Goal: Task Accomplishment & Management: Use online tool/utility

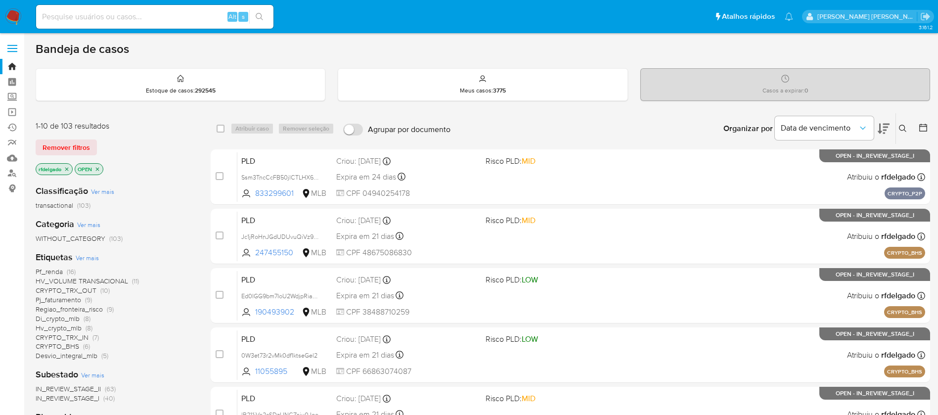
click at [187, 11] on div "Alt s" at bounding box center [154, 17] width 237 height 24
click at [205, 17] on input at bounding box center [154, 16] width 237 height 13
click at [177, 21] on input at bounding box center [154, 16] width 237 height 13
click at [100, 12] on input at bounding box center [154, 16] width 237 height 13
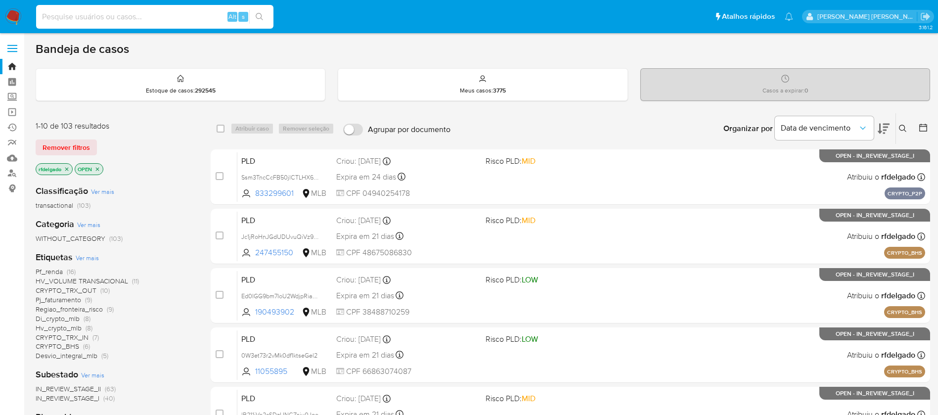
click at [100, 12] on input at bounding box center [154, 16] width 237 height 13
paste input "0kX3OepObWyWk6w2R1H5LzXN"
type input "0kX3OepObWyWk6w2R1H5LzXN"
click at [260, 14] on icon "search-icon" at bounding box center [260, 17] width 8 height 8
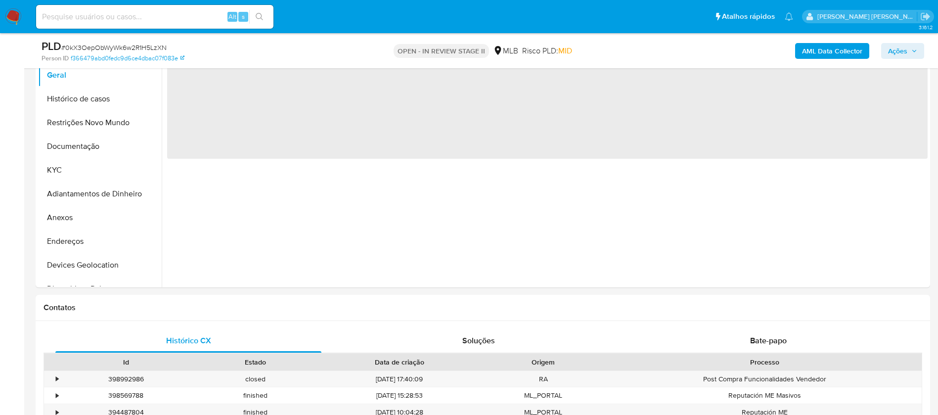
select select "10"
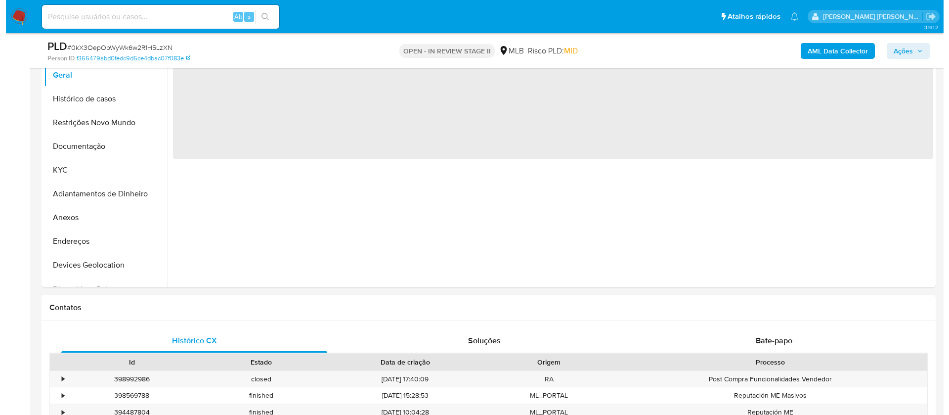
scroll to position [148, 0]
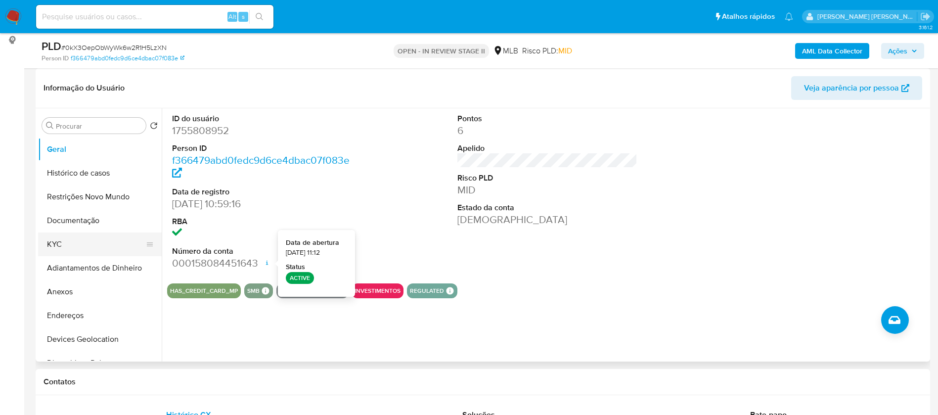
click at [70, 240] on button "KYC" at bounding box center [96, 244] width 116 height 24
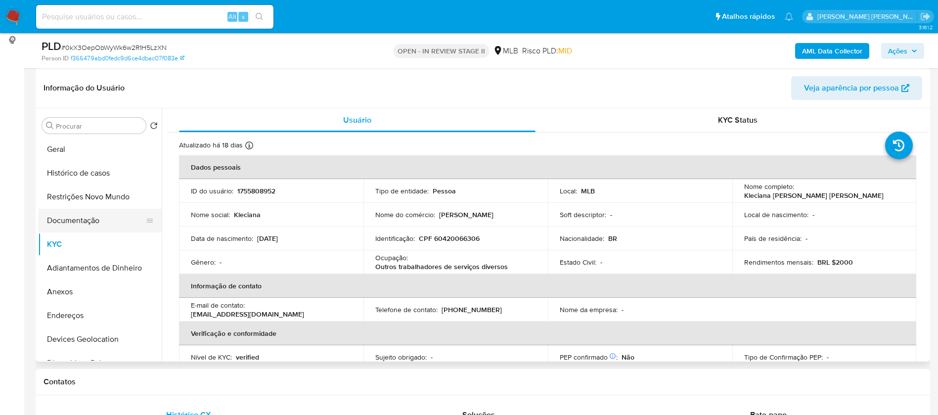
click at [77, 222] on button "Documentação" at bounding box center [96, 221] width 116 height 24
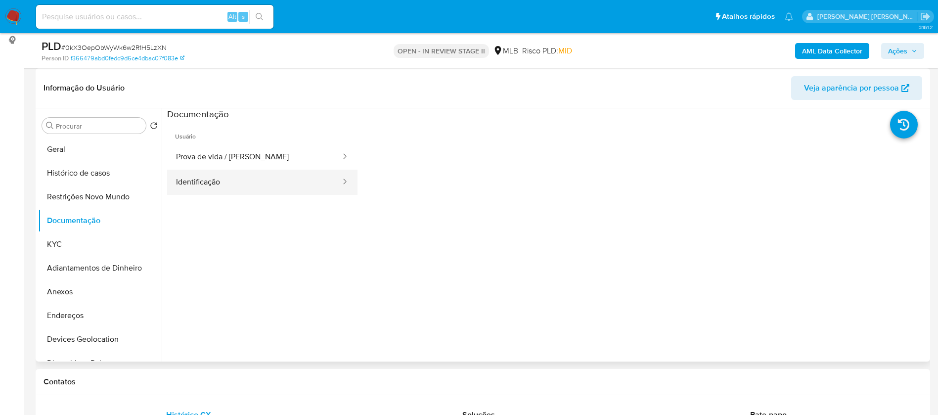
click at [225, 175] on button "Identificação" at bounding box center [254, 182] width 174 height 25
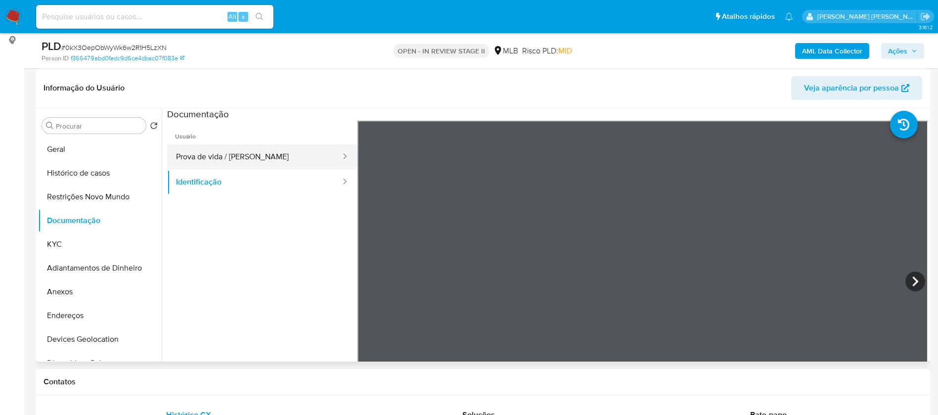
click at [235, 156] on button "Prova de vida / Selfie" at bounding box center [254, 156] width 174 height 25
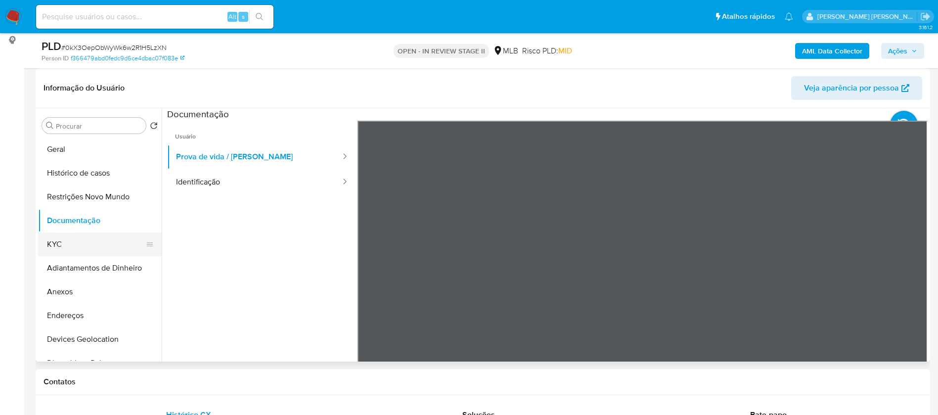
click at [77, 245] on button "KYC" at bounding box center [96, 244] width 116 height 24
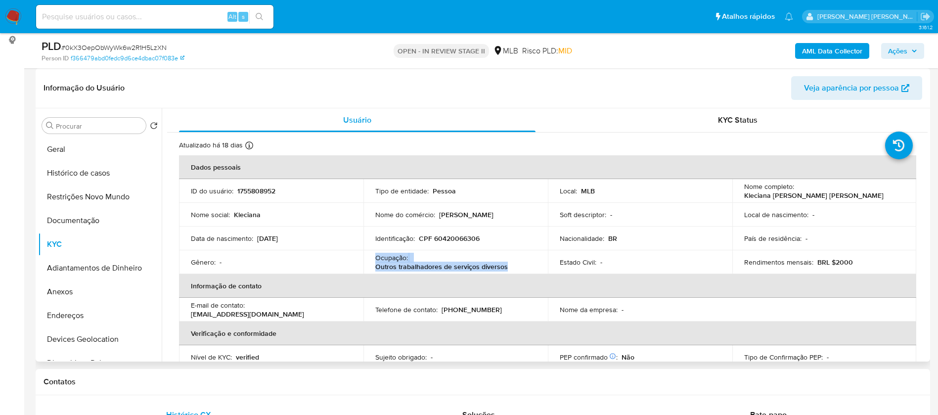
drag, startPoint x: 503, startPoint y: 267, endPoint x: 372, endPoint y: 261, distance: 130.7
click at [372, 261] on td "Ocupação : Outros trabalhadores de serviços diversos" at bounding box center [455, 262] width 184 height 24
copy div "Ocupação : Outros trabalhadores de serviços diversos"
click at [821, 40] on div "AML Data Collector Ações" at bounding box center [778, 50] width 292 height 23
click at [825, 48] on b "AML Data Collector" at bounding box center [832, 51] width 60 height 16
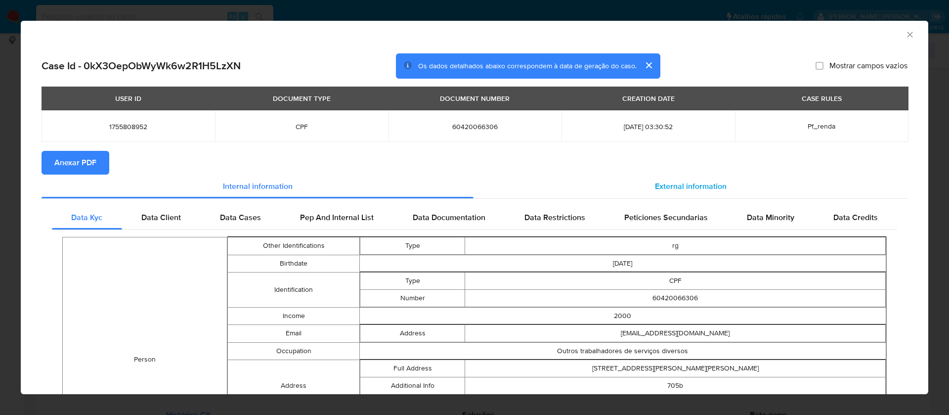
click at [655, 182] on span "External information" at bounding box center [691, 185] width 72 height 11
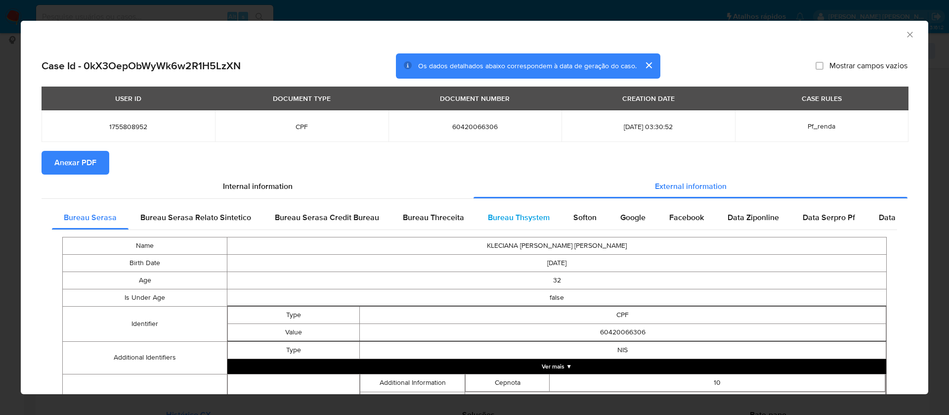
click at [530, 218] on span "Bureau Thsystem" at bounding box center [519, 217] width 62 height 11
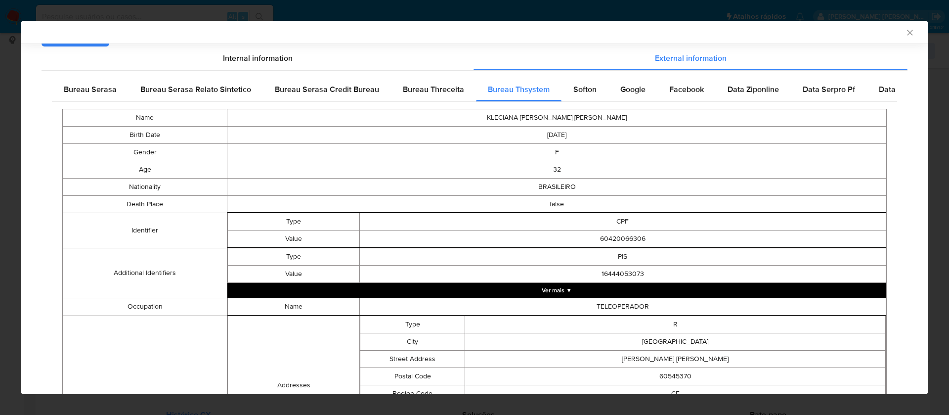
scroll to position [105, 0]
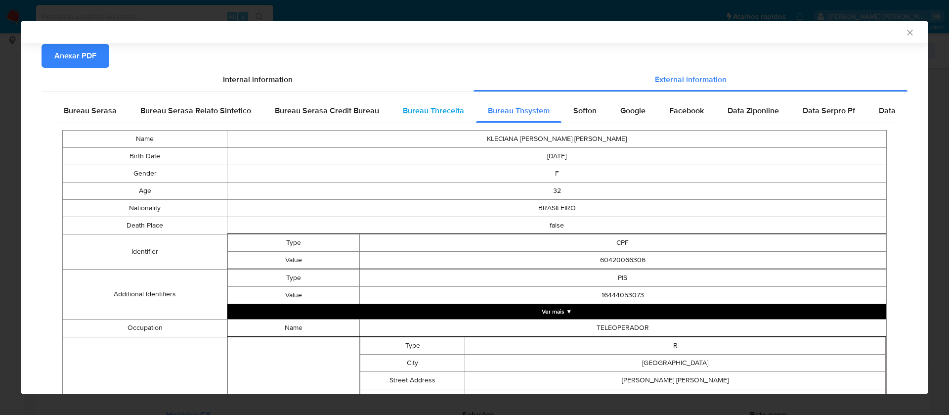
click at [428, 110] on span "Bureau Threceita" at bounding box center [433, 110] width 61 height 11
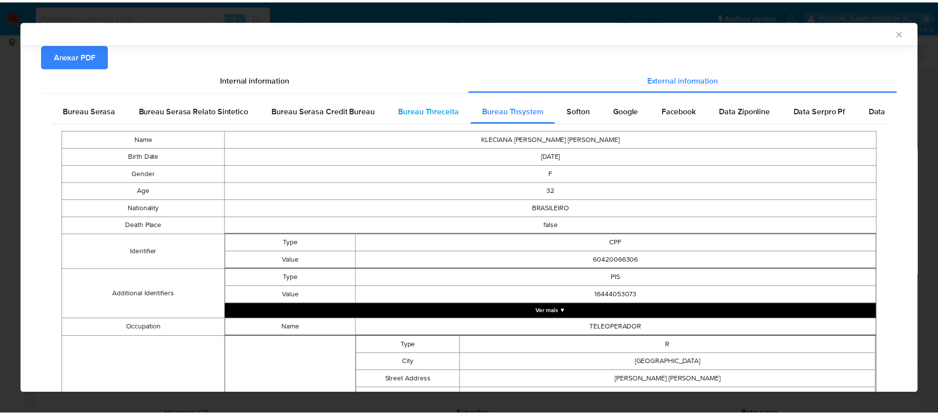
scroll to position [0, 0]
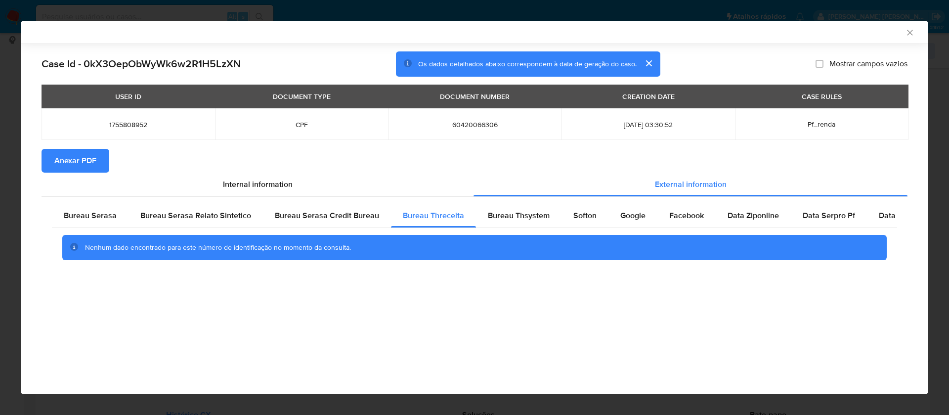
click at [911, 33] on icon "Fechar a janela" at bounding box center [910, 33] width 10 height 10
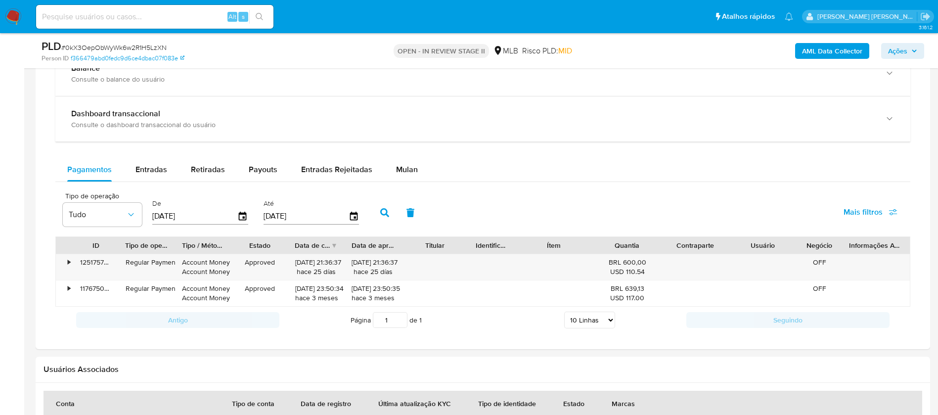
scroll to position [741, 0]
click at [142, 175] on span "Entradas" at bounding box center [151, 170] width 32 height 11
select select "10"
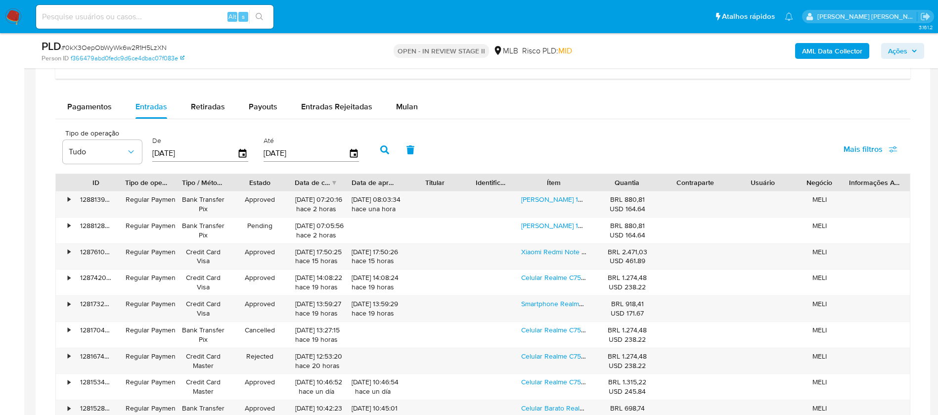
scroll to position [890, 0]
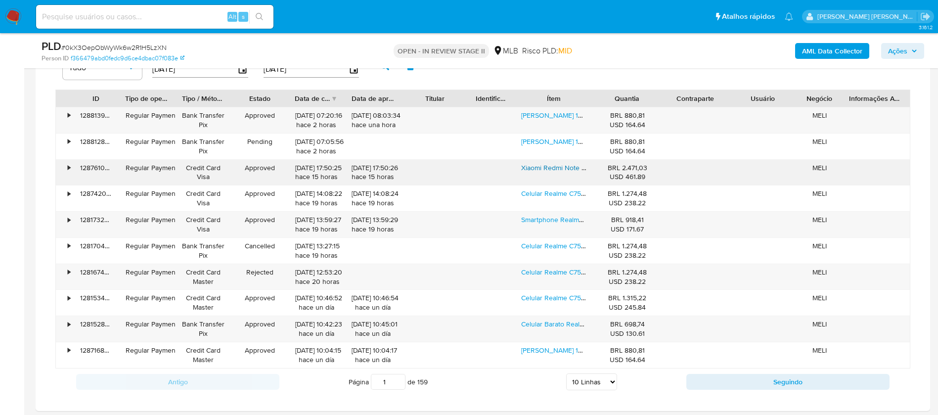
click at [556, 166] on link "Xiaomi Redmi Note 14 Pro 5g 512gb 12gb Ram- Loja Recomendada" at bounding box center [622, 168] width 203 height 10
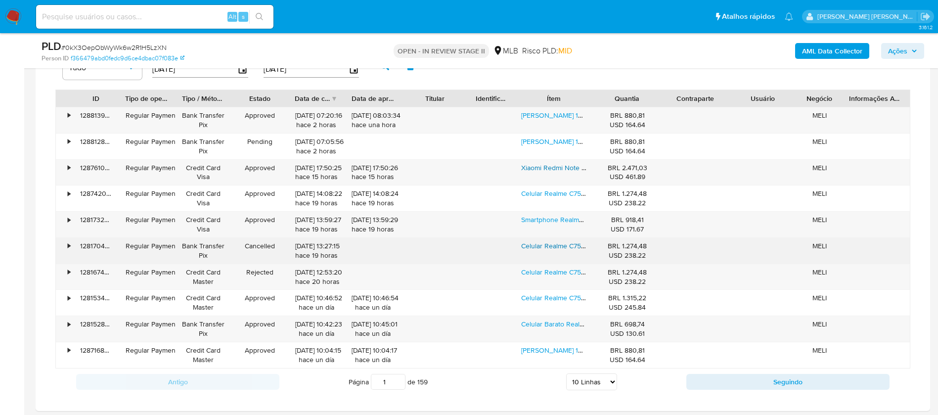
click at [570, 247] on link "Celular Realme C75 256gb 8gb Ram Nfc - Loja Recomendada 5+" at bounding box center [619, 246] width 197 height 10
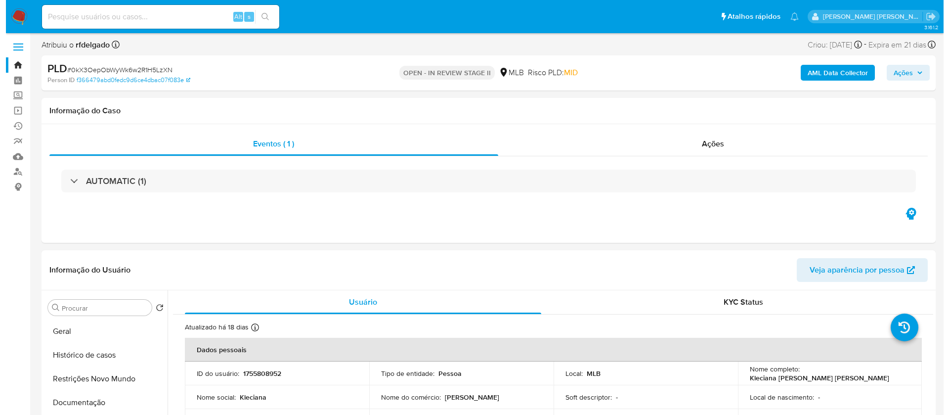
scroll to position [0, 0]
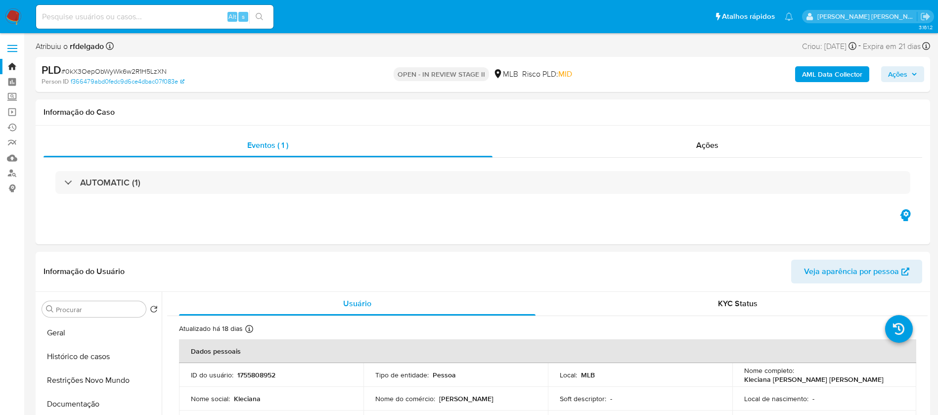
click at [800, 71] on button "AML Data Collector" at bounding box center [832, 74] width 74 height 16
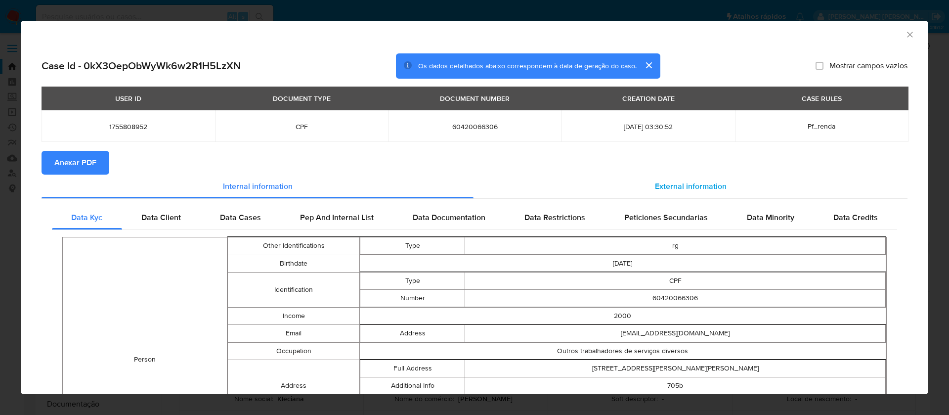
click at [670, 181] on span "External information" at bounding box center [691, 185] width 72 height 11
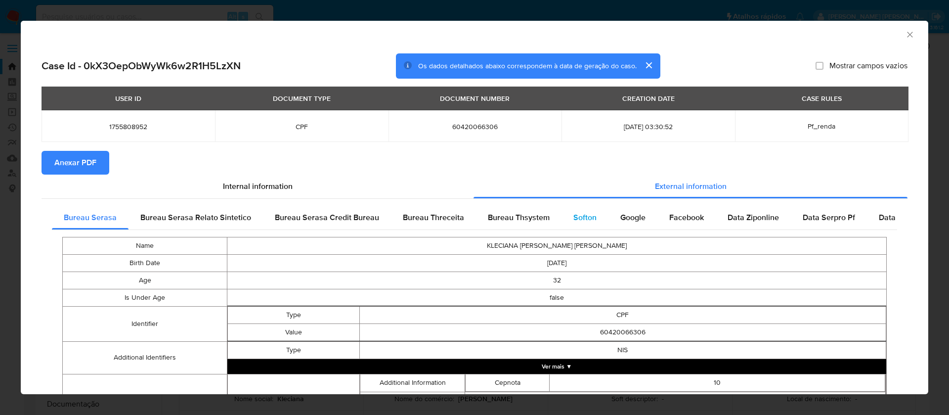
click at [573, 213] on span "Softon" at bounding box center [584, 217] width 23 height 11
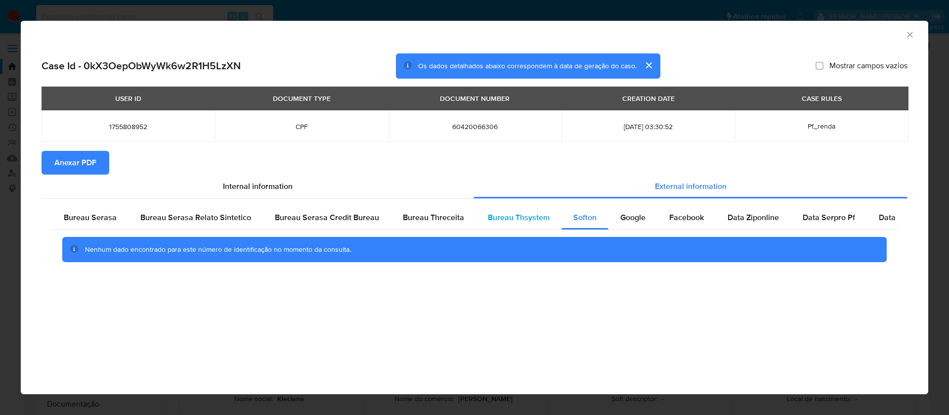
click at [525, 220] on span "Bureau Thsystem" at bounding box center [519, 217] width 62 height 11
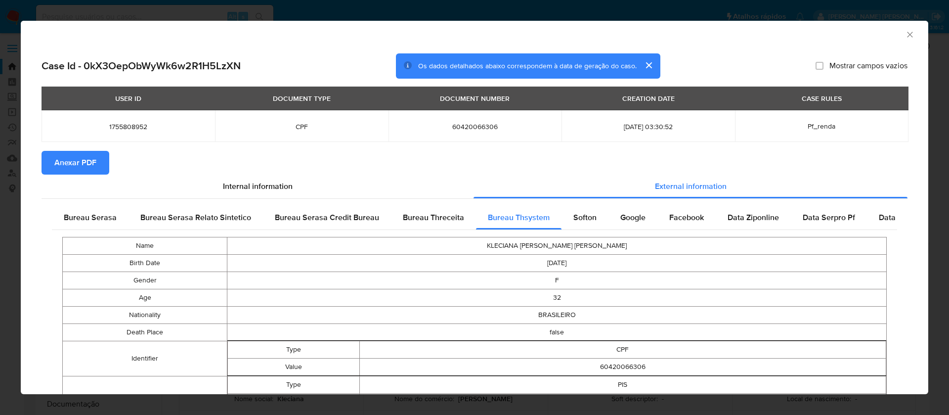
click at [87, 163] on span "Anexar PDF" at bounding box center [75, 163] width 42 height 22
click at [905, 33] on icon "Fechar a janela" at bounding box center [910, 35] width 10 height 10
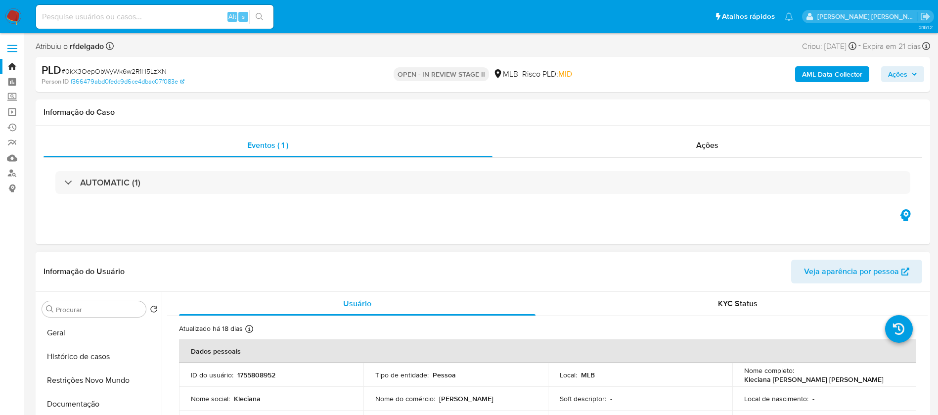
click at [260, 378] on p "1755808952" at bounding box center [256, 374] width 38 height 9
copy p "1755808952"
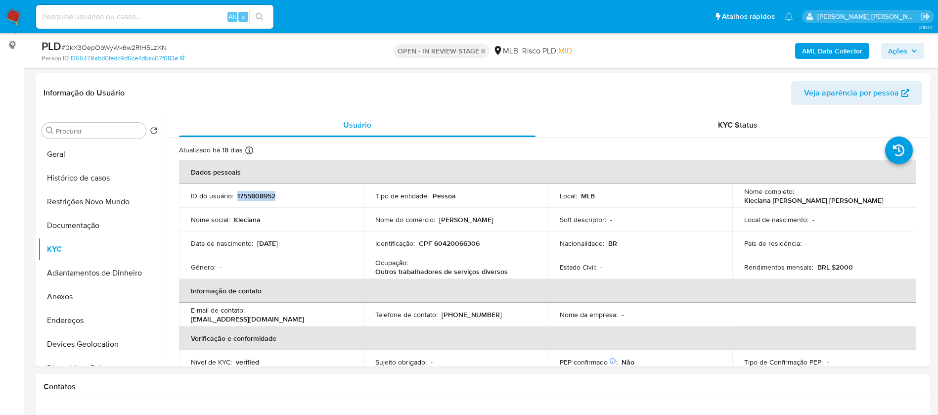
scroll to position [148, 0]
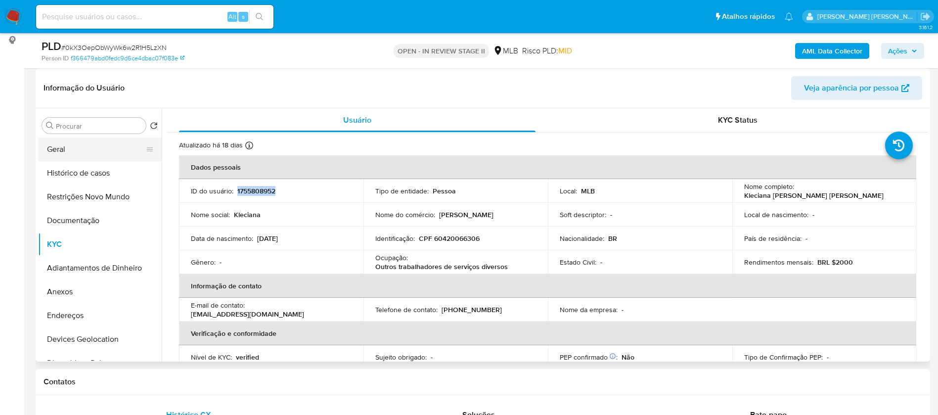
click at [67, 152] on button "Geral" at bounding box center [96, 149] width 116 height 24
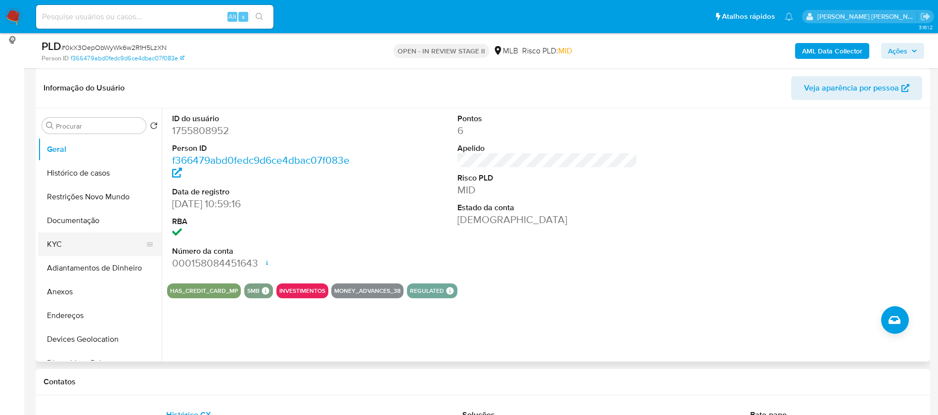
click at [75, 251] on button "KYC" at bounding box center [96, 244] width 116 height 24
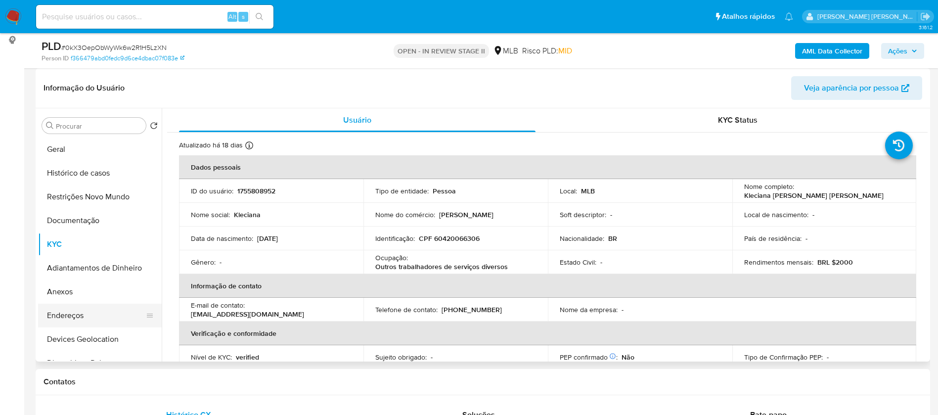
click at [72, 311] on button "Endereços" at bounding box center [96, 316] width 116 height 24
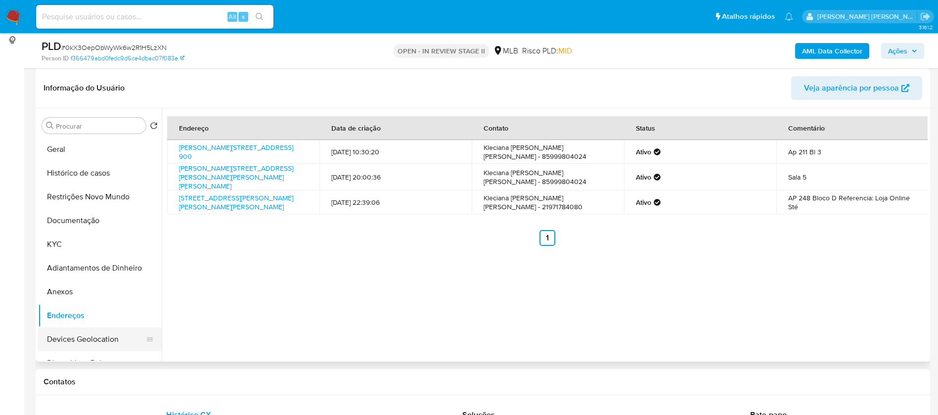
click at [102, 332] on button "Devices Geolocation" at bounding box center [96, 339] width 116 height 24
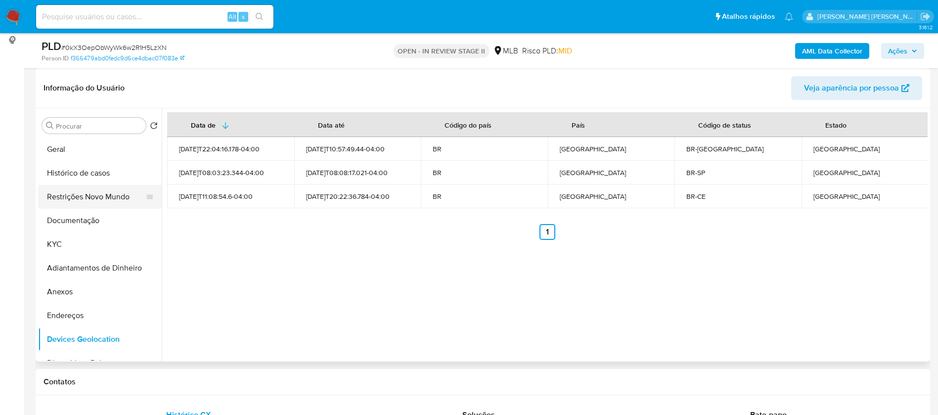
click at [88, 200] on button "Restrições Novo Mundo" at bounding box center [96, 197] width 116 height 24
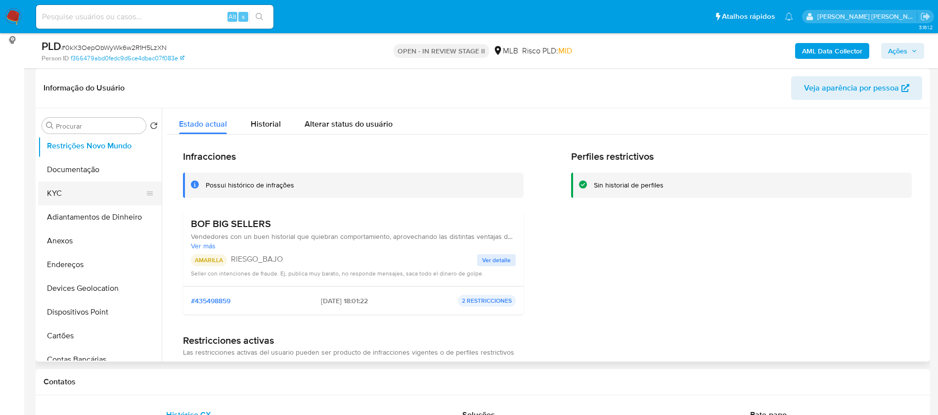
scroll to position [74, 0]
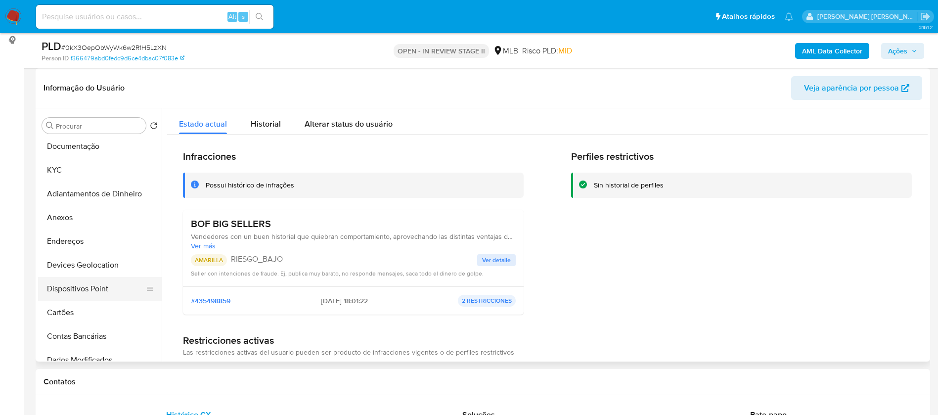
click at [104, 287] on button "Dispositivos Point" at bounding box center [96, 289] width 116 height 24
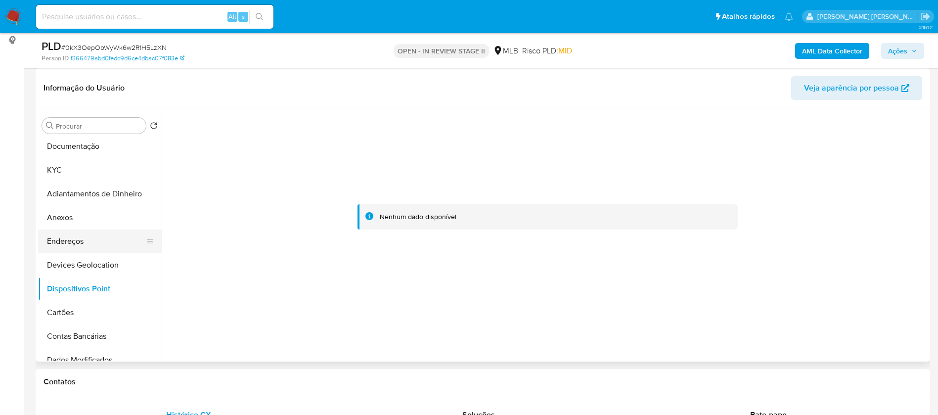
click at [94, 239] on button "Endereços" at bounding box center [96, 241] width 116 height 24
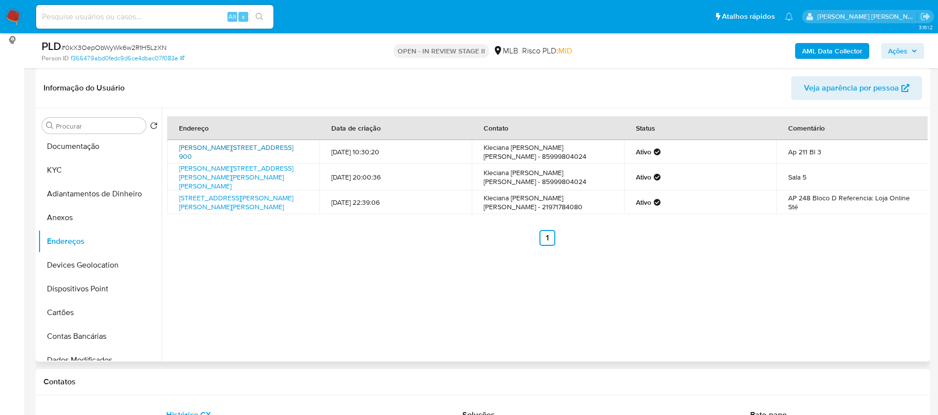
click at [275, 149] on link "Estrada Capenha 900, Rio De Janeiro, Rio De Janeiro, 22743041, Brasil 900" at bounding box center [236, 151] width 114 height 19
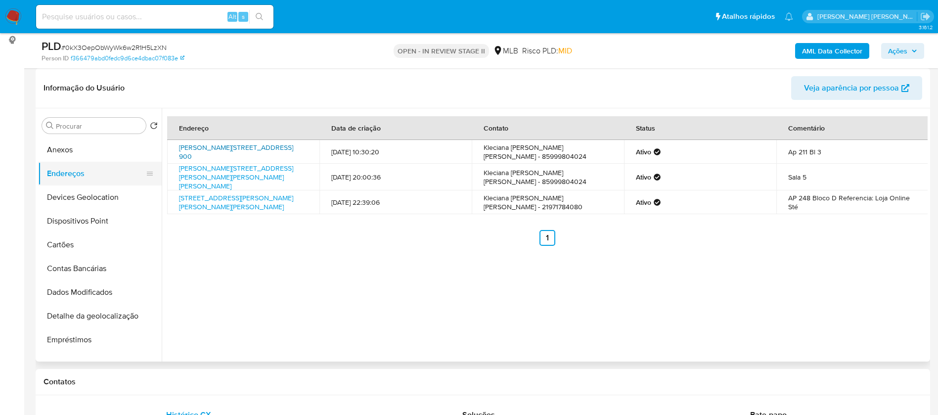
scroll to position [0, 0]
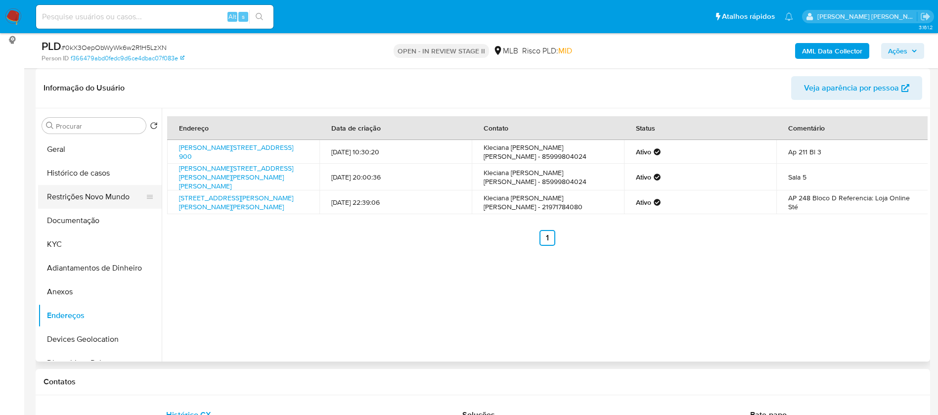
click at [93, 195] on button "Restrições Novo Mundo" at bounding box center [96, 197] width 116 height 24
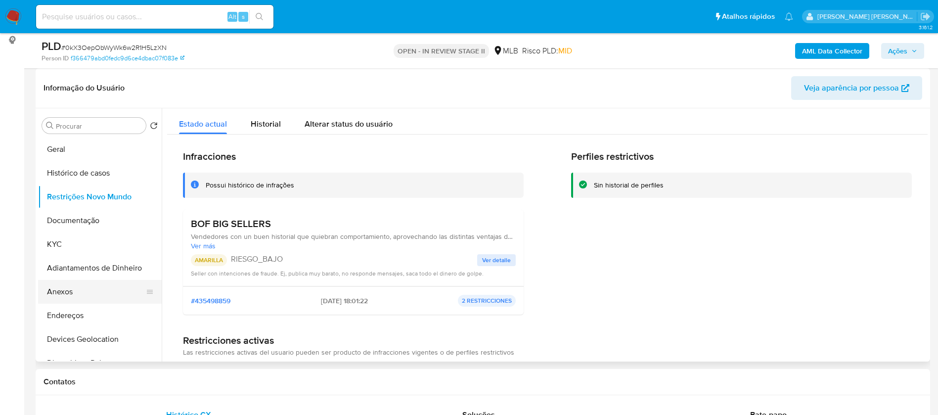
drag, startPoint x: 80, startPoint y: 291, endPoint x: 86, endPoint y: 289, distance: 6.4
click at [80, 291] on button "Anexos" at bounding box center [96, 292] width 116 height 24
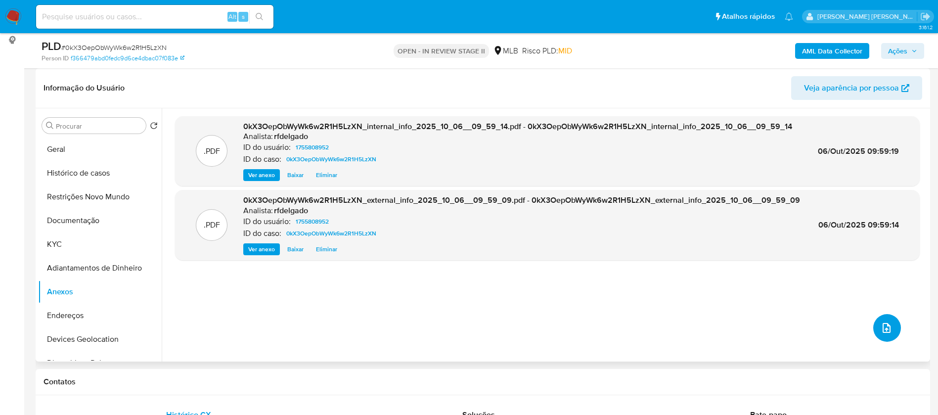
click at [880, 330] on icon "upload-file" at bounding box center [886, 328] width 12 height 12
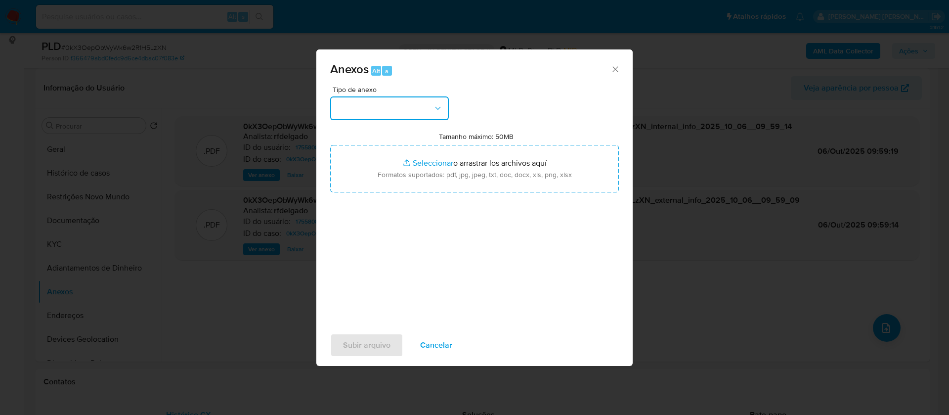
click at [426, 114] on button "button" at bounding box center [389, 108] width 119 height 24
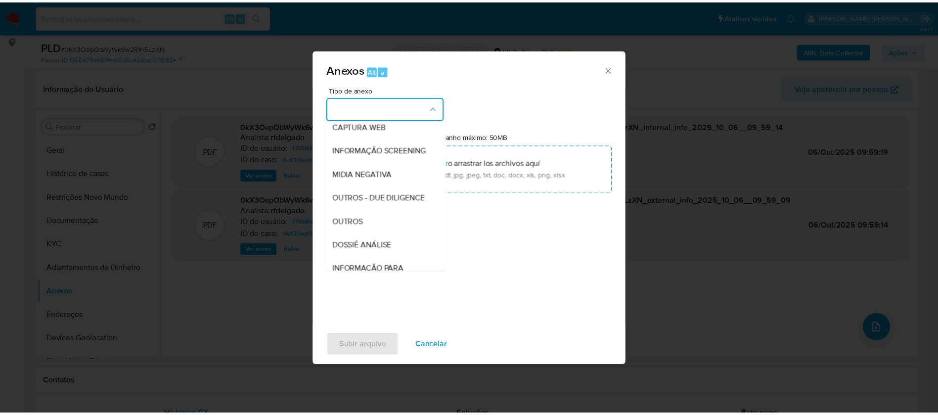
scroll to position [148, 0]
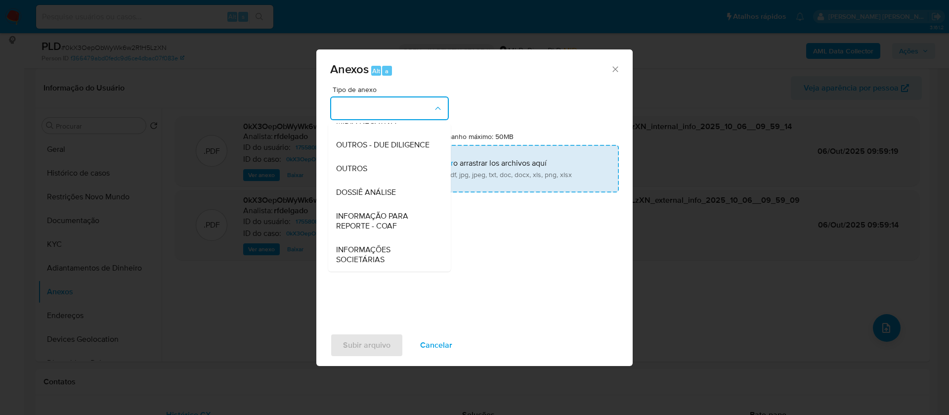
drag, startPoint x: 395, startPoint y: 190, endPoint x: 435, endPoint y: 166, distance: 47.2
click at [395, 190] on span "DOSSIÊ ANÁLISE" at bounding box center [366, 192] width 60 height 10
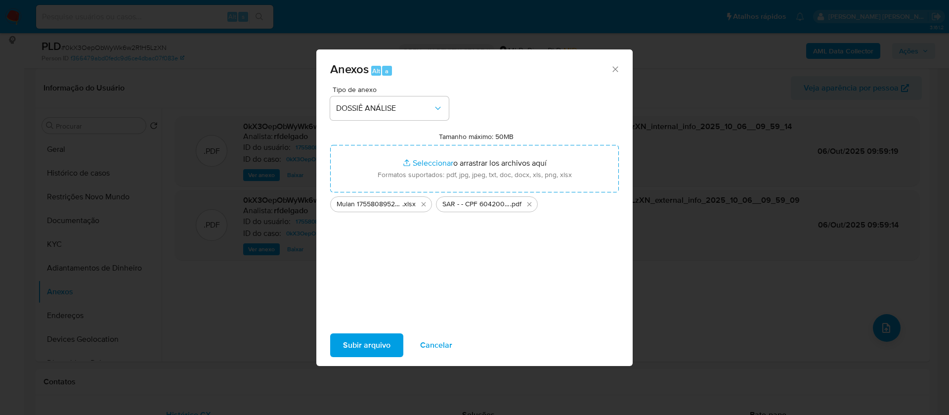
click at [379, 348] on span "Subir arquivo" at bounding box center [366, 345] width 47 height 22
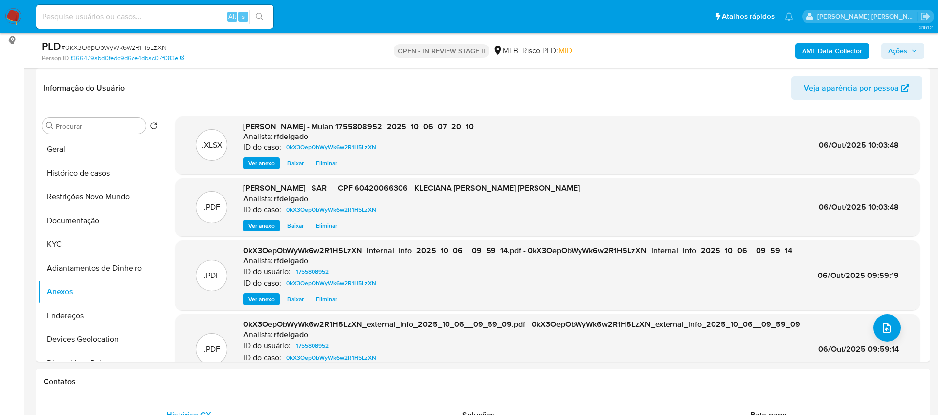
click at [901, 42] on div "AML Data Collector Ações" at bounding box center [778, 50] width 292 height 23
click at [899, 50] on span "Ações" at bounding box center [897, 51] width 19 height 16
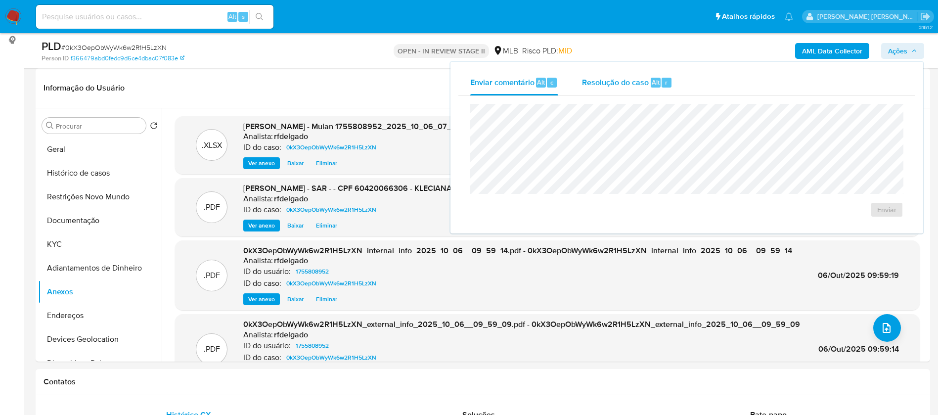
click at [588, 75] on div "Resolução do caso Alt r" at bounding box center [627, 83] width 90 height 26
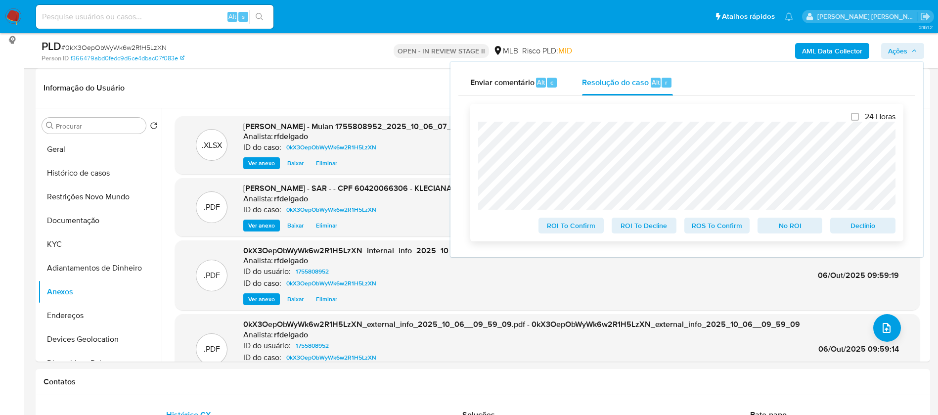
click at [866, 226] on span "Declínio" at bounding box center [862, 225] width 51 height 14
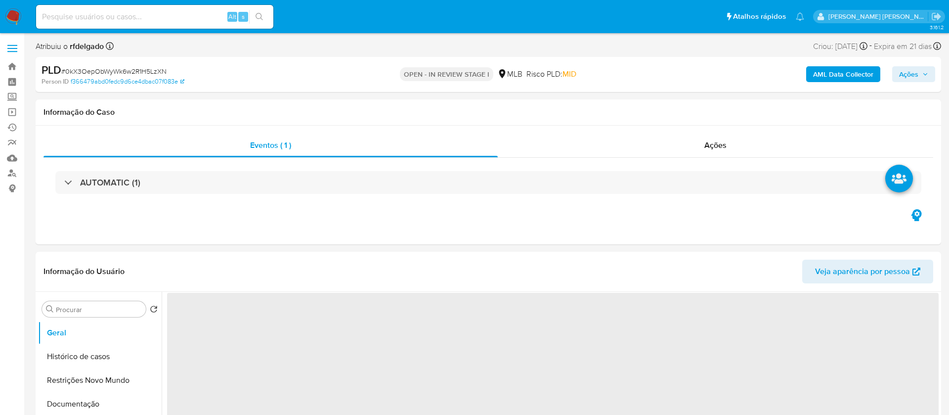
select select "10"
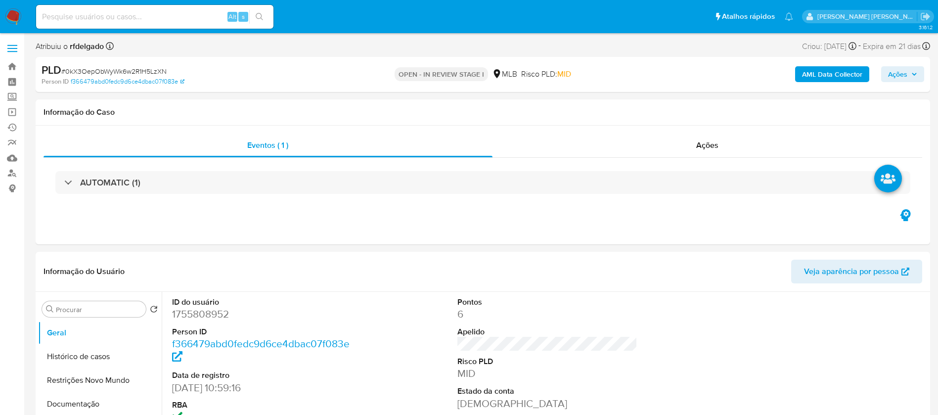
click at [887, 70] on button "Ações" at bounding box center [902, 74] width 43 height 16
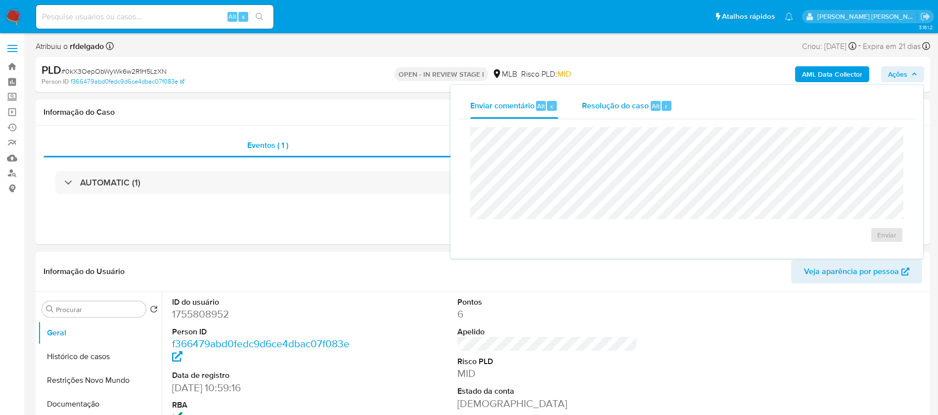
click at [634, 109] on span "Resolução do caso" at bounding box center [615, 105] width 67 height 11
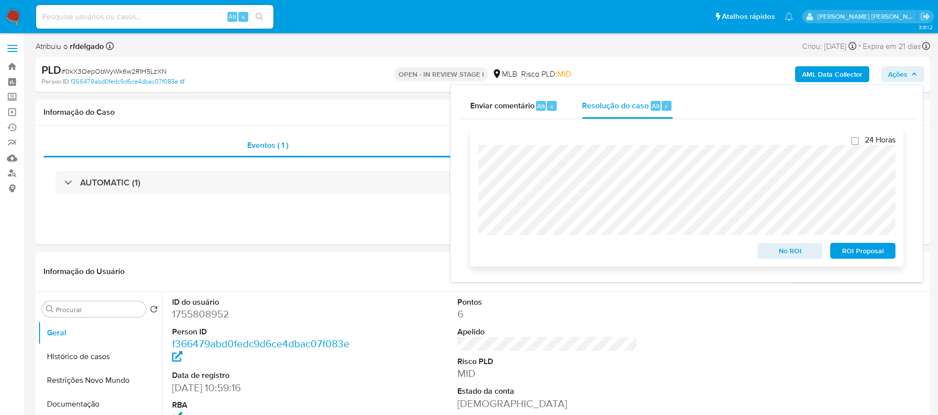
click at [879, 254] on span "ROI Proposal" at bounding box center [862, 251] width 51 height 14
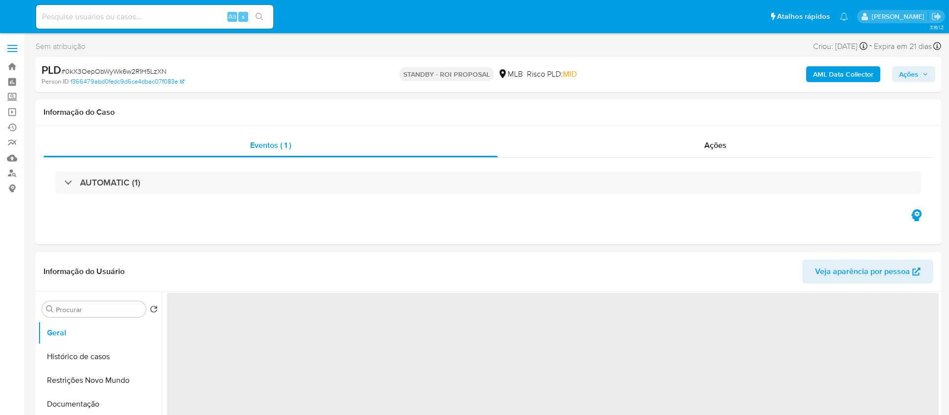
select select "10"
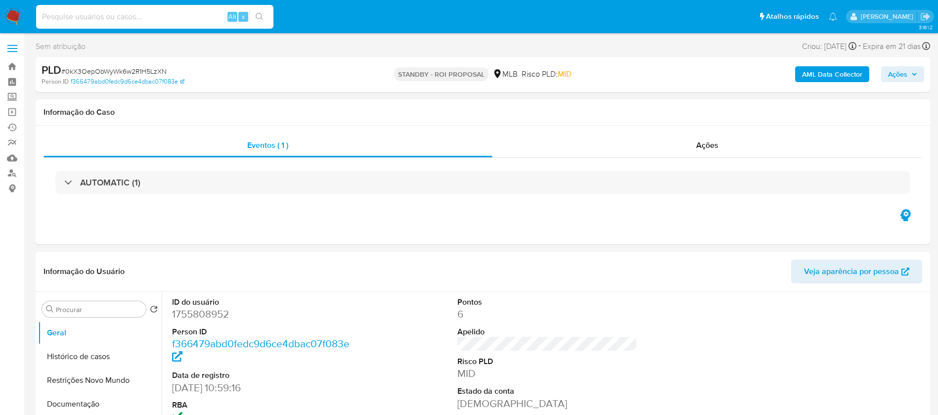
click at [146, 17] on input at bounding box center [154, 16] width 237 height 13
paste input "avYr4cdejAIcAikcMBCu4SV1"
type input "avYr4cdejAIcAikcMBCu4SV1"
click at [256, 15] on icon "search-icon" at bounding box center [259, 16] width 7 height 7
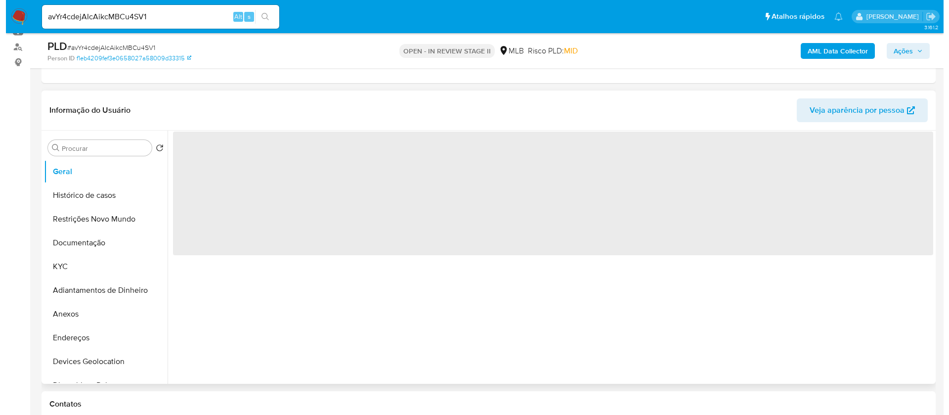
scroll to position [148, 0]
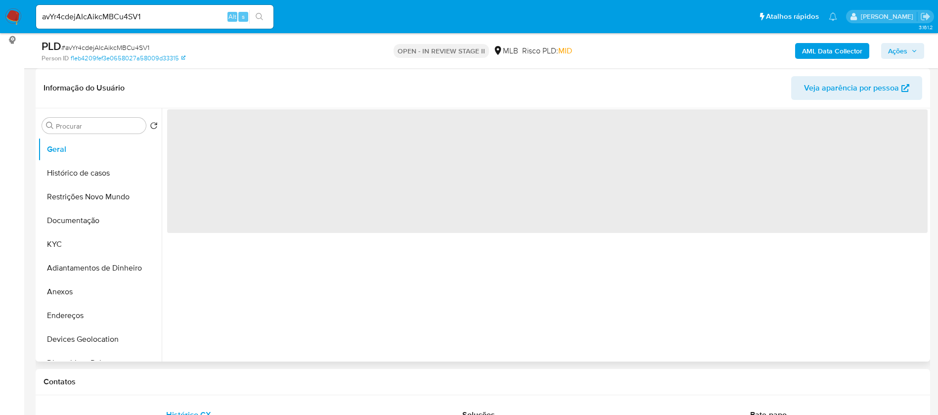
select select "10"
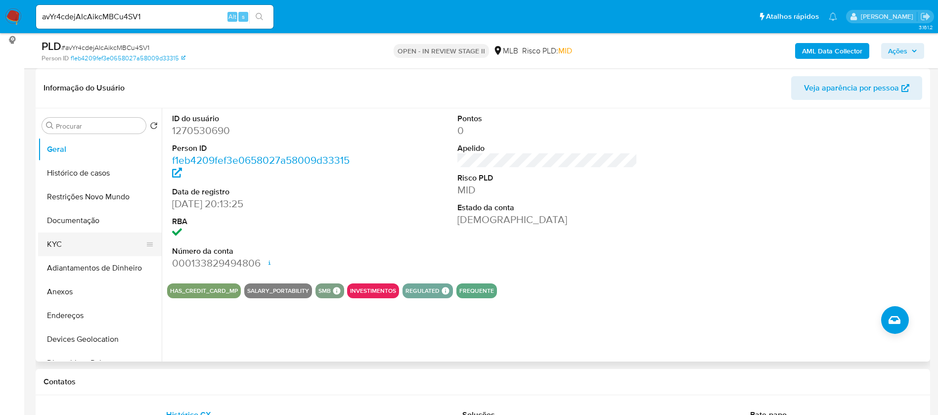
click at [64, 245] on button "KYC" at bounding box center [96, 244] width 116 height 24
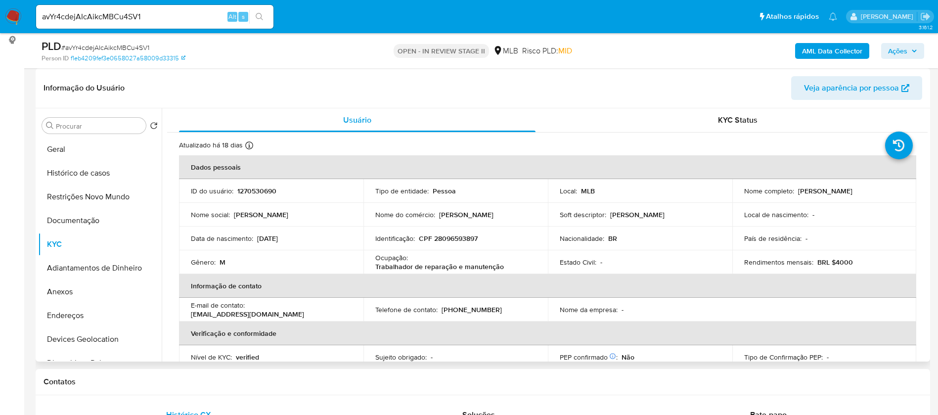
click at [265, 192] on p "1270530690" at bounding box center [256, 190] width 39 height 9
copy p "1270530690"
click at [59, 217] on button "Documentação" at bounding box center [96, 221] width 116 height 24
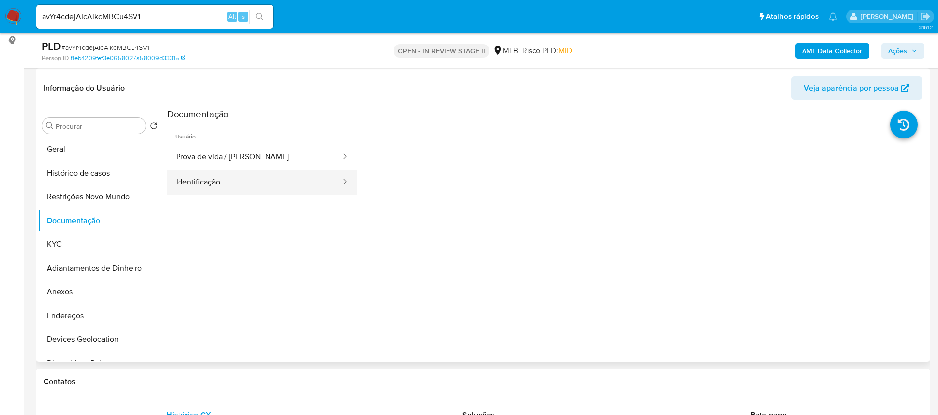
click at [244, 174] on button "Identificação" at bounding box center [254, 182] width 174 height 25
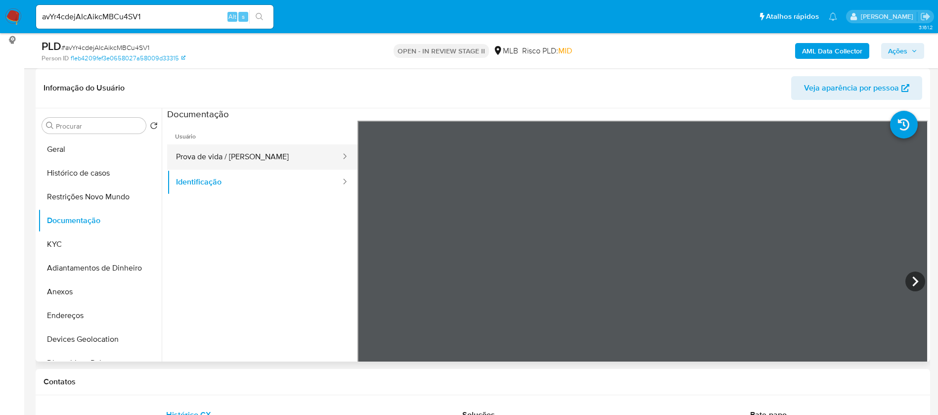
click at [255, 154] on button "Prova de vida / [PERSON_NAME]" at bounding box center [254, 156] width 174 height 25
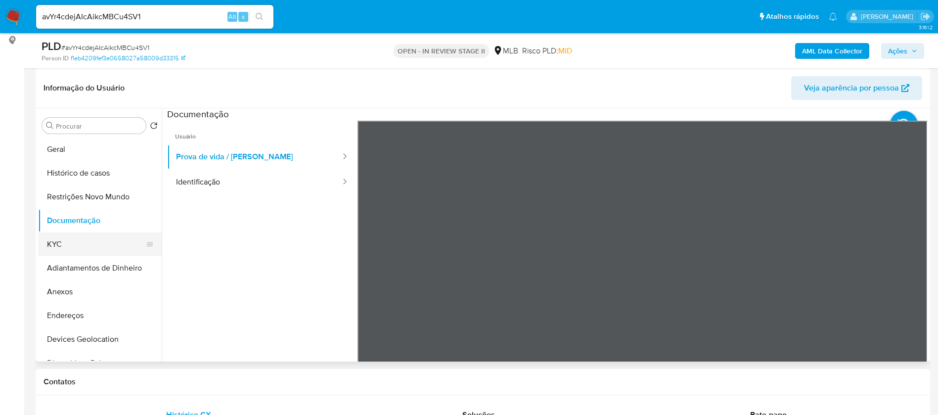
click at [72, 245] on button "KYC" at bounding box center [96, 244] width 116 height 24
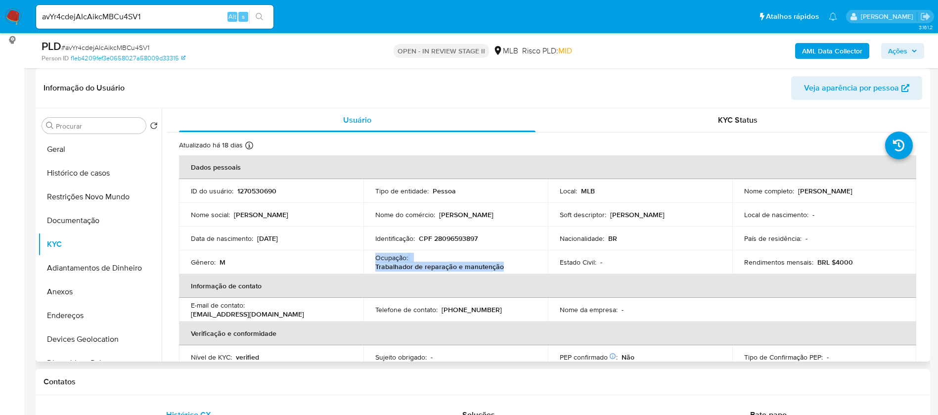
drag, startPoint x: 511, startPoint y: 264, endPoint x: 373, endPoint y: 259, distance: 138.5
click at [373, 259] on td "Ocupação : Trabalhador de reparação e manutenção" at bounding box center [455, 262] width 184 height 24
copy div "Ocupação : Trabalhador de reparação e manutenção"
click at [844, 48] on b "AML Data Collector" at bounding box center [832, 51] width 60 height 16
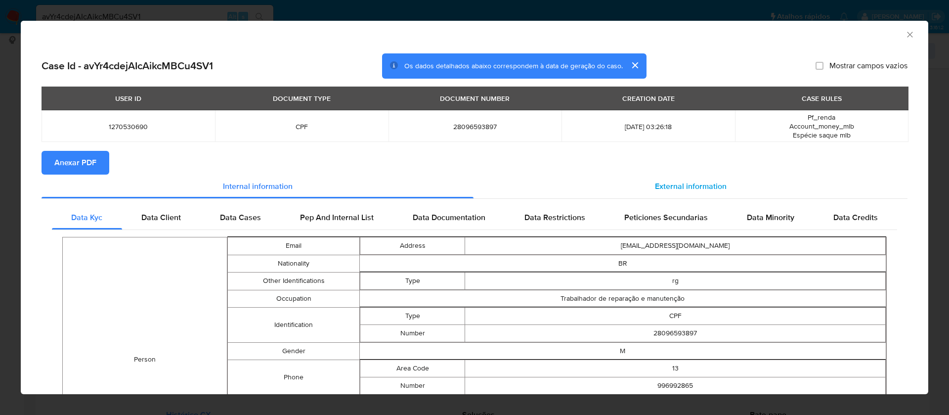
click at [670, 181] on span "External information" at bounding box center [691, 185] width 72 height 11
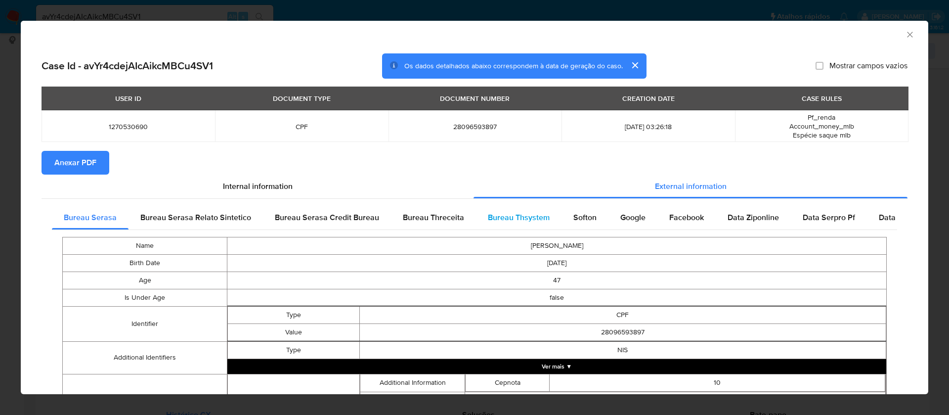
click at [519, 213] on span "Bureau Thsystem" at bounding box center [519, 217] width 62 height 11
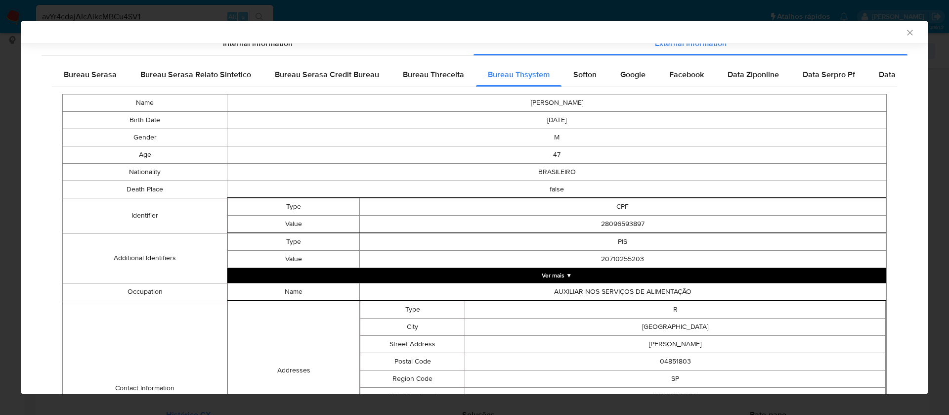
scroll to position [13, 0]
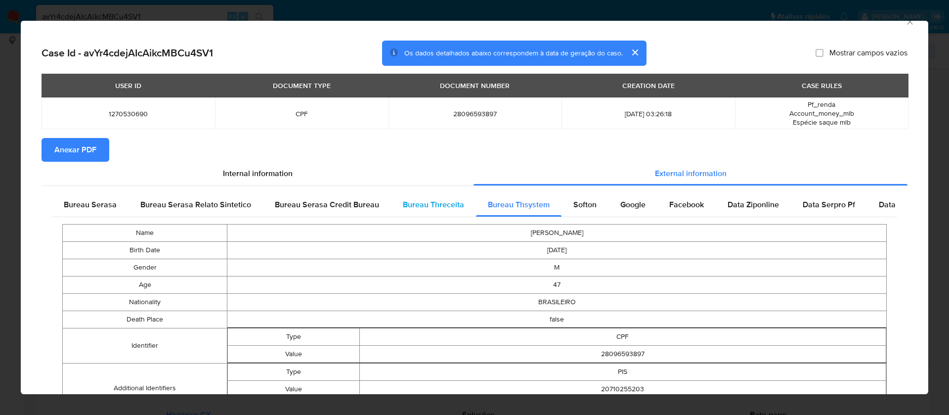
click at [434, 206] on span "Bureau Threceita" at bounding box center [433, 204] width 61 height 11
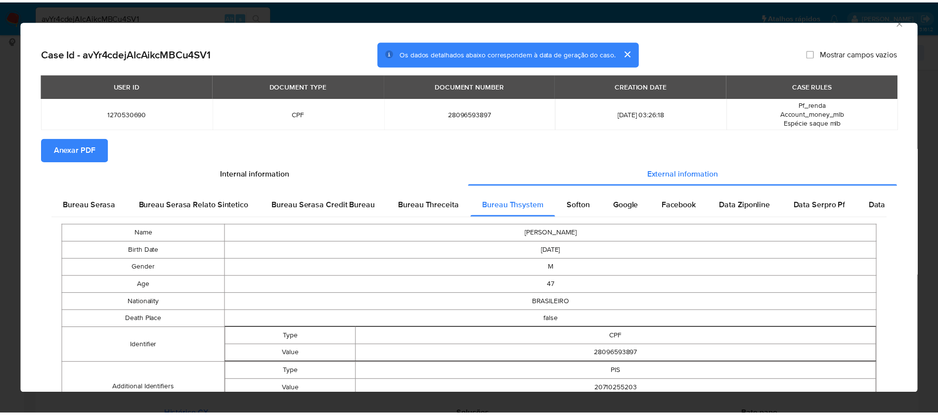
scroll to position [0, 0]
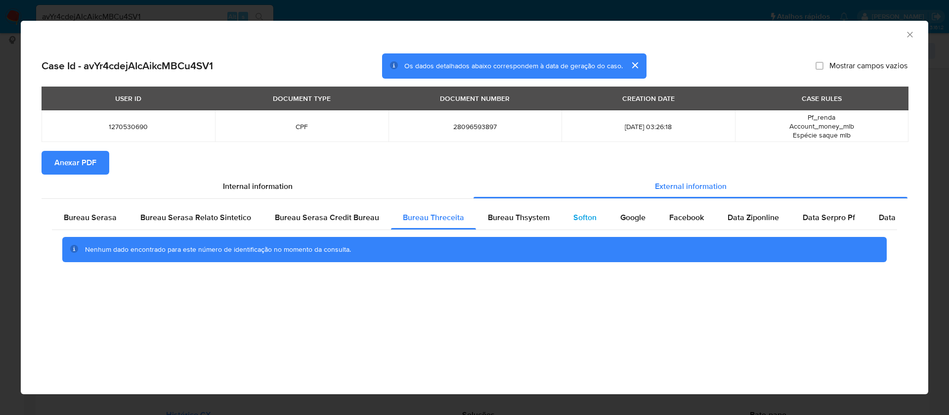
click at [573, 213] on span "Softon" at bounding box center [584, 217] width 23 height 11
click at [88, 159] on span "Anexar PDF" at bounding box center [75, 163] width 42 height 22
click at [910, 32] on icon "Fechar a janela" at bounding box center [910, 35] width 10 height 10
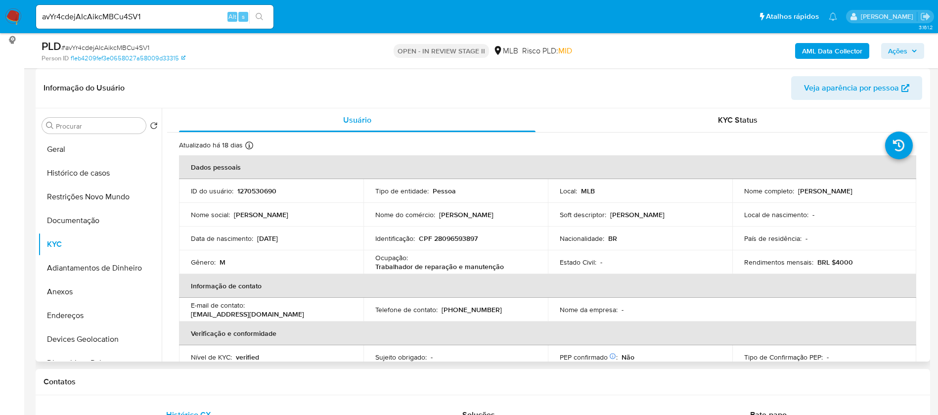
click at [852, 194] on p "[PERSON_NAME]" at bounding box center [825, 190] width 54 height 9
click at [852, 193] on p "[PERSON_NAME]" at bounding box center [825, 190] width 54 height 9
click at [894, 192] on div "Nome completo : Marcelo Pereira da Silva" at bounding box center [824, 190] width 161 height 9
drag, startPoint x: 874, startPoint y: 189, endPoint x: 796, endPoint y: 191, distance: 78.6
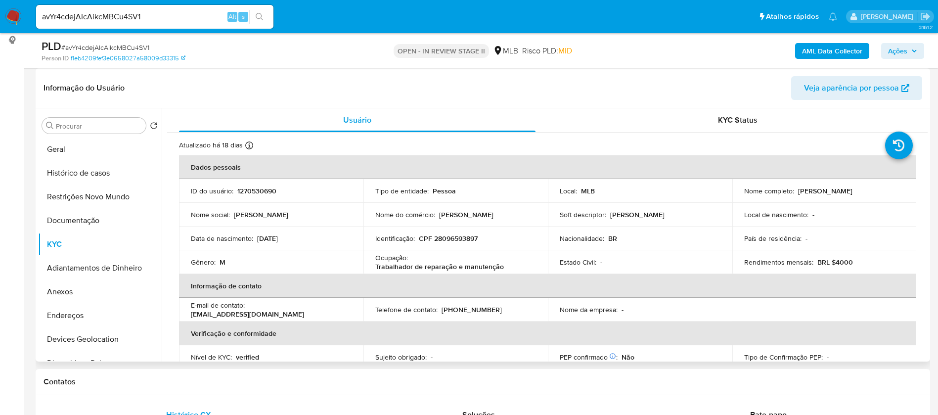
click at [796, 191] on div "Nome completo : Marcelo Pereira da Silva" at bounding box center [824, 190] width 161 height 9
copy p "[PERSON_NAME]"
drag, startPoint x: 481, startPoint y: 237, endPoint x: 433, endPoint y: 236, distance: 49.0
click at [433, 236] on div "Identificação : CPF 28096593897" at bounding box center [455, 238] width 161 height 9
copy p "28096593897"
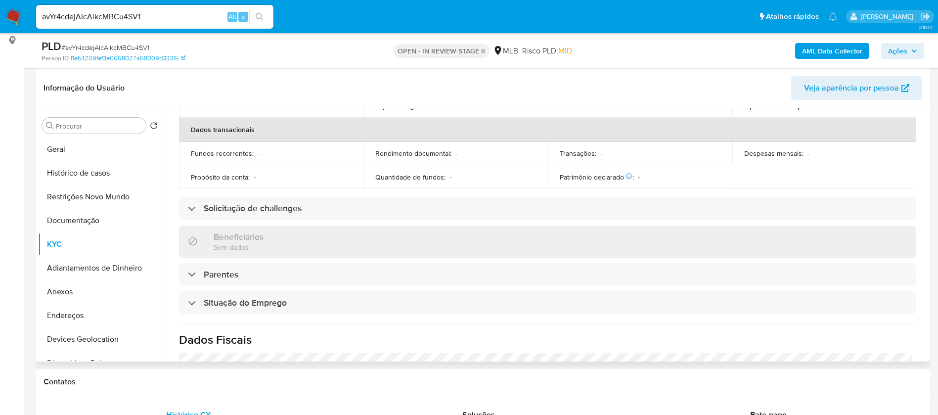
scroll to position [41, 0]
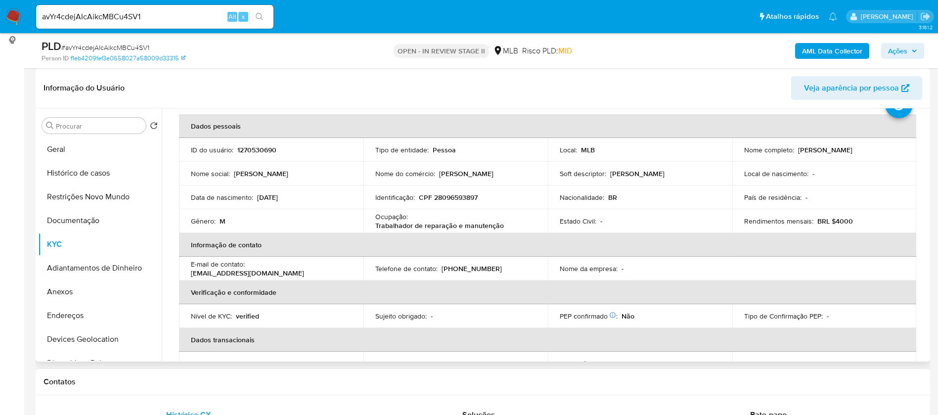
click at [247, 149] on p "1270530690" at bounding box center [256, 149] width 39 height 9
click at [247, 148] on p "1270530690" at bounding box center [256, 149] width 39 height 9
copy p "1270530690"
click at [87, 143] on button "Geral" at bounding box center [96, 149] width 116 height 24
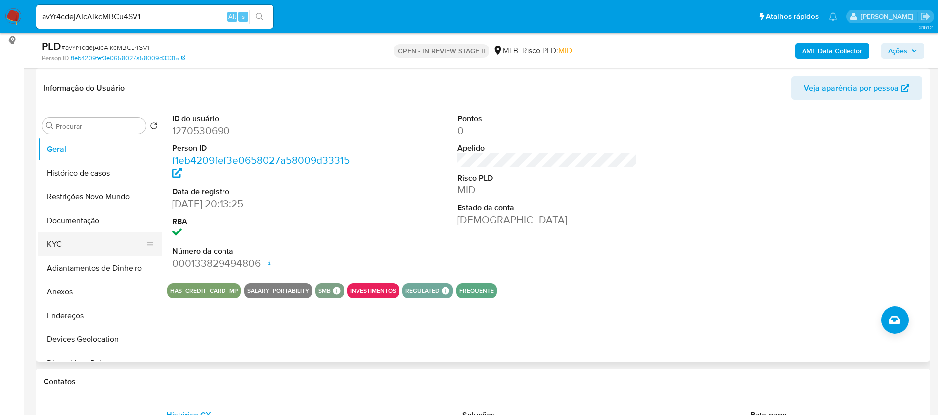
click at [70, 245] on button "KYC" at bounding box center [96, 244] width 116 height 24
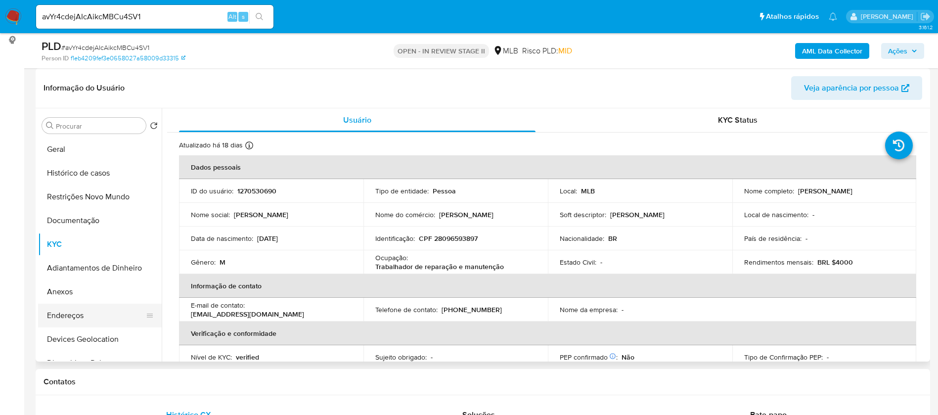
click at [77, 310] on button "Endereços" at bounding box center [96, 316] width 116 height 24
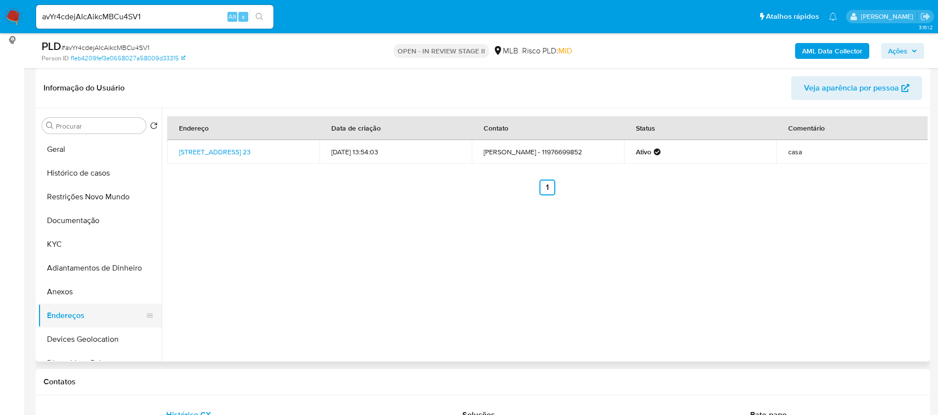
drag, startPoint x: 100, startPoint y: 344, endPoint x: 144, endPoint y: 324, distance: 48.2
click at [100, 344] on button "Devices Geolocation" at bounding box center [100, 339] width 124 height 24
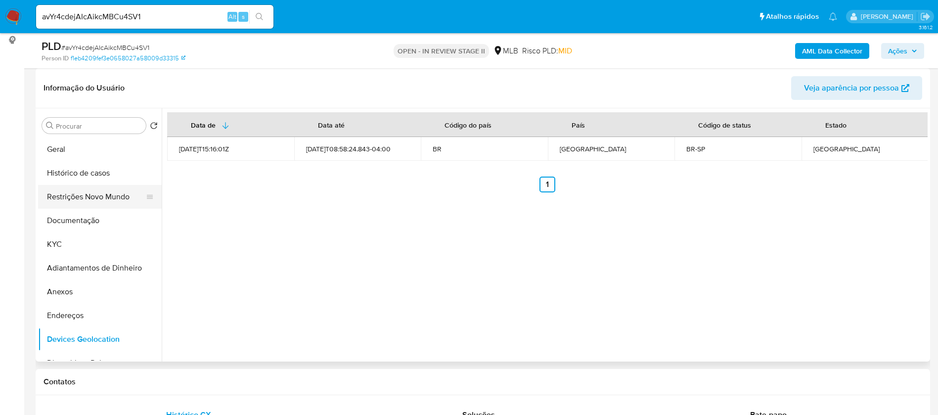
click at [95, 193] on button "Restrições Novo Mundo" at bounding box center [96, 197] width 116 height 24
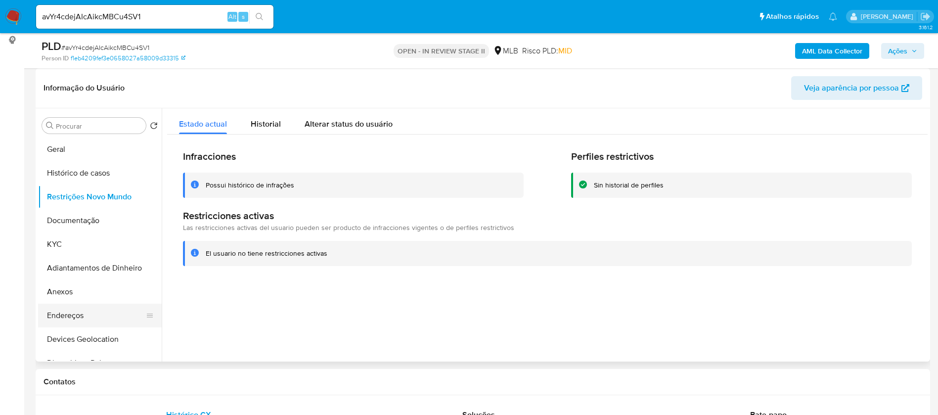
scroll to position [74, 0]
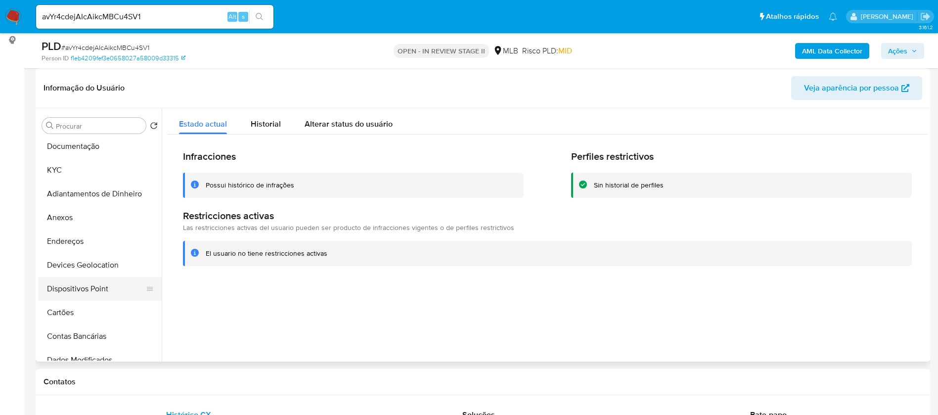
click at [93, 282] on button "Dispositivos Point" at bounding box center [96, 289] width 116 height 24
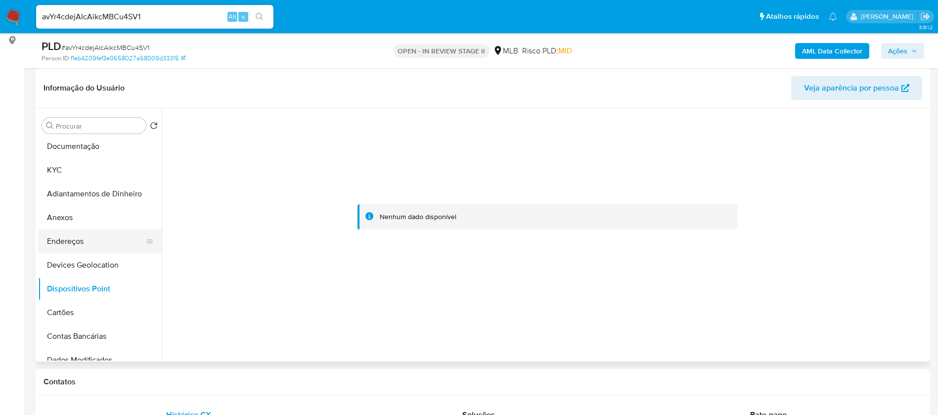
click at [56, 240] on button "Endereços" at bounding box center [96, 241] width 116 height 24
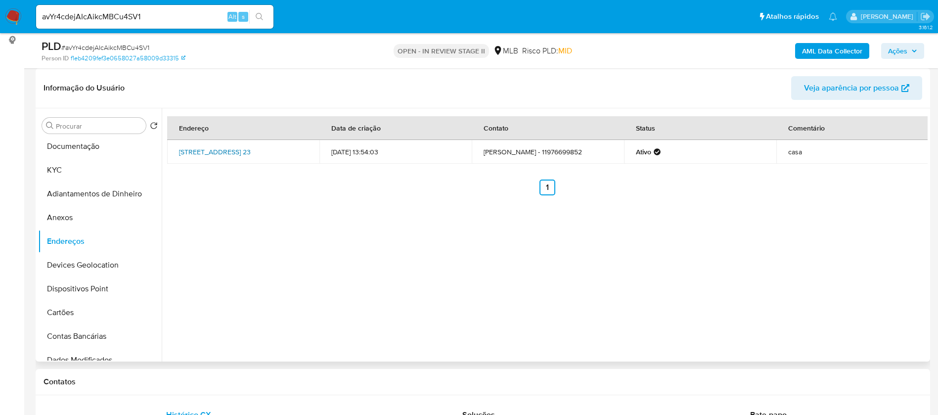
click at [206, 151] on link "Rua Ferrabosco 23, São Paulo, São Paulo, 04851350, Brasil 23" at bounding box center [215, 152] width 72 height 10
click at [74, 218] on button "Anexos" at bounding box center [96, 218] width 116 height 24
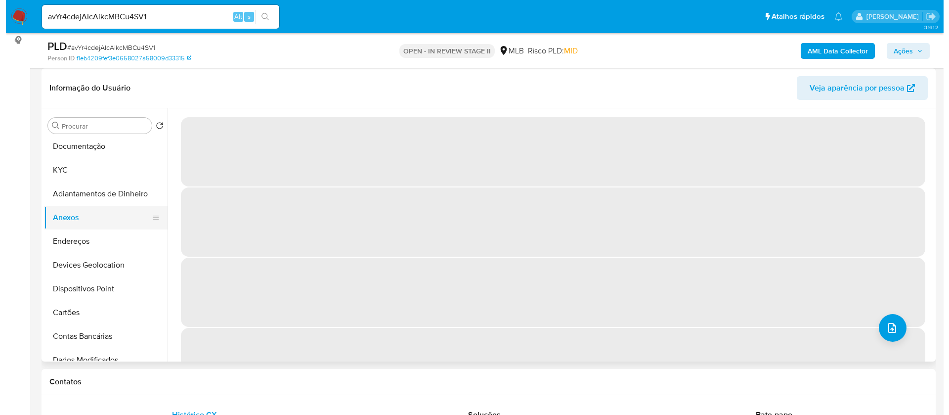
scroll to position [0, 0]
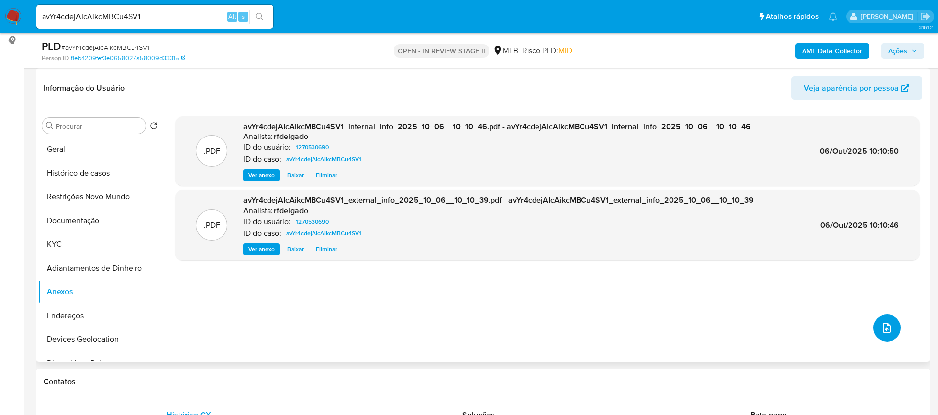
click at [875, 327] on button "upload-file" at bounding box center [887, 328] width 28 height 28
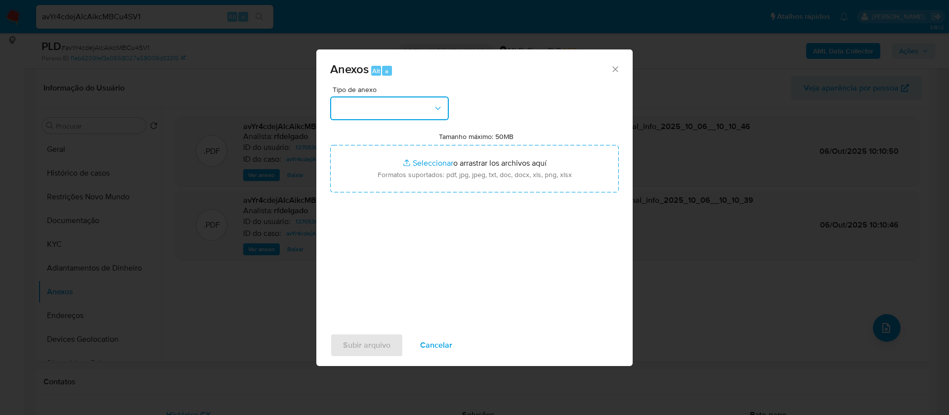
click at [365, 114] on button "button" at bounding box center [389, 108] width 119 height 24
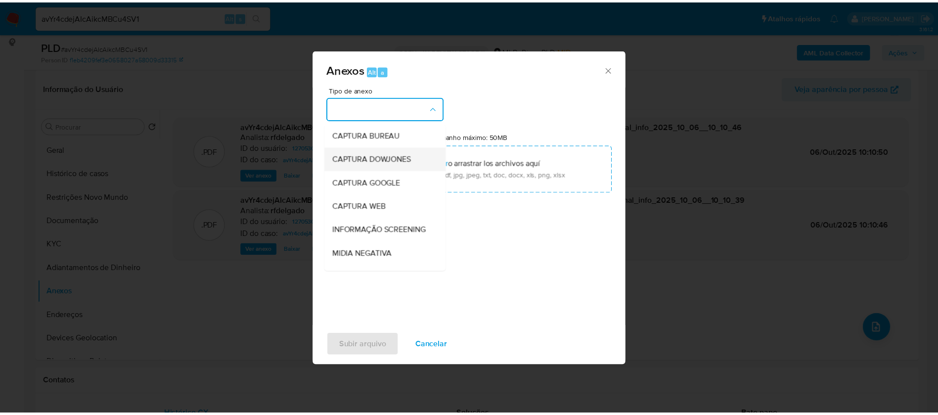
scroll to position [148, 0]
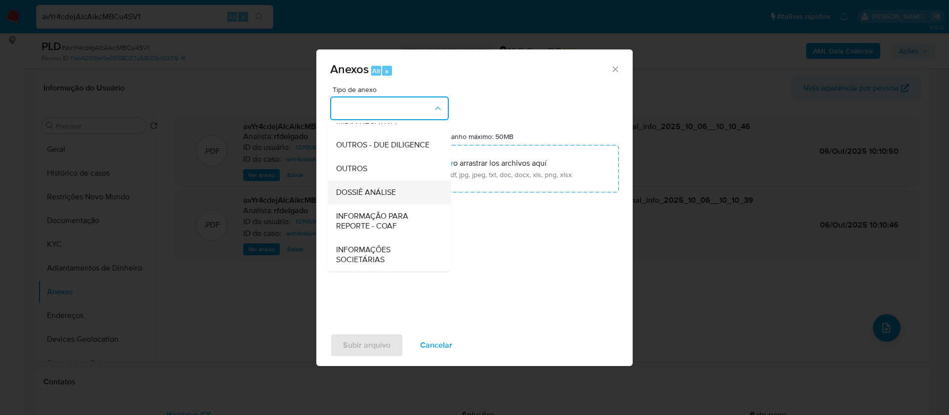
click at [385, 194] on span "DOSSIÊ ANÁLISE" at bounding box center [366, 192] width 60 height 10
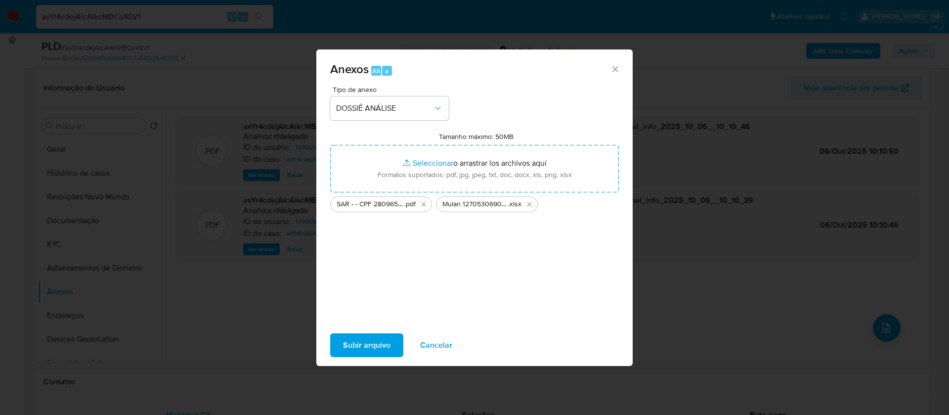
click at [377, 344] on span "Subir arquivo" at bounding box center [366, 345] width 47 height 22
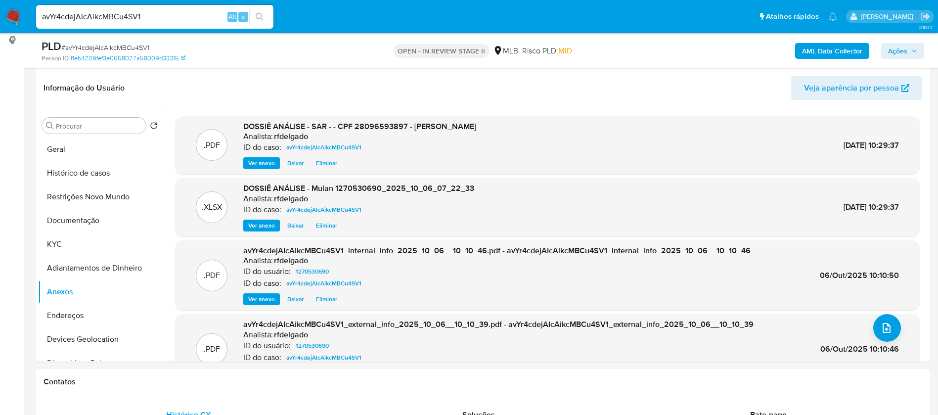
click at [909, 45] on span "Ações" at bounding box center [902, 51] width 29 height 14
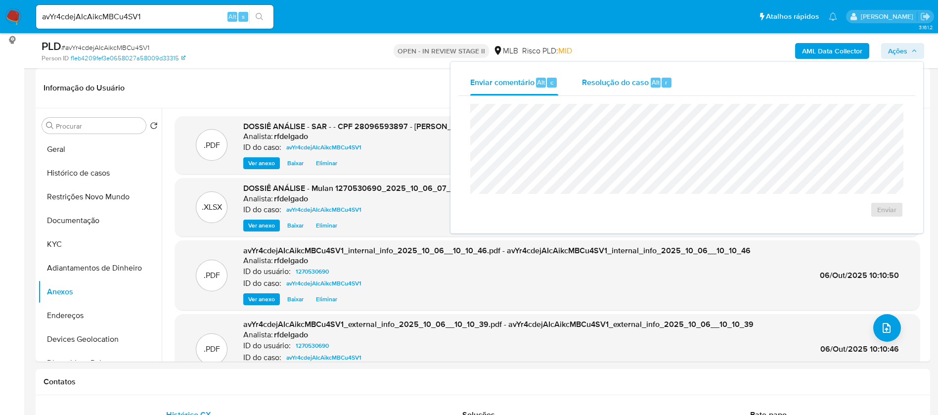
click at [606, 81] on span "Resolução do caso" at bounding box center [615, 81] width 67 height 11
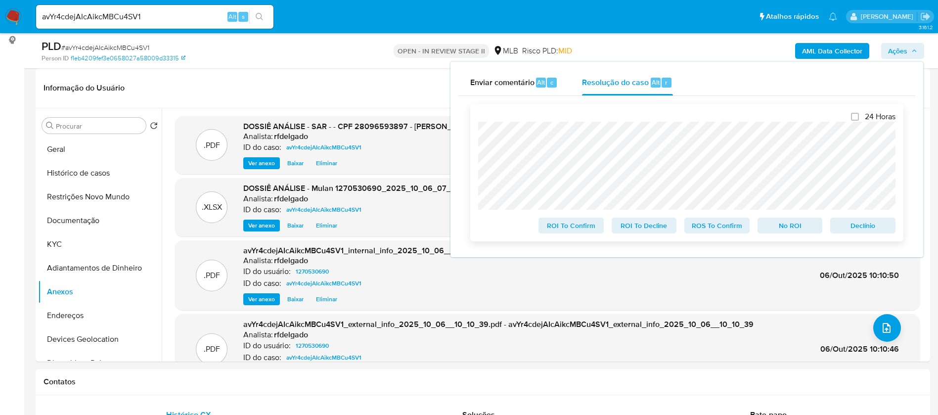
click at [874, 229] on span "Declínio" at bounding box center [862, 225] width 51 height 14
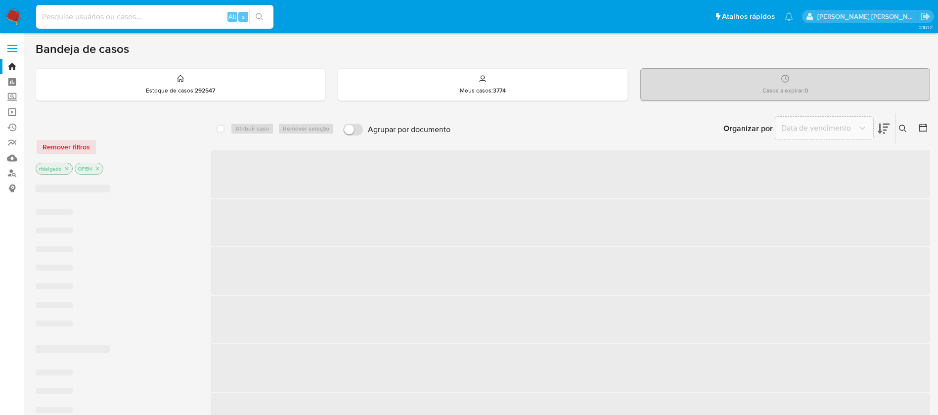
click at [200, 14] on input at bounding box center [154, 16] width 237 height 13
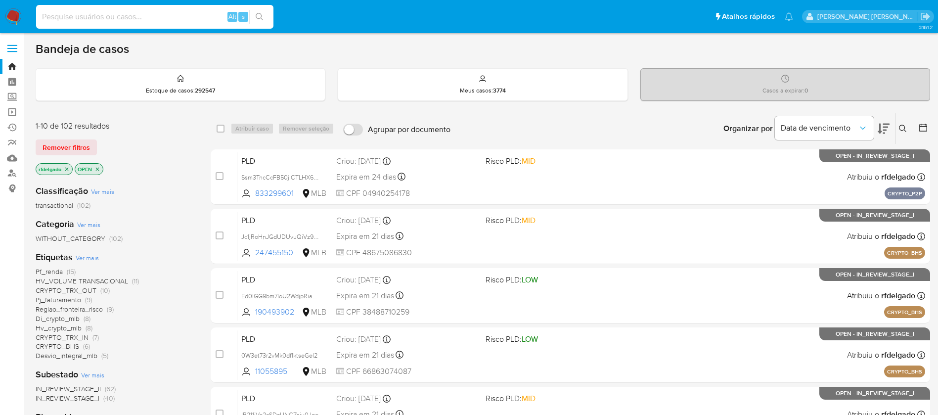
paste input "1935516223"
type input "1935516223"
click at [254, 14] on button "search-icon" at bounding box center [259, 17] width 20 height 14
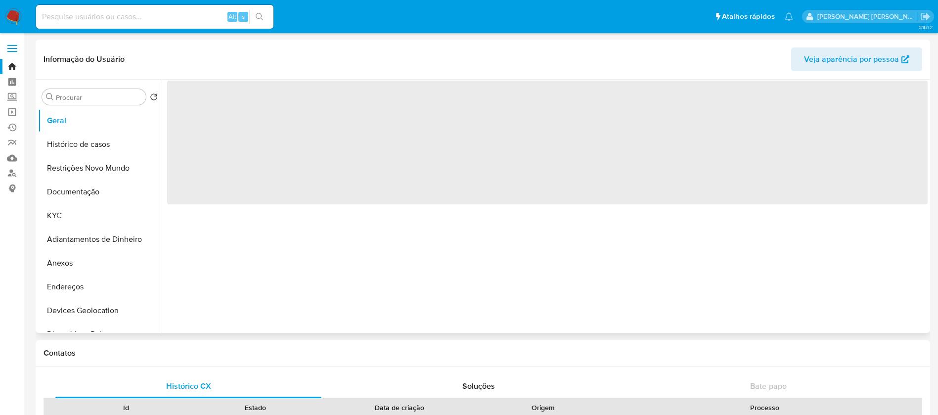
select select "10"
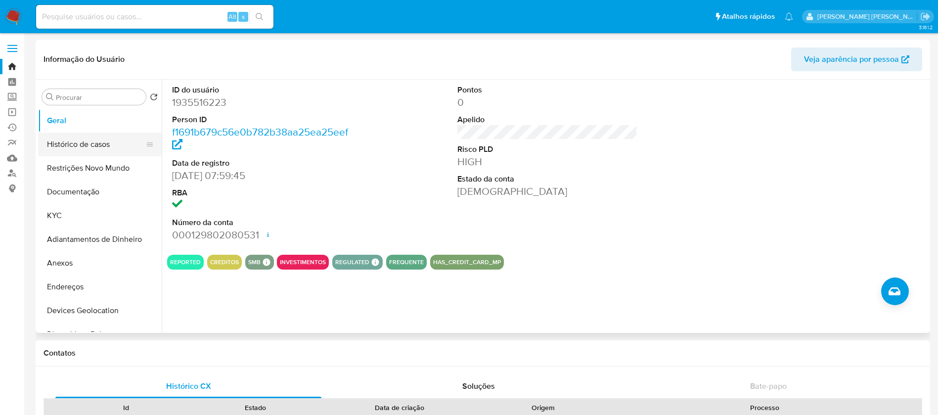
click at [87, 145] on button "Histórico de casos" at bounding box center [96, 144] width 116 height 24
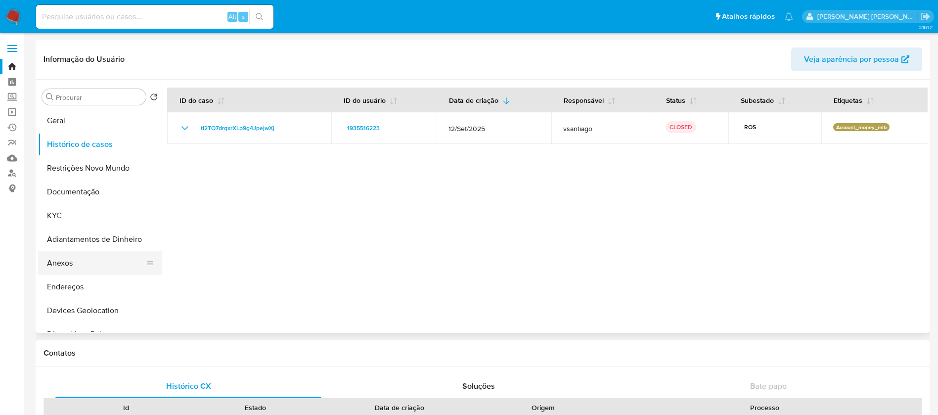
click at [73, 261] on button "Anexos" at bounding box center [96, 263] width 116 height 24
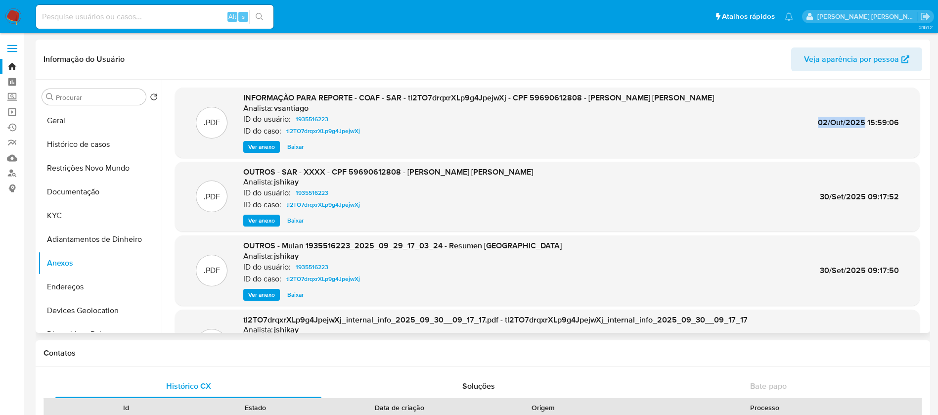
drag, startPoint x: 815, startPoint y: 123, endPoint x: 863, endPoint y: 121, distance: 48.0
click at [863, 121] on div ".PDF INFORMAÇÃO PARA REPORTE - COAF - SAR - tl2TO7drqxrXLp9g4JpejwXj - CPF 5969…" at bounding box center [547, 122] width 735 height 60
copy span "02/Out/2025"
click at [258, 147] on span "Ver anexo" at bounding box center [261, 147] width 27 height 10
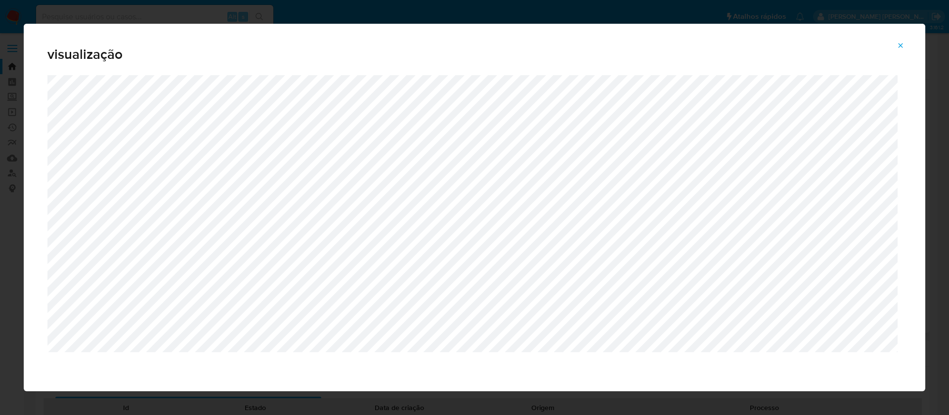
drag, startPoint x: 902, startPoint y: 49, endPoint x: 897, endPoint y: 48, distance: 5.0
click at [902, 48] on icon "Attachment preview" at bounding box center [901, 46] width 8 height 8
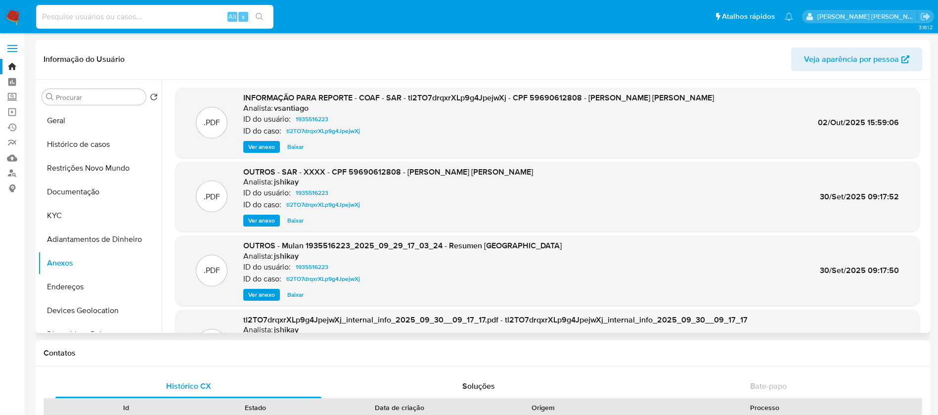
click at [164, 18] on input at bounding box center [154, 16] width 237 height 13
paste input "2356528100"
type input "2356528100"
click at [262, 14] on icon "search-icon" at bounding box center [260, 17] width 8 height 8
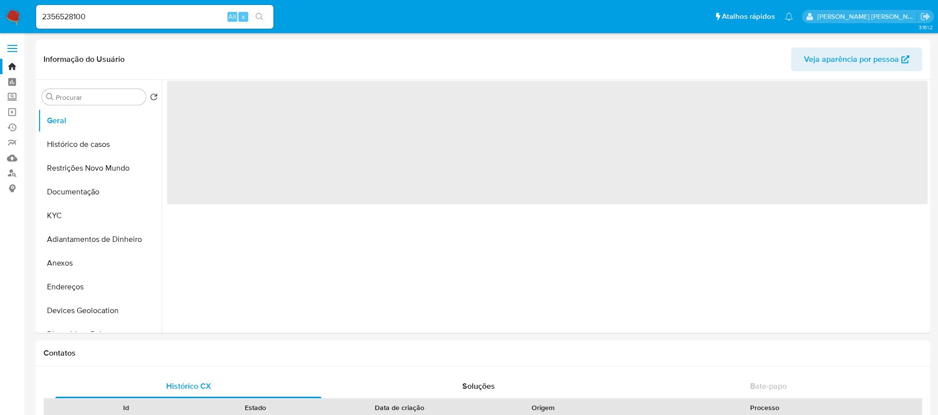
select select "10"
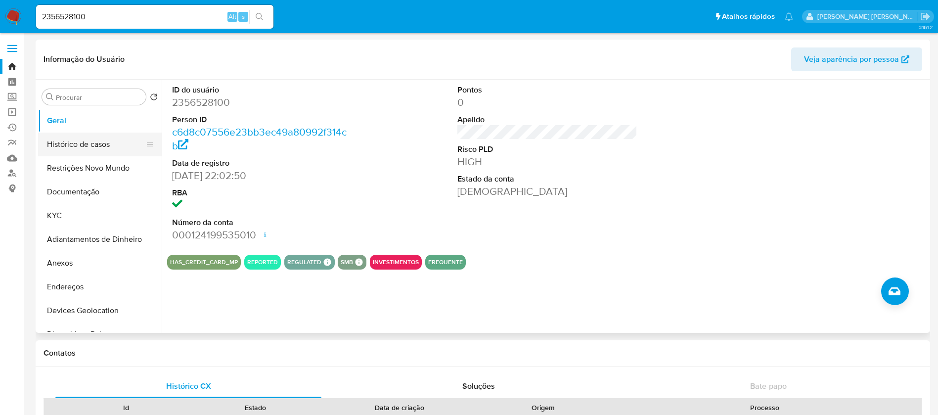
click at [98, 137] on button "Histórico de casos" at bounding box center [96, 144] width 116 height 24
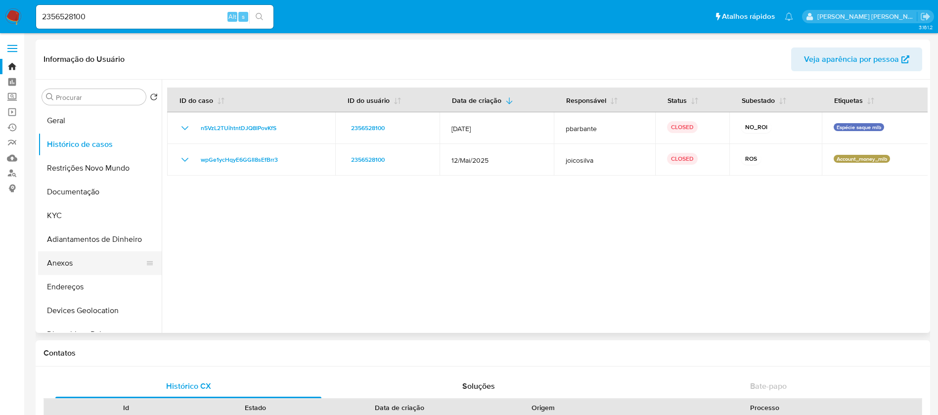
click at [54, 266] on button "Anexos" at bounding box center [96, 263] width 116 height 24
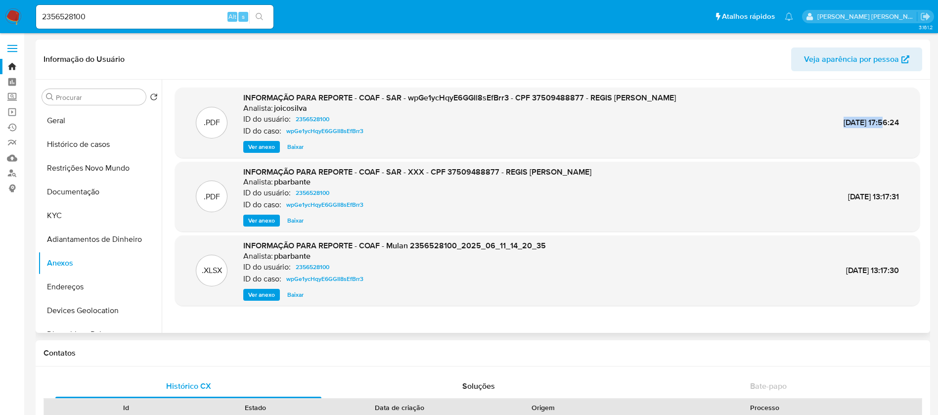
drag, startPoint x: 816, startPoint y: 122, endPoint x: 861, endPoint y: 122, distance: 45.0
click at [862, 122] on div ".PDF INFORMAÇÃO PARA REPORTE - COAF - SAR - wpGe1ycHqyE6GGIl8sEfBrr3 - CPF 3750…" at bounding box center [547, 122] width 735 height 60
copy span "17/Jun/2025"
click at [261, 146] on span "Ver anexo" at bounding box center [261, 147] width 27 height 10
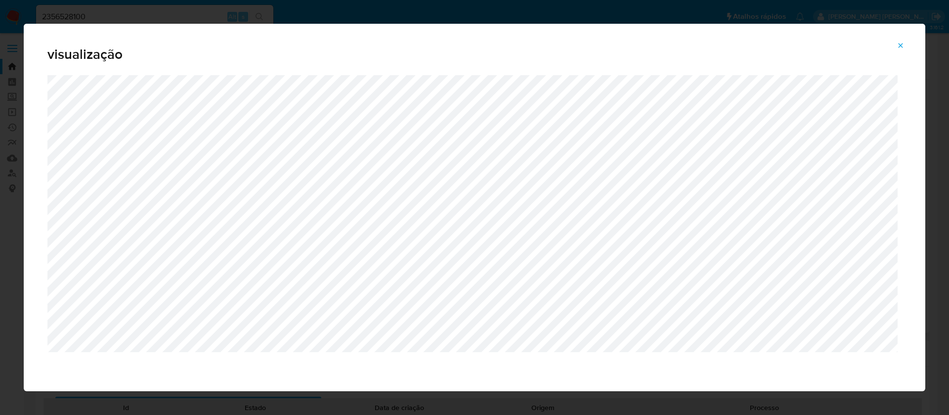
click at [899, 44] on icon "Attachment preview" at bounding box center [901, 46] width 8 height 8
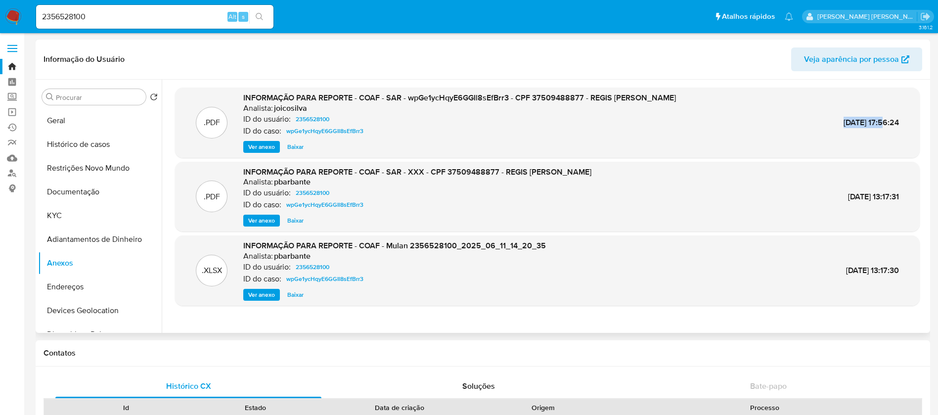
click at [9, 16] on img at bounding box center [13, 16] width 17 height 17
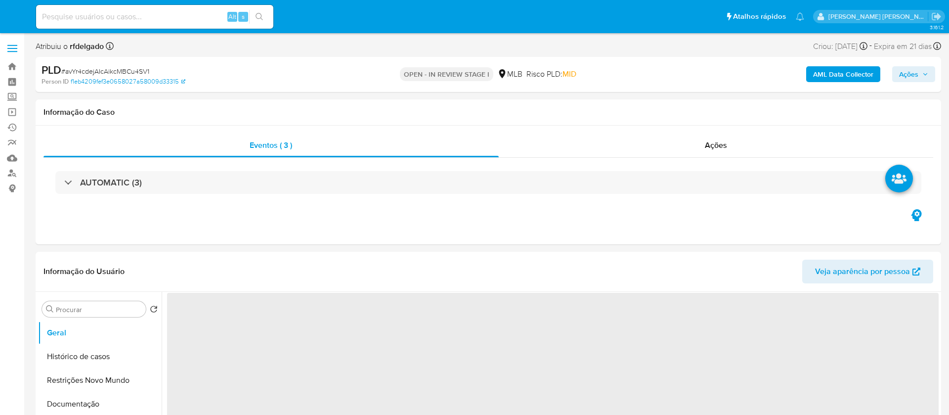
select select "10"
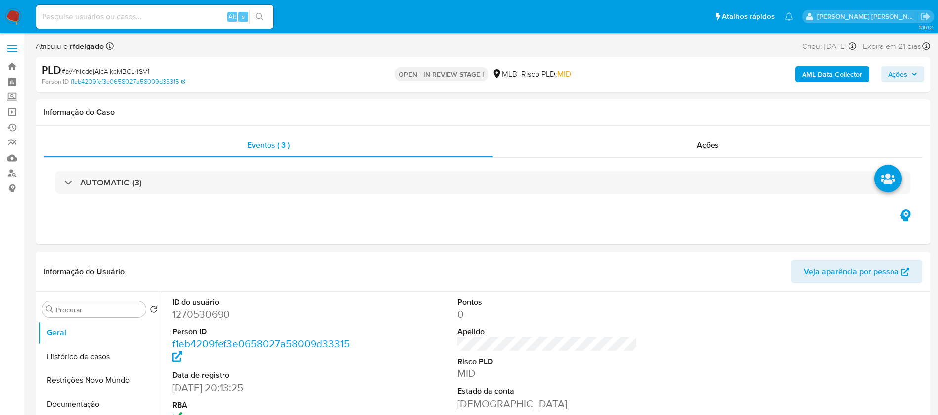
click at [906, 75] on span "Ações" at bounding box center [897, 74] width 19 height 16
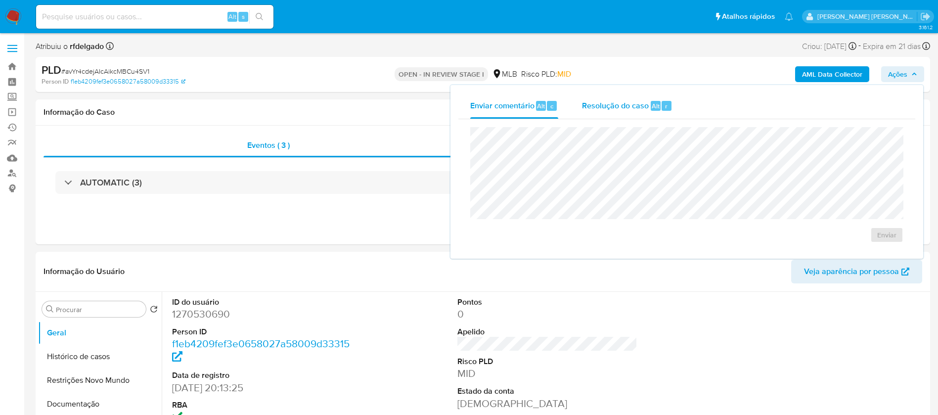
click at [629, 107] on span "Resolução do caso" at bounding box center [615, 105] width 67 height 11
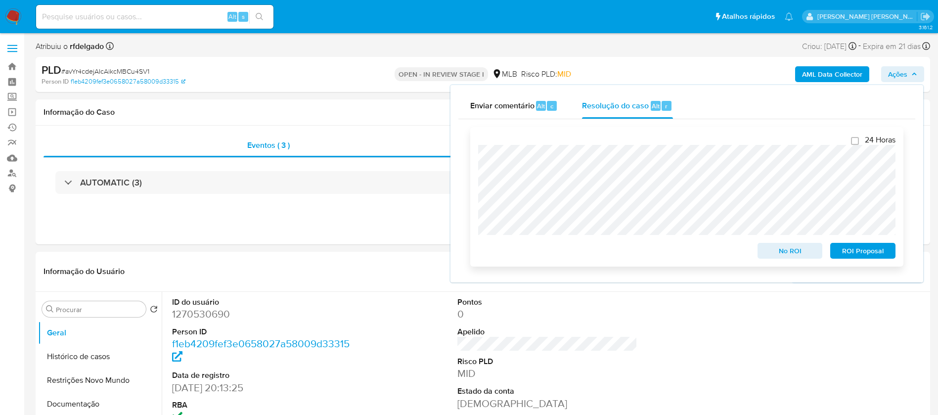
click at [879, 251] on span "ROI Proposal" at bounding box center [862, 251] width 51 height 14
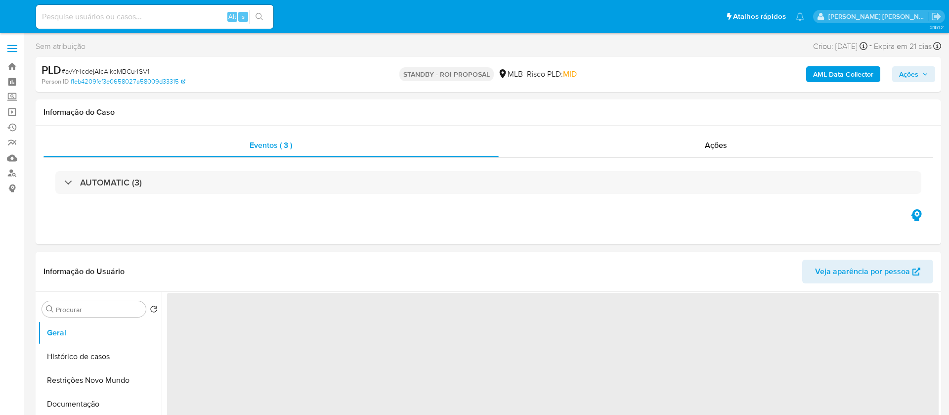
select select "10"
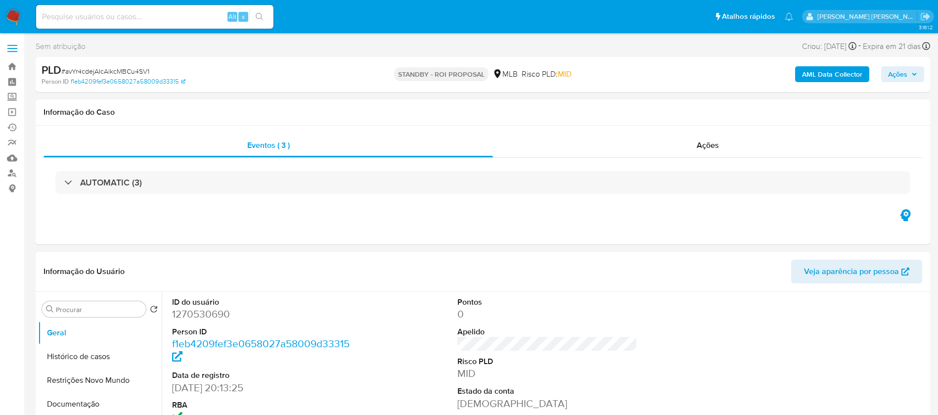
click at [8, 16] on img at bounding box center [13, 16] width 17 height 17
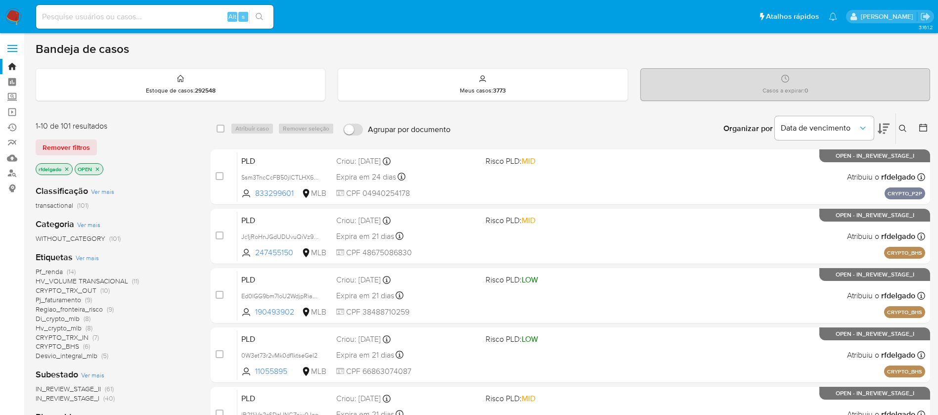
click at [199, 16] on input at bounding box center [154, 16] width 237 height 13
paste input "oIT1ZiJMNfJJrz6m5FeGKcNP"
type input "oIT1ZiJMNfJJrz6m5FeGKcNP"
click at [259, 13] on icon "search-icon" at bounding box center [260, 17] width 8 height 8
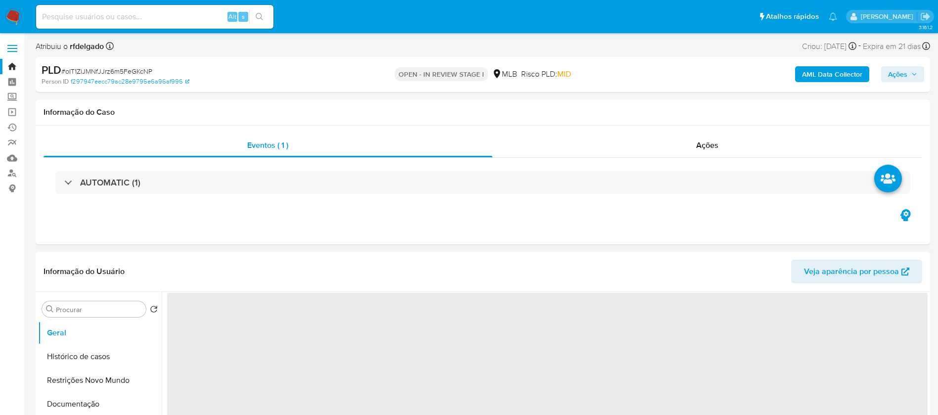
select select "10"
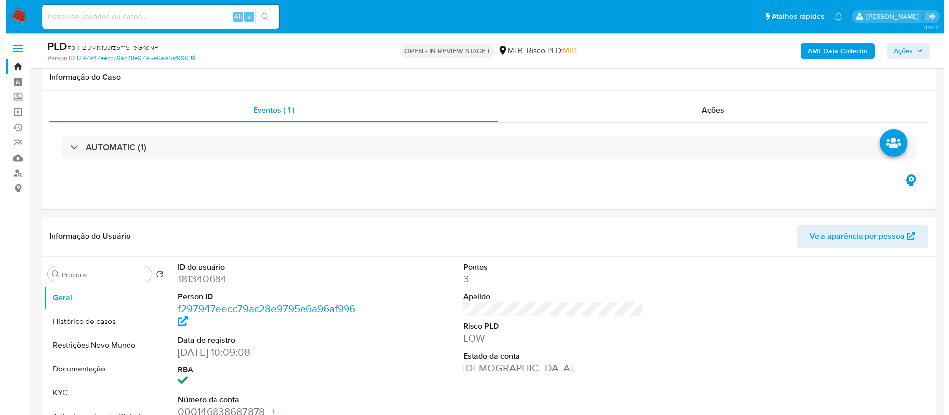
scroll to position [148, 0]
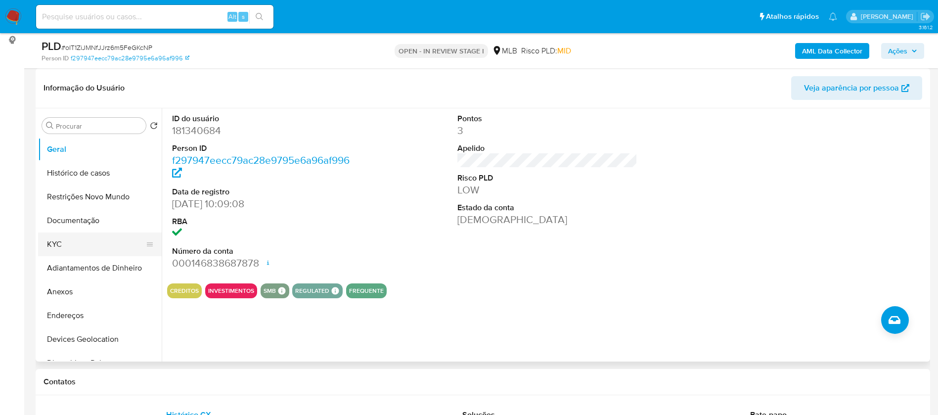
click at [88, 238] on button "KYC" at bounding box center [96, 244] width 116 height 24
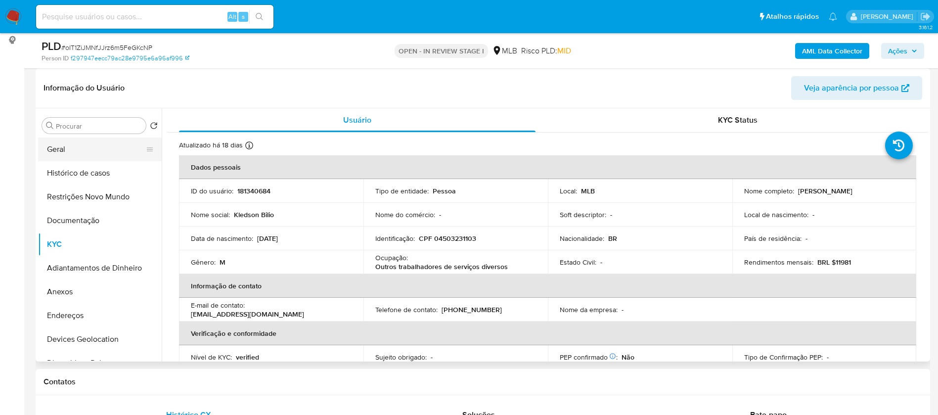
click at [99, 148] on button "Geral" at bounding box center [96, 149] width 116 height 24
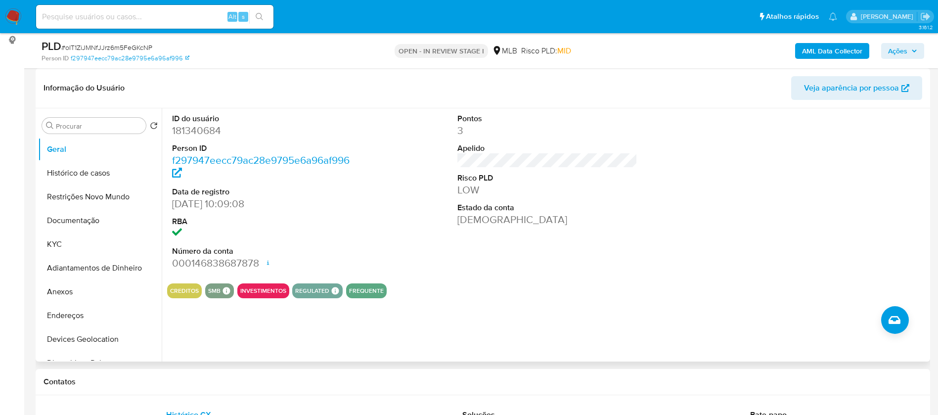
click at [620, 227] on div "Pontos 3 Apelido Risco PLD LOW Estado da conta Ativa" at bounding box center [547, 191] width 190 height 167
click at [210, 130] on dd "181340684" at bounding box center [262, 131] width 180 height 14
copy dd "181340684"
click at [93, 219] on button "Documentação" at bounding box center [96, 221] width 116 height 24
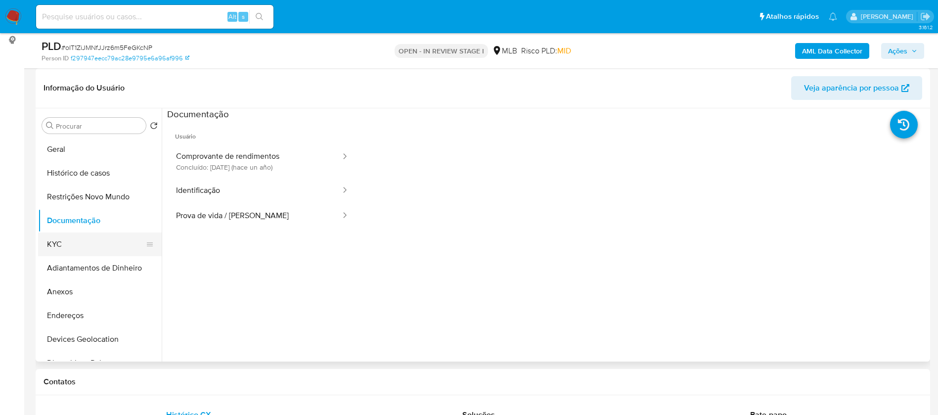
drag, startPoint x: 75, startPoint y: 244, endPoint x: 83, endPoint y: 239, distance: 9.7
click at [74, 244] on button "KYC" at bounding box center [96, 244] width 116 height 24
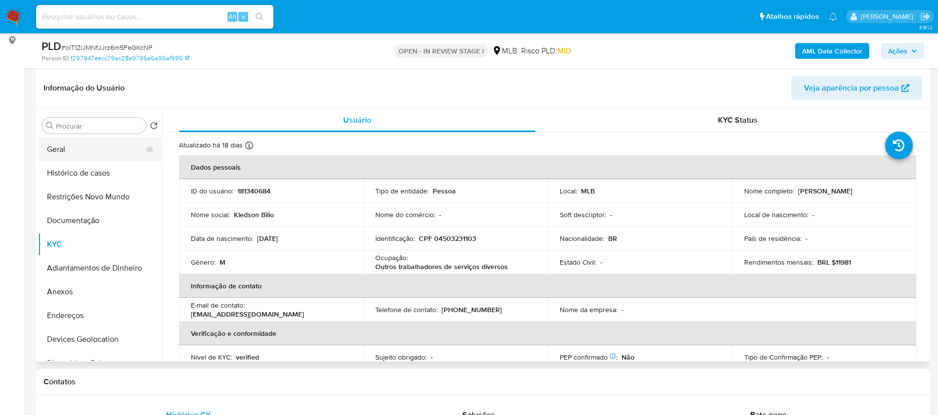
click at [78, 146] on button "Geral" at bounding box center [96, 149] width 116 height 24
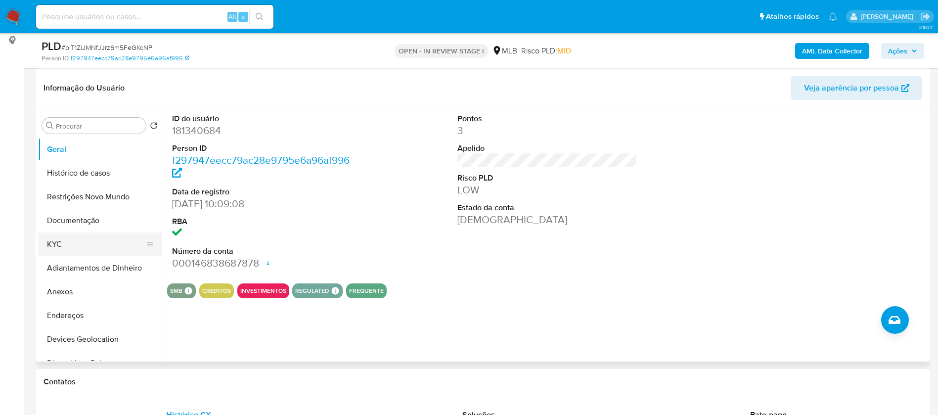
click at [82, 248] on button "KYC" at bounding box center [96, 244] width 116 height 24
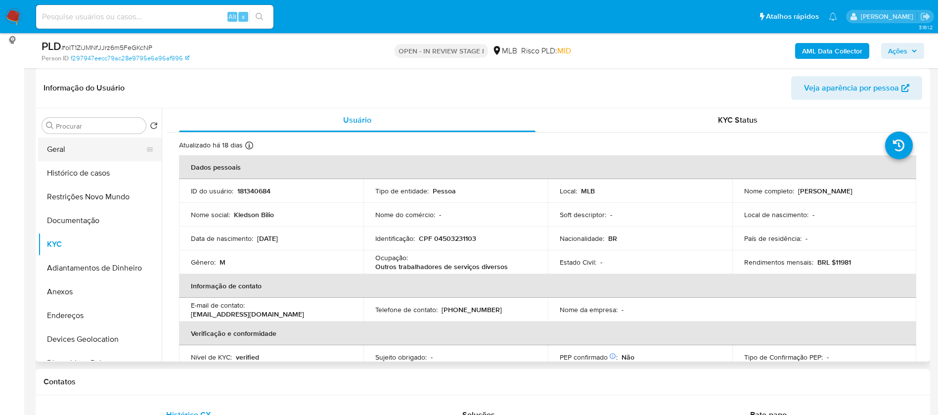
click at [92, 150] on button "Geral" at bounding box center [96, 149] width 116 height 24
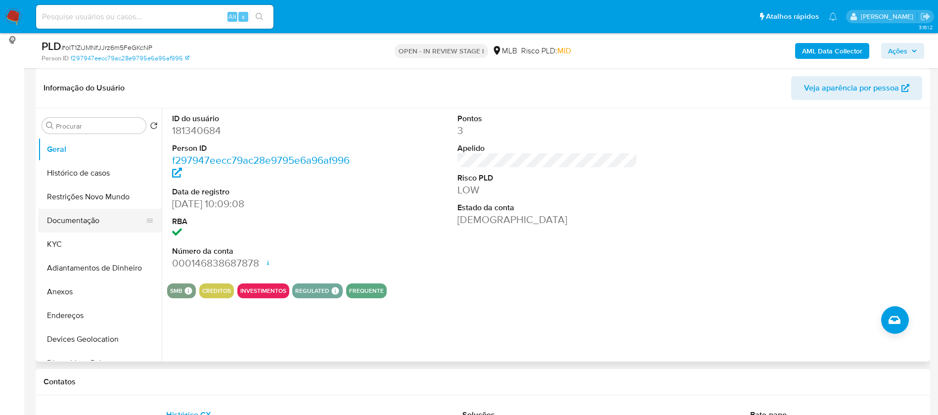
click at [74, 221] on button "Documentação" at bounding box center [96, 221] width 116 height 24
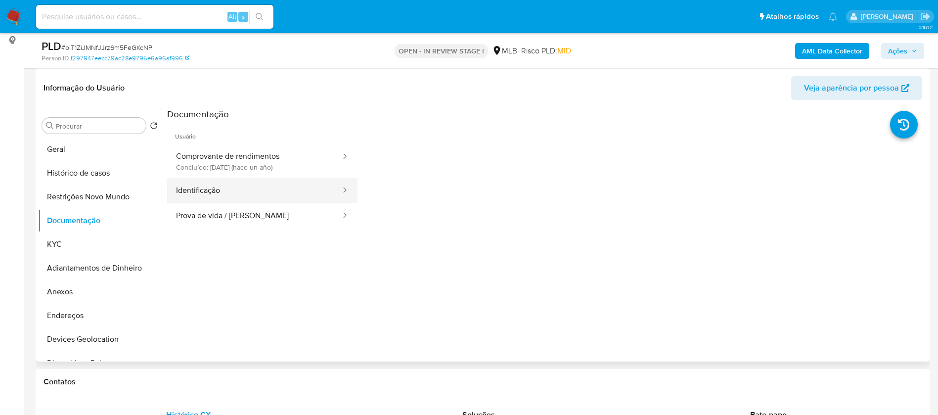
click at [226, 191] on button "Identificação" at bounding box center [254, 190] width 174 height 25
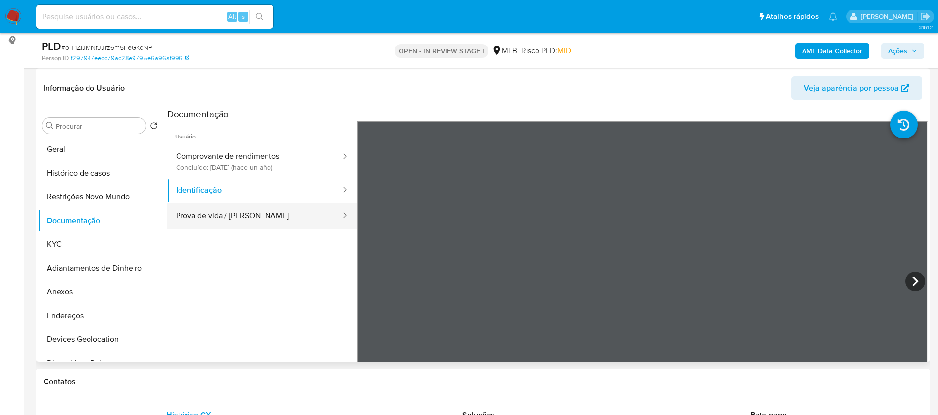
click at [229, 212] on button "Prova de vida / Selfie" at bounding box center [254, 215] width 174 height 25
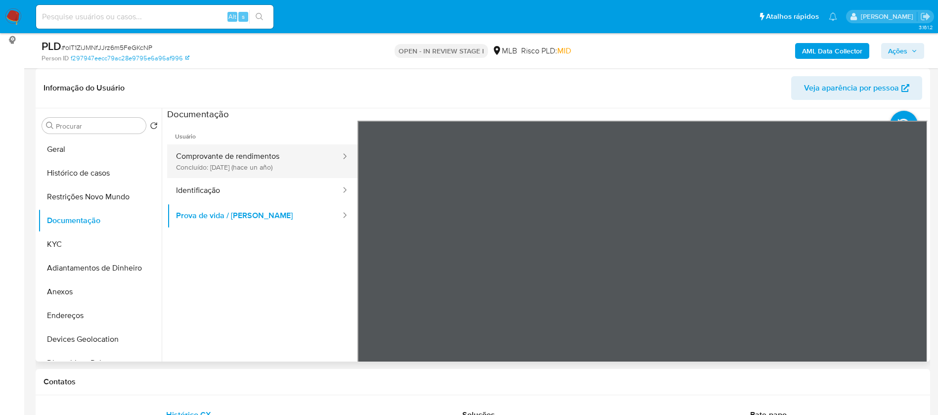
click at [281, 150] on button "Comprovante de rendimentos Concluído: 07/11/2024 (hace un año)" at bounding box center [254, 161] width 174 height 34
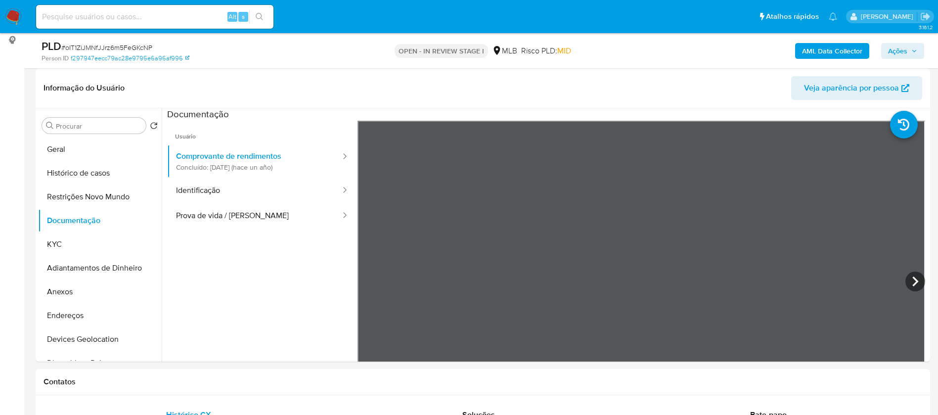
click at [804, 49] on b "AML Data Collector" at bounding box center [832, 51] width 60 height 16
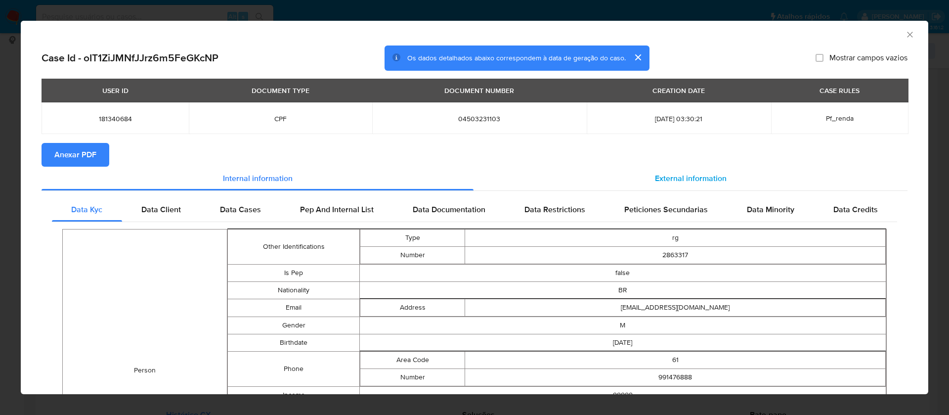
click at [688, 176] on span "External information" at bounding box center [691, 178] width 72 height 11
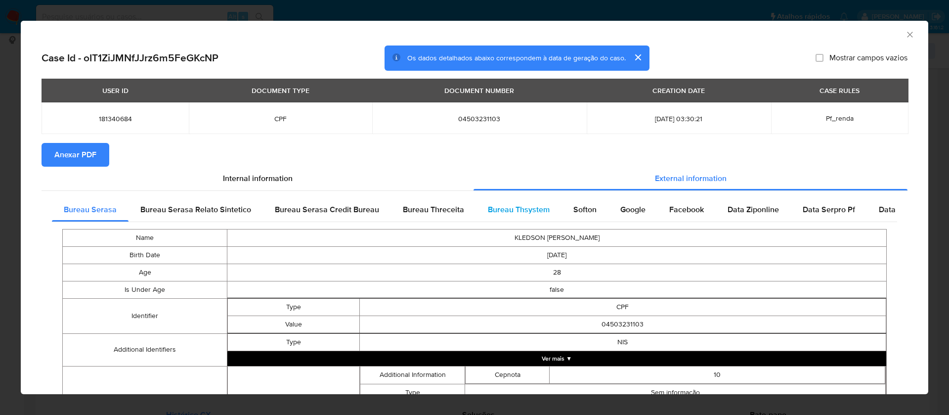
click at [502, 208] on span "Bureau Thsystem" at bounding box center [519, 209] width 62 height 11
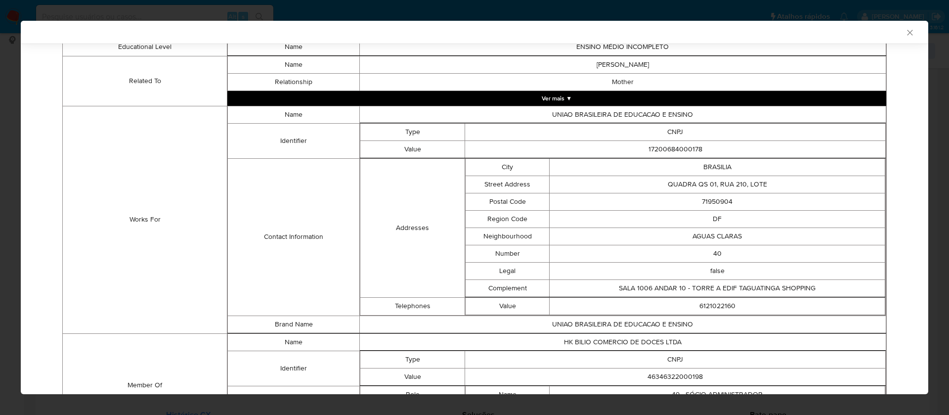
scroll to position [579, 0]
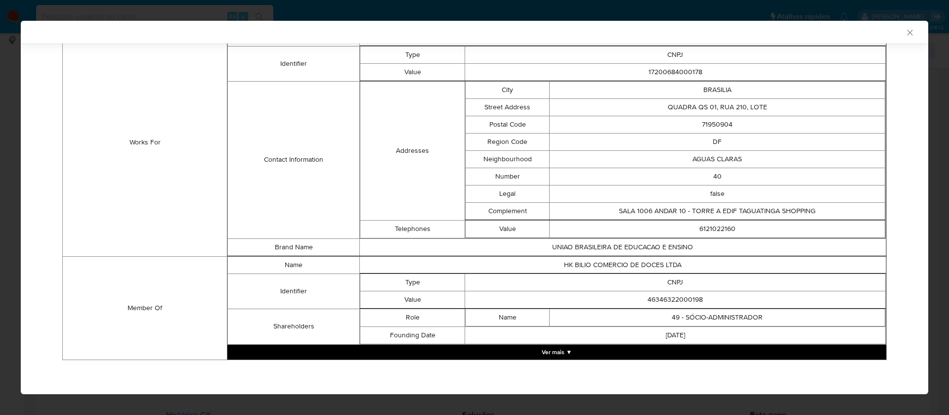
click at [667, 301] on td "46346322000198" at bounding box center [675, 299] width 421 height 17
copy td "46346322000198"
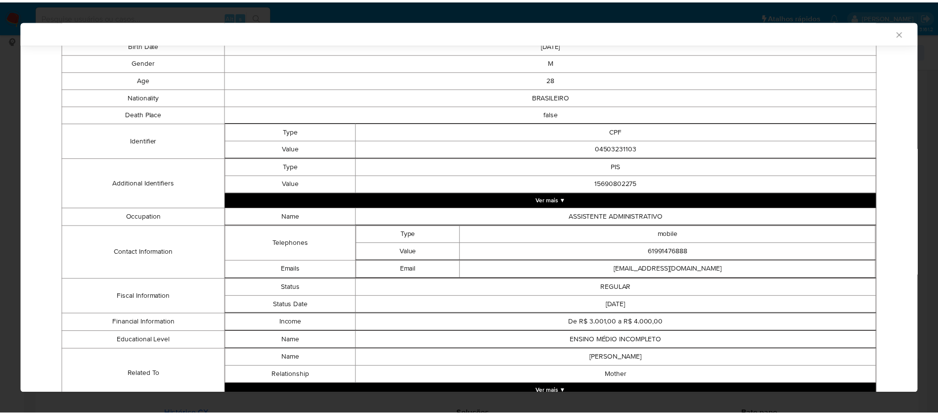
scroll to position [0, 0]
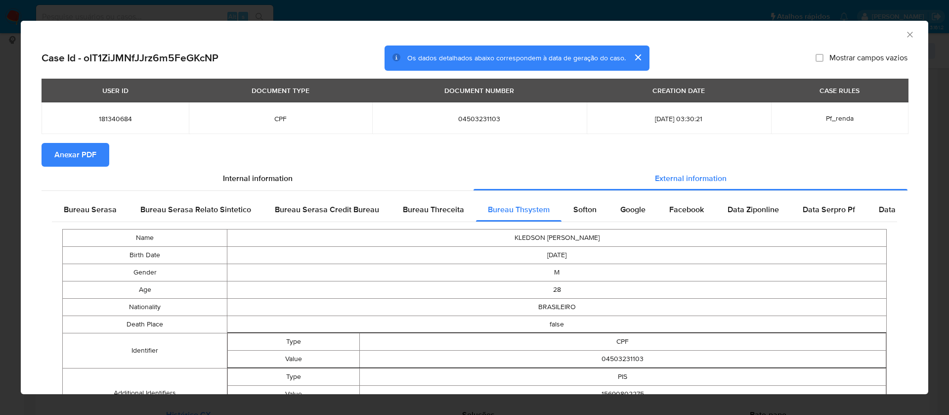
click at [88, 150] on span "Anexar PDF" at bounding box center [75, 155] width 42 height 22
click at [905, 34] on icon "Fechar a janela" at bounding box center [910, 35] width 10 height 10
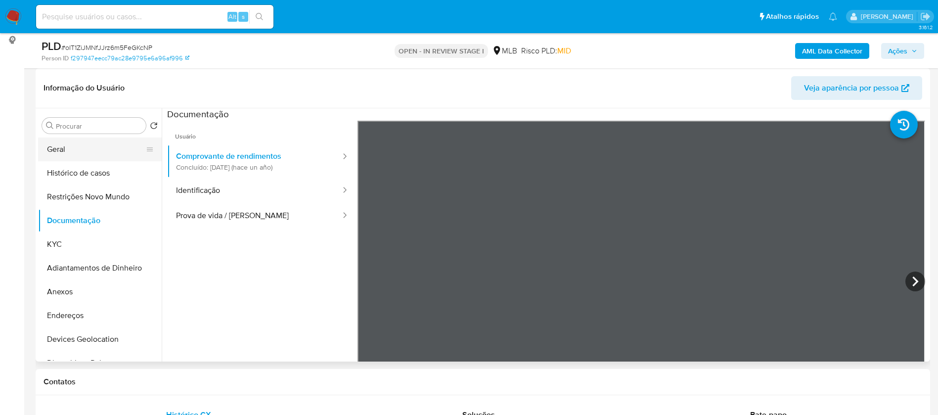
click at [80, 148] on button "Geral" at bounding box center [96, 149] width 116 height 24
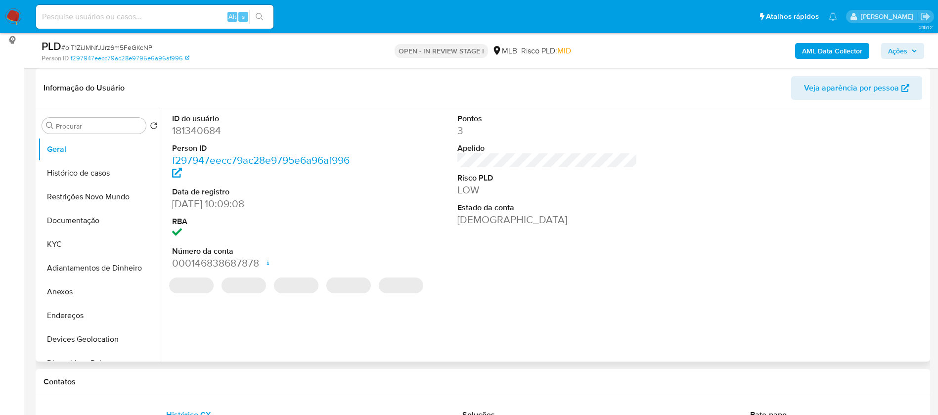
click at [210, 133] on dd "181340684" at bounding box center [262, 131] width 180 height 14
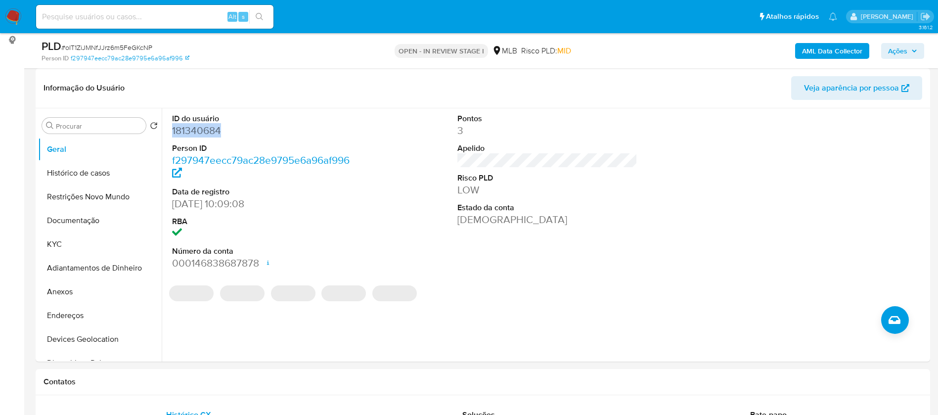
copy dd "181340684"
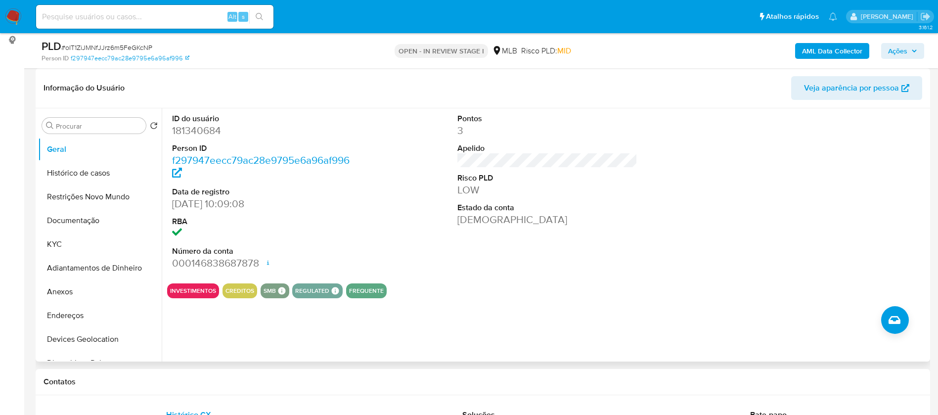
click at [491, 320] on div "ID do usuário 181340684 Person ID f297947eecc79ac28e9795e6a96af996 Data de regi…" at bounding box center [545, 234] width 766 height 253
click at [75, 244] on button "KYC" at bounding box center [96, 244] width 116 height 24
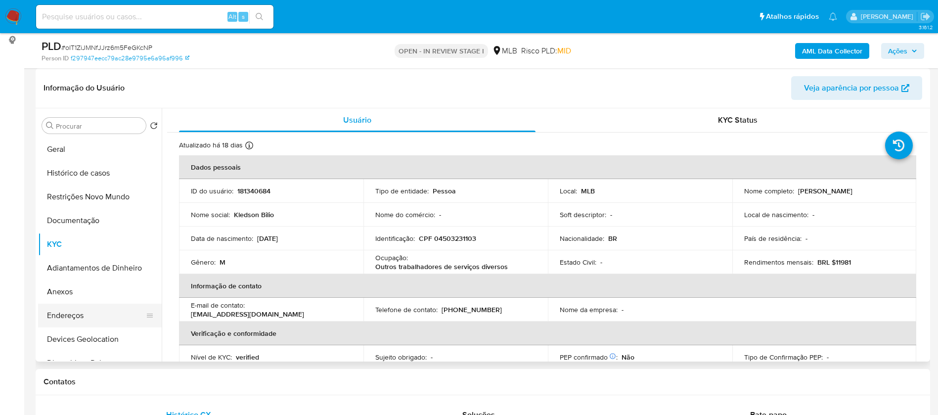
click at [89, 306] on button "Endereços" at bounding box center [96, 316] width 116 height 24
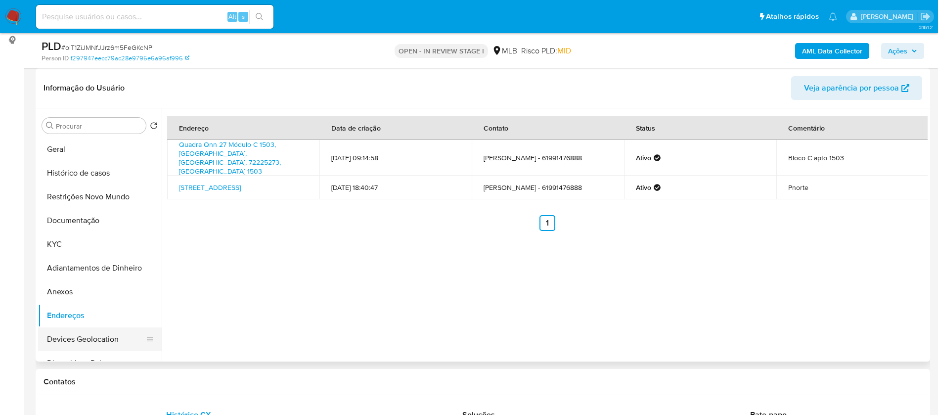
click at [81, 338] on button "Devices Geolocation" at bounding box center [96, 339] width 116 height 24
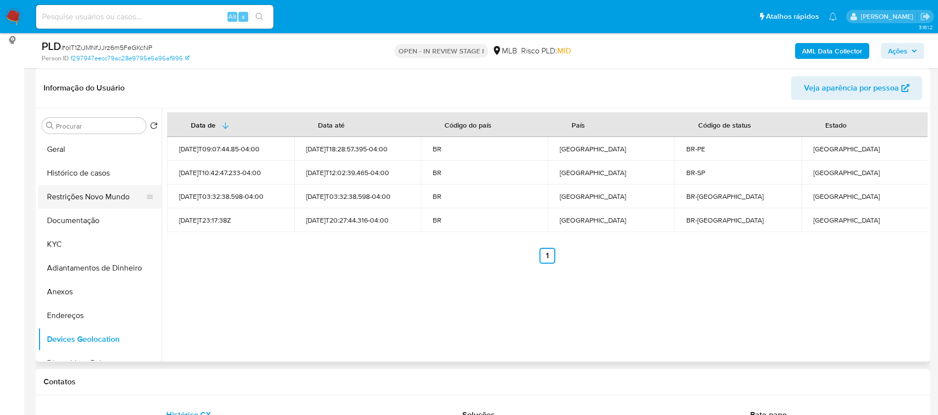
click at [89, 198] on button "Restrições Novo Mundo" at bounding box center [96, 197] width 116 height 24
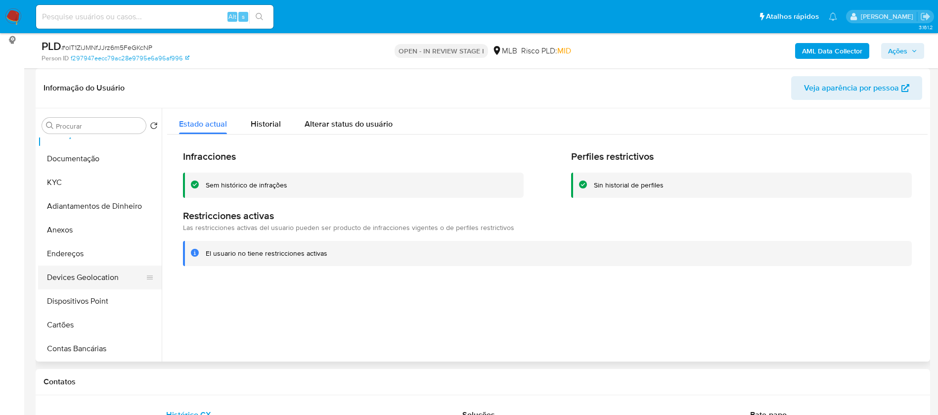
scroll to position [148, 0]
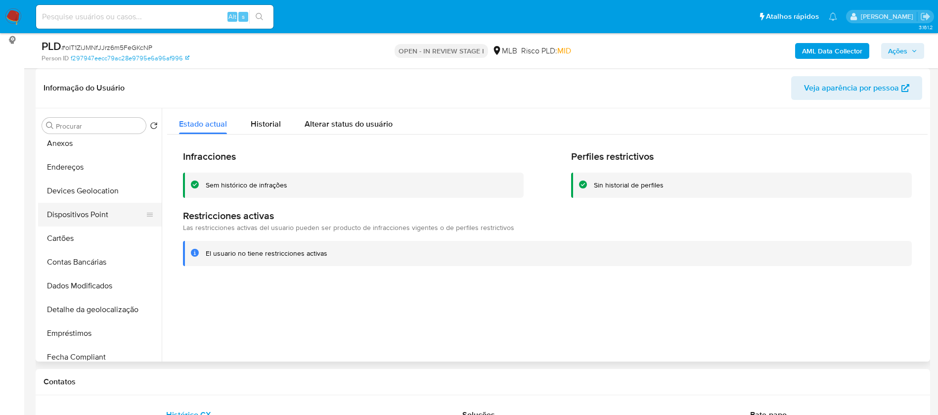
click at [92, 213] on button "Dispositivos Point" at bounding box center [96, 215] width 116 height 24
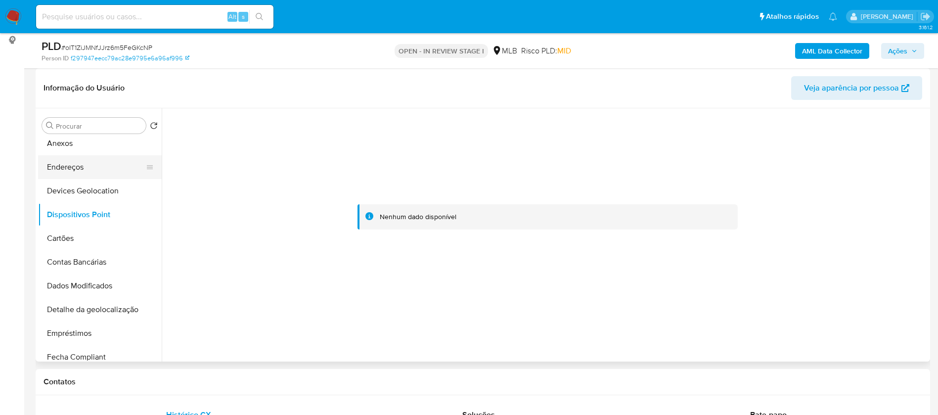
click at [81, 165] on button "Endereços" at bounding box center [96, 167] width 116 height 24
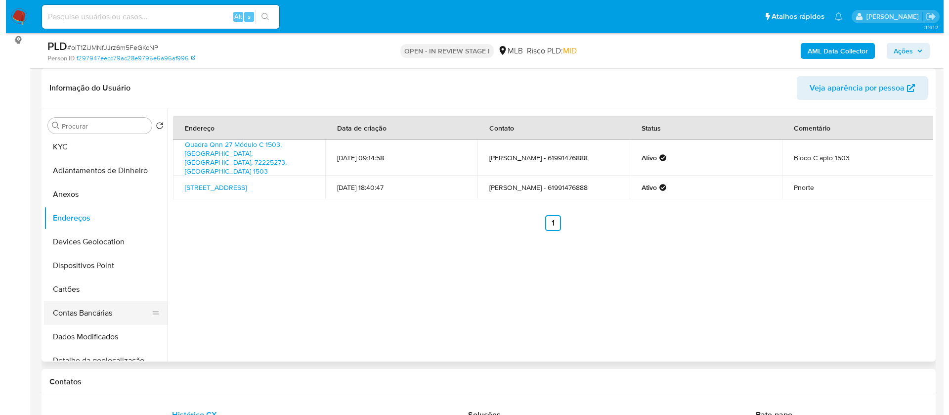
scroll to position [74, 0]
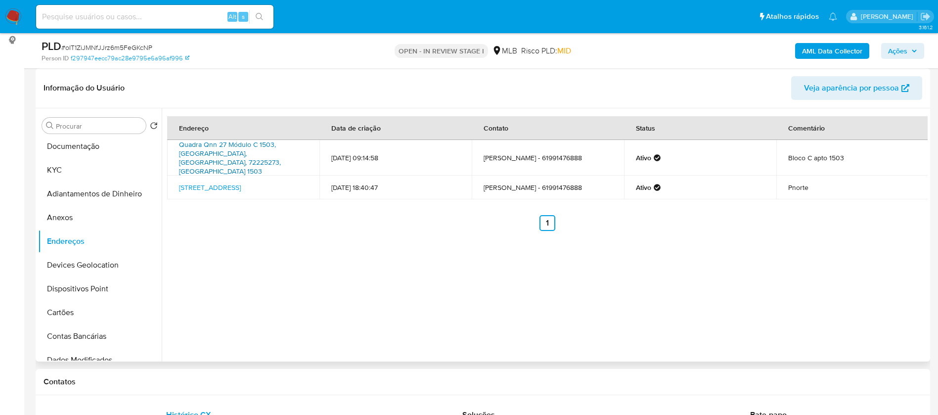
click at [223, 148] on link "Quadra Qnn 27 Módulo C 1503, Brasília, Distrito Federal, 72225273, Brasil 1503" at bounding box center [230, 157] width 102 height 37
click at [76, 216] on button "Anexos" at bounding box center [96, 218] width 116 height 24
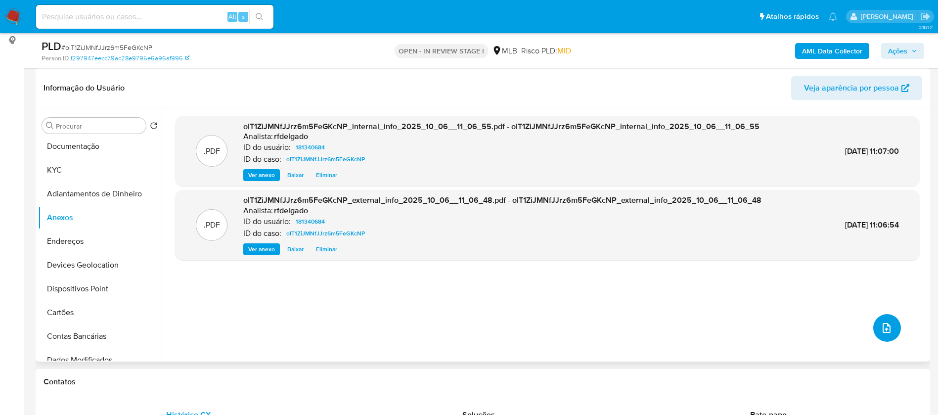
click at [884, 328] on icon "upload-file" at bounding box center [886, 328] width 12 height 12
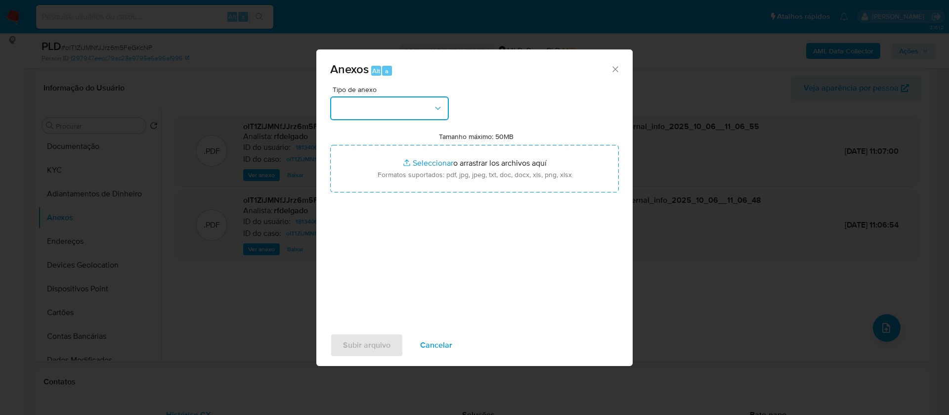
click at [410, 105] on button "button" at bounding box center [389, 108] width 119 height 24
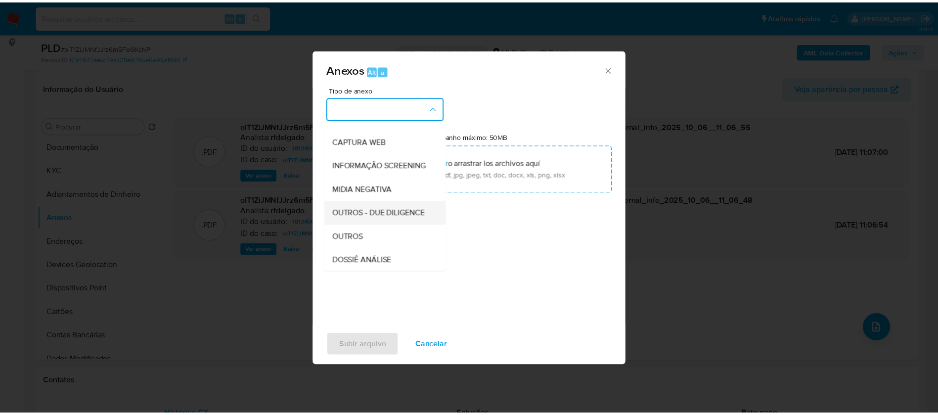
scroll to position [148, 0]
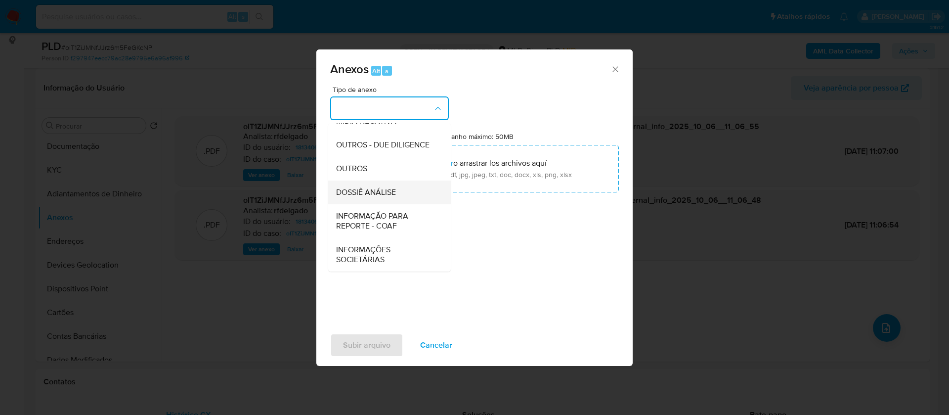
click at [392, 197] on span "DOSSIÊ ANÁLISE" at bounding box center [366, 192] width 60 height 10
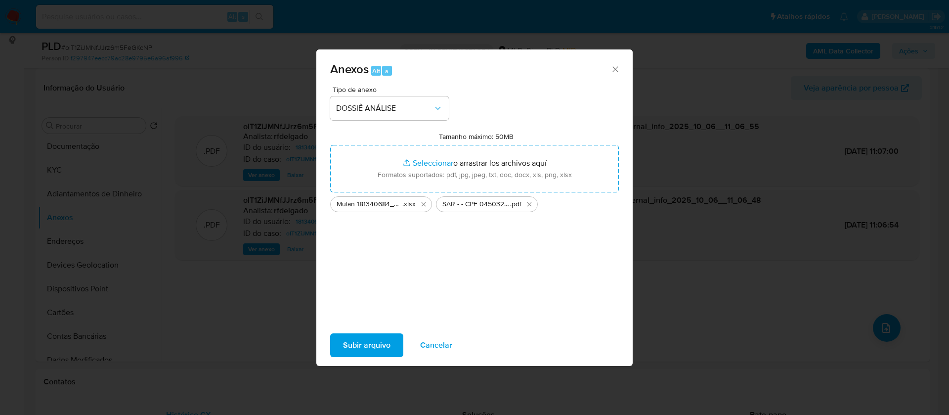
click at [381, 343] on span "Subir arquivo" at bounding box center [366, 345] width 47 height 22
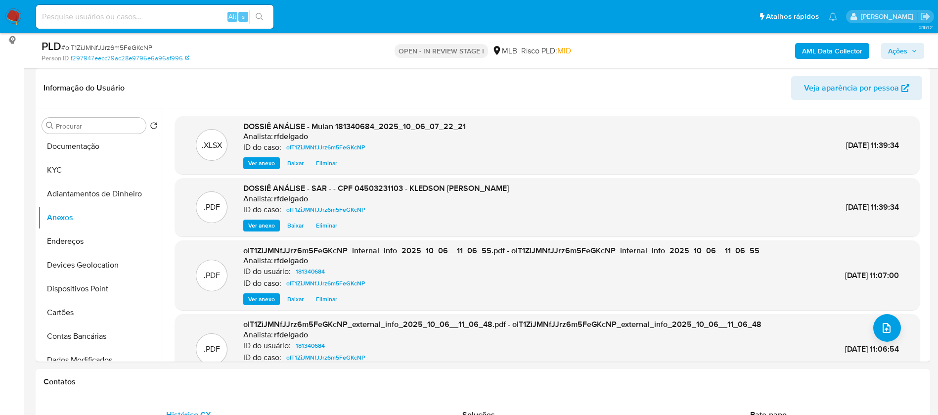
click at [896, 51] on span "Ações" at bounding box center [897, 51] width 19 height 16
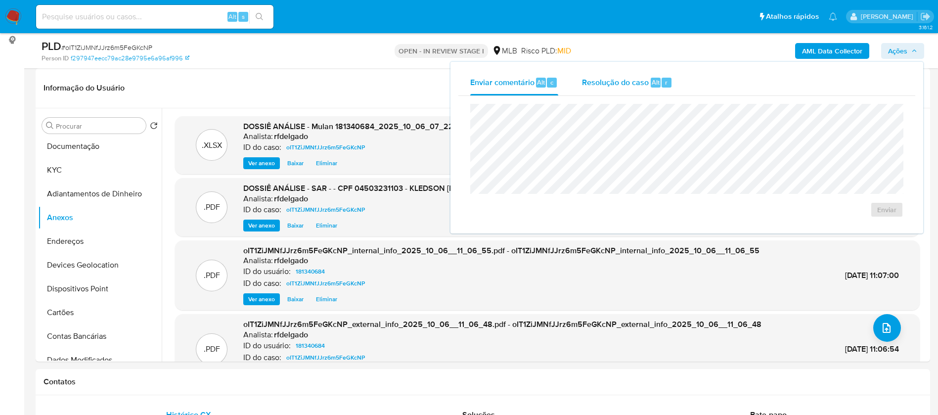
click at [607, 79] on span "Resolução do caso" at bounding box center [615, 81] width 67 height 11
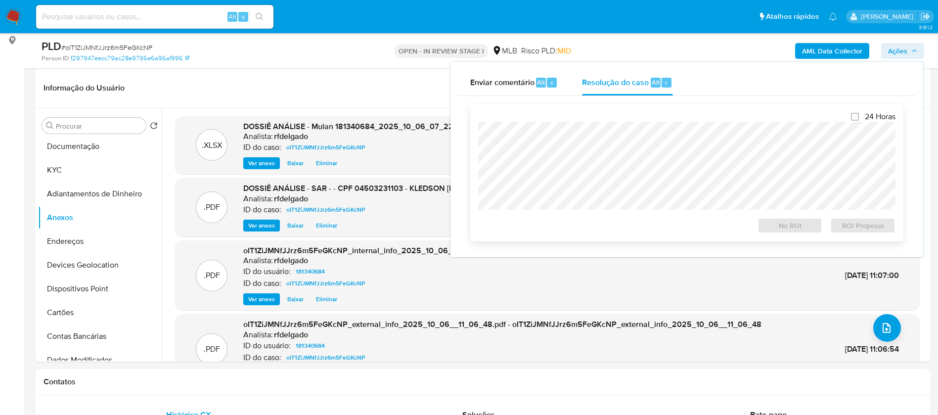
click at [621, 121] on div "24 Horas No ROI ROI Proposal" at bounding box center [686, 173] width 417 height 122
click at [855, 232] on span "ROI Proposal" at bounding box center [862, 225] width 51 height 14
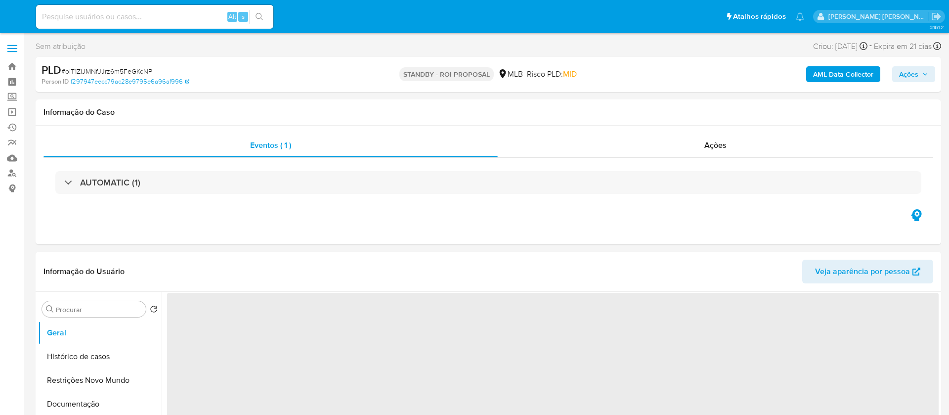
select select "10"
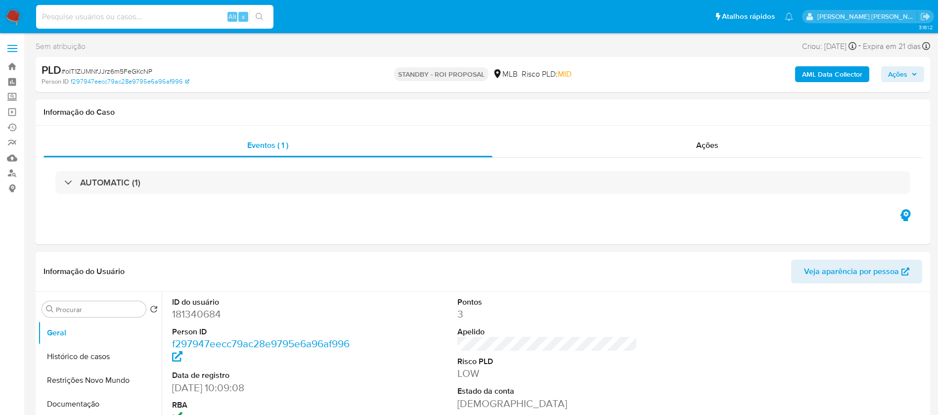
click at [133, 20] on input at bounding box center [154, 16] width 237 height 13
paste input "C9g5Ny1XchxpwlBhI9Q4kH6S"
type input "C9g5Ny1XchxpwlBhI9Q4kH6S"
click at [263, 16] on icon "search-icon" at bounding box center [260, 17] width 8 height 8
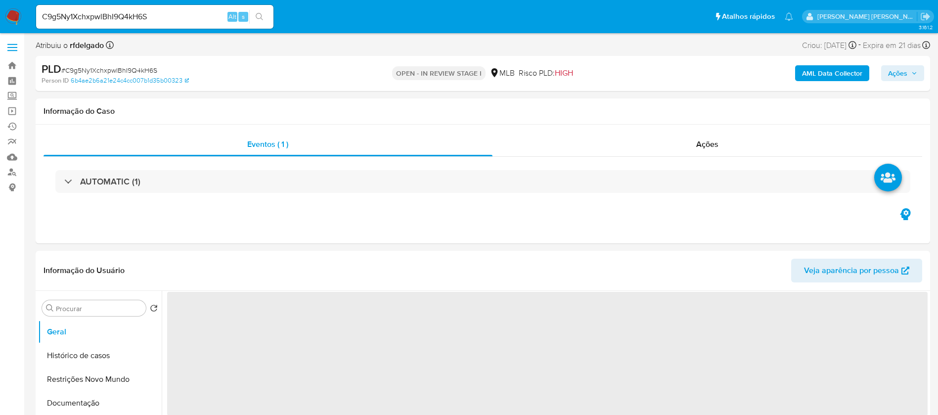
select select "10"
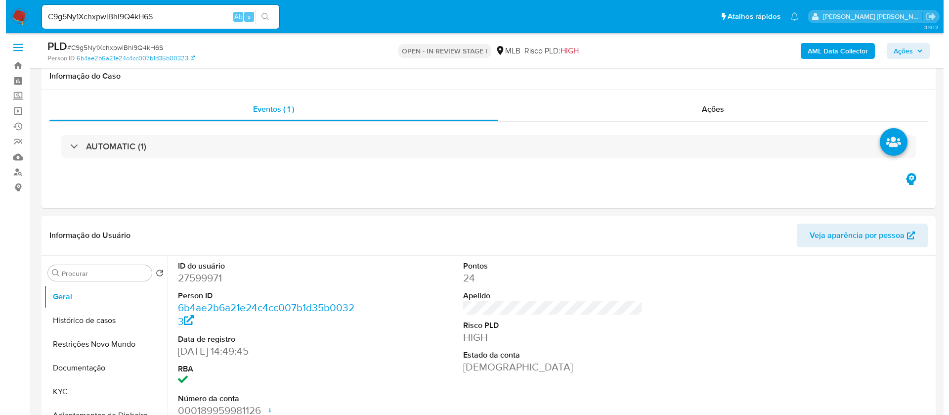
scroll to position [148, 0]
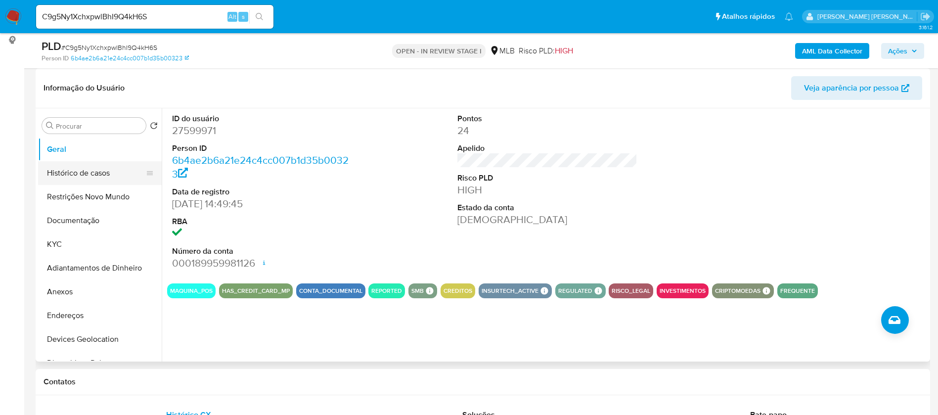
click at [80, 174] on button "Histórico de casos" at bounding box center [96, 173] width 116 height 24
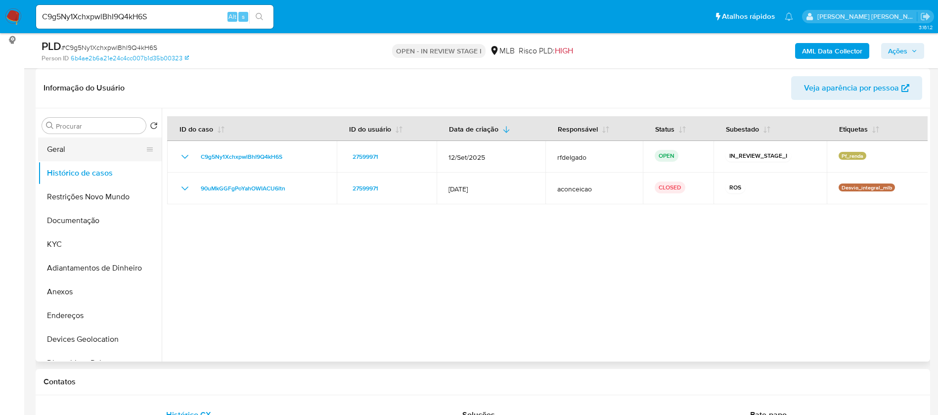
click at [91, 139] on button "Geral" at bounding box center [96, 149] width 116 height 24
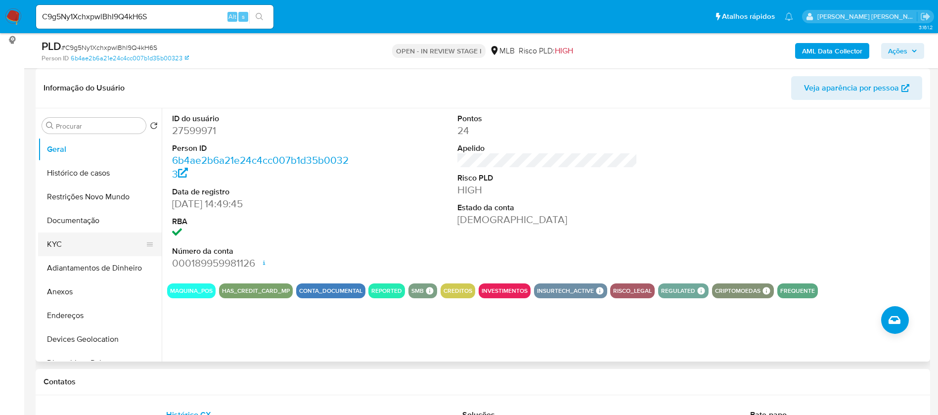
click at [40, 242] on button "KYC" at bounding box center [96, 244] width 116 height 24
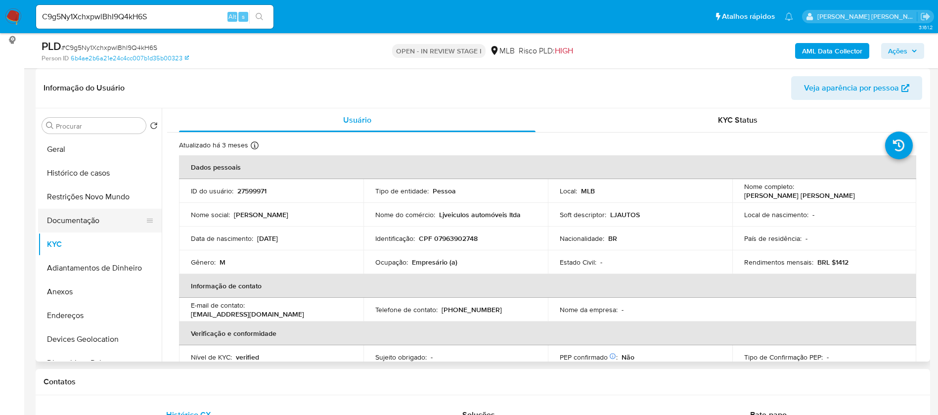
click at [100, 216] on button "Documentação" at bounding box center [96, 221] width 116 height 24
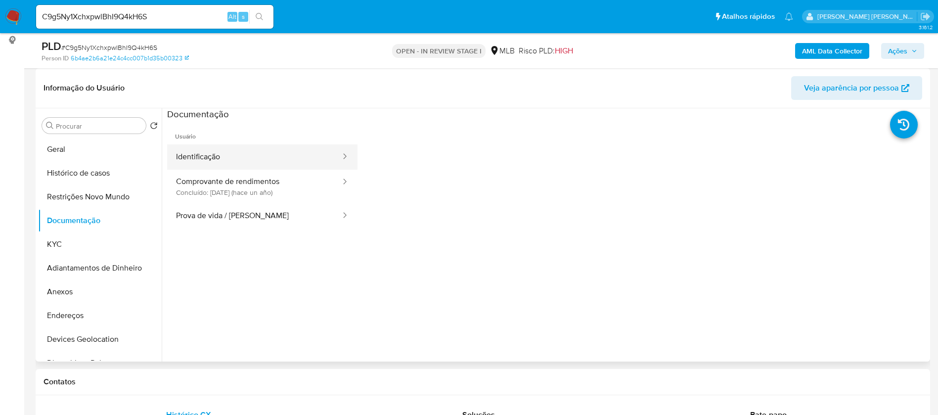
click at [221, 158] on button "Identificação" at bounding box center [254, 156] width 174 height 25
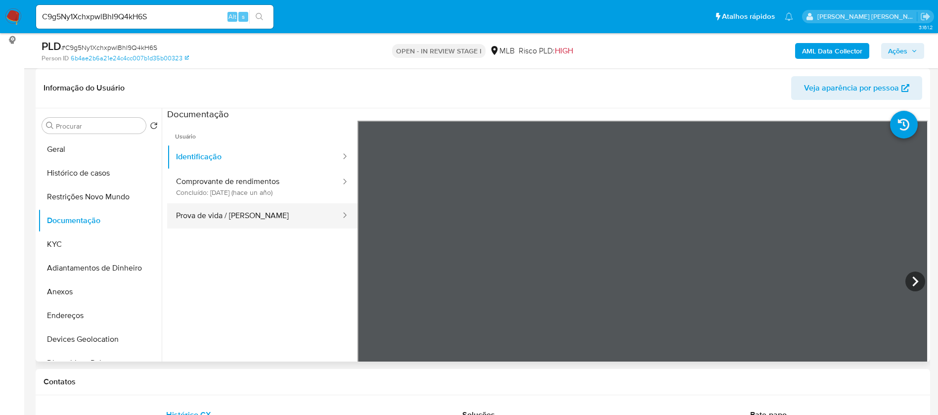
click at [226, 221] on button "Prova de vida / Selfie" at bounding box center [254, 215] width 174 height 25
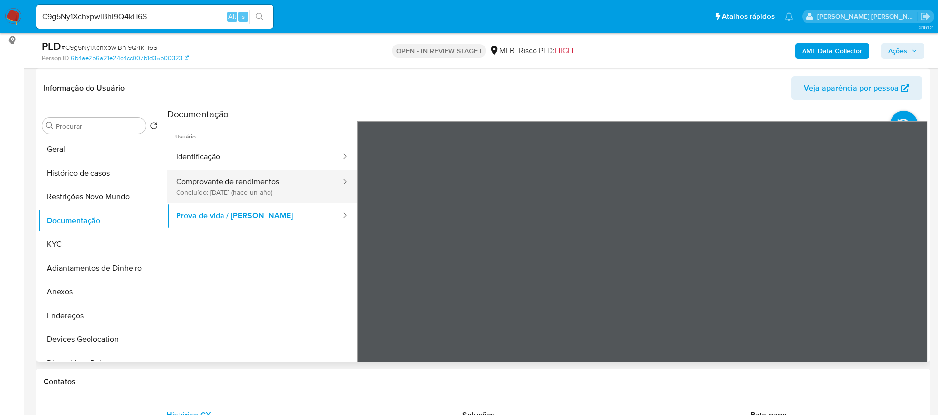
click at [230, 187] on button "Comprovante de rendimentos Concluído: 18/07/2024 (hace un año)" at bounding box center [254, 187] width 174 height 34
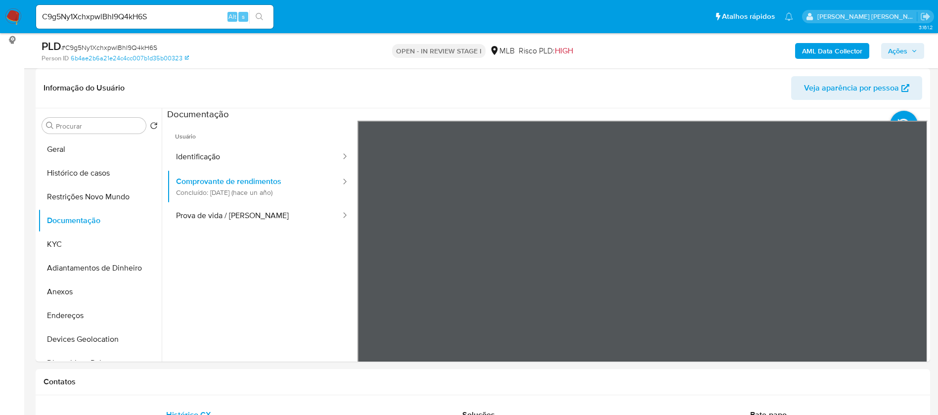
click at [644, 305] on section at bounding box center [547, 272] width 760 height 329
click at [853, 54] on b "AML Data Collector" at bounding box center [832, 51] width 60 height 16
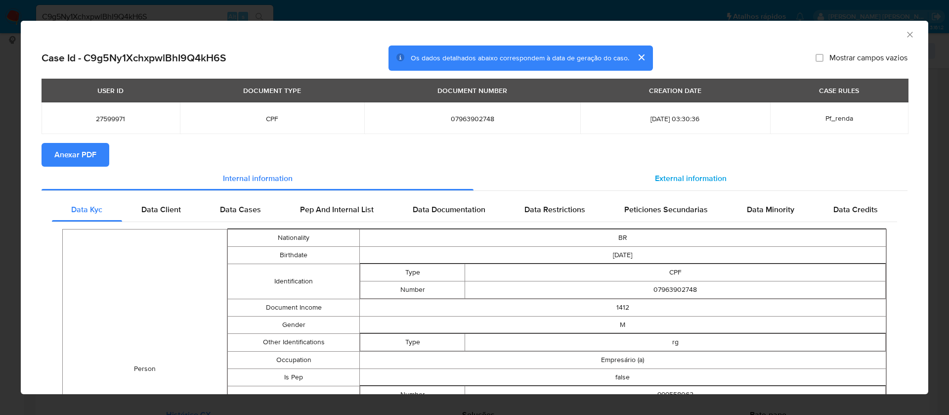
click at [707, 177] on span "External information" at bounding box center [691, 178] width 72 height 11
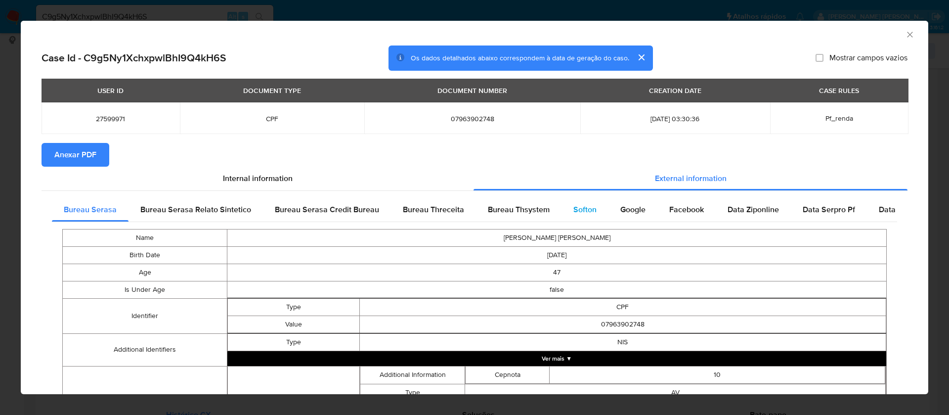
click at [577, 208] on span "Softon" at bounding box center [584, 209] width 23 height 11
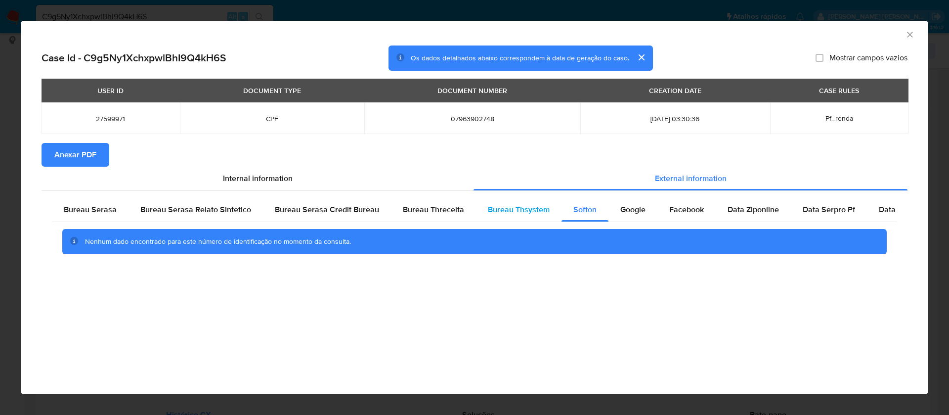
click at [523, 207] on span "Bureau Thsystem" at bounding box center [519, 209] width 62 height 11
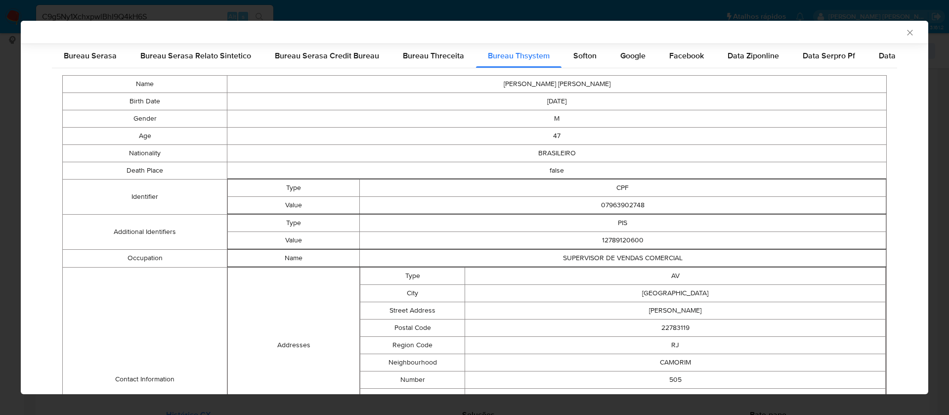
scroll to position [440, 0]
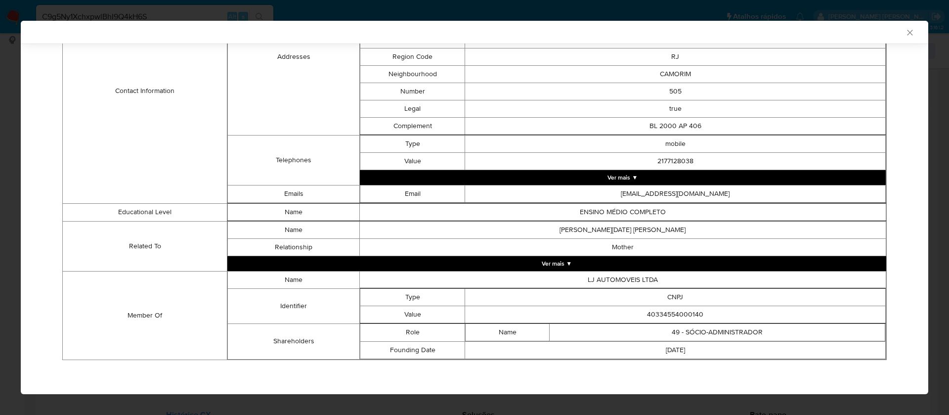
click at [669, 314] on td "40334554000140" at bounding box center [675, 313] width 421 height 17
copy td "40334554000140"
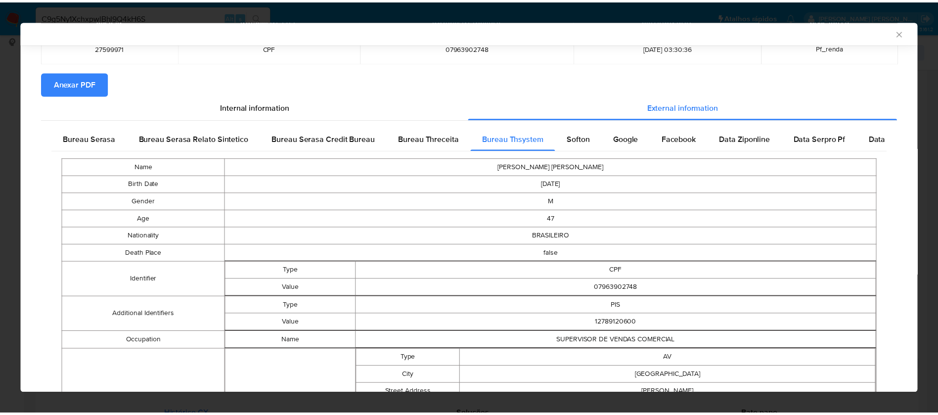
scroll to position [0, 0]
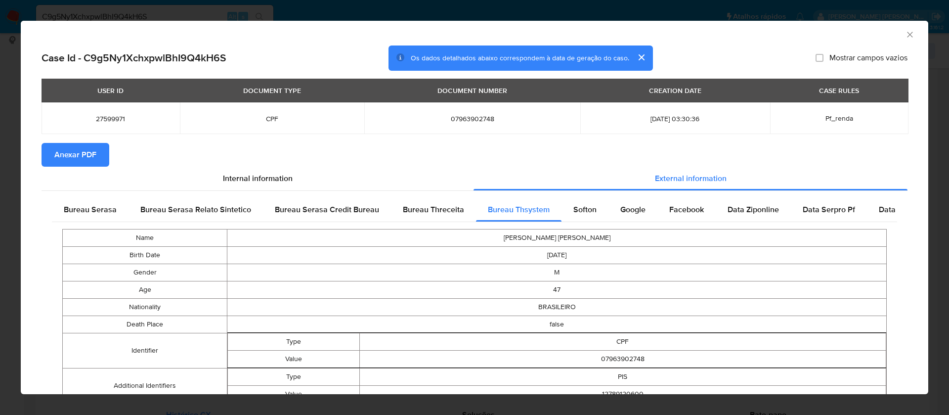
click at [89, 145] on span "Anexar PDF" at bounding box center [75, 155] width 42 height 22
click at [905, 34] on icon "Fechar a janela" at bounding box center [910, 35] width 10 height 10
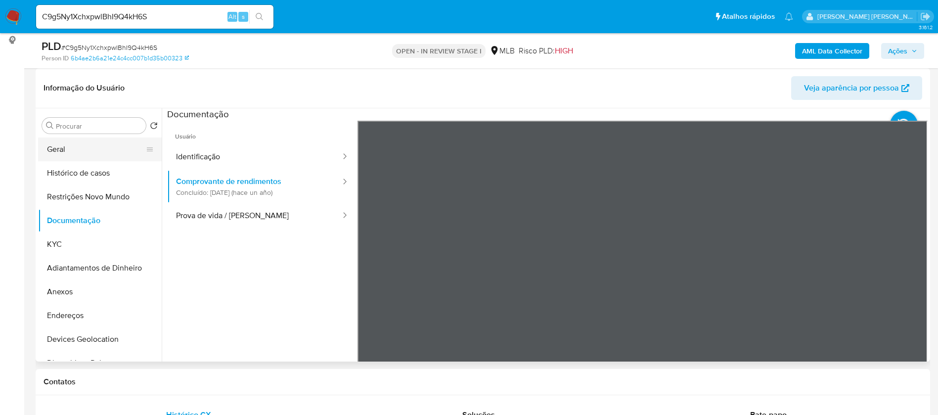
click at [61, 145] on button "Geral" at bounding box center [96, 149] width 116 height 24
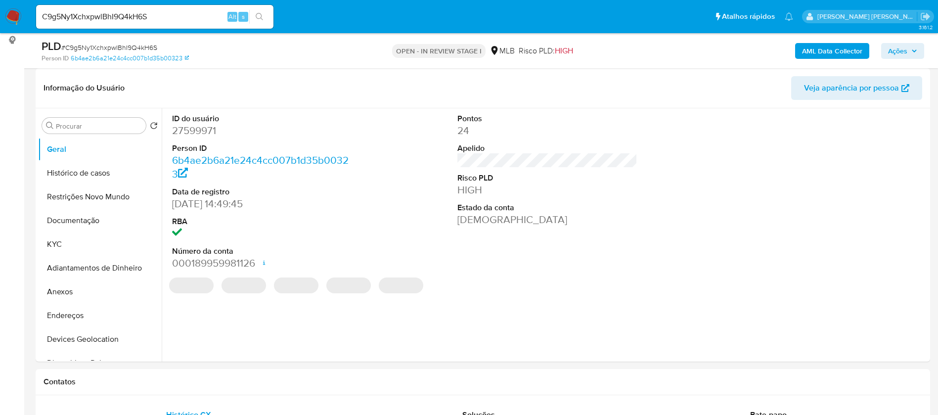
click at [209, 132] on dd "27599971" at bounding box center [262, 131] width 180 height 14
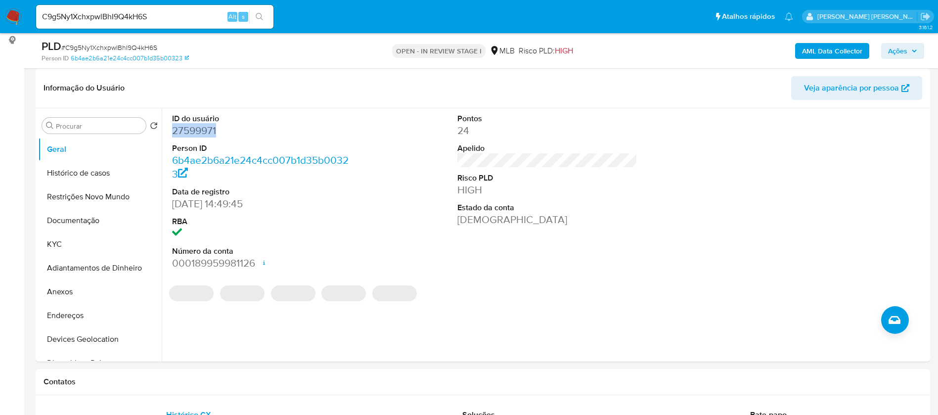
copy dd "27599971"
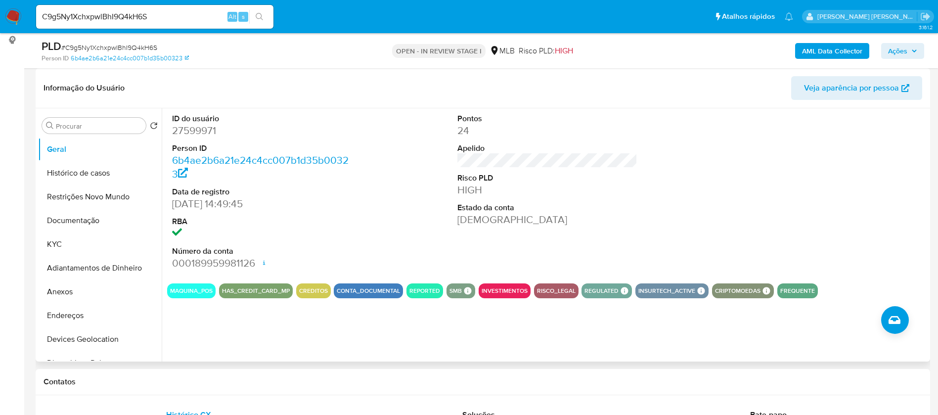
click at [443, 249] on div "ID do usuário 27599971 Person ID 6b4ae2b6a21e24c4cc007b1d35b00323 Data de regis…" at bounding box center [547, 191] width 760 height 167
click at [68, 241] on button "KYC" at bounding box center [96, 244] width 116 height 24
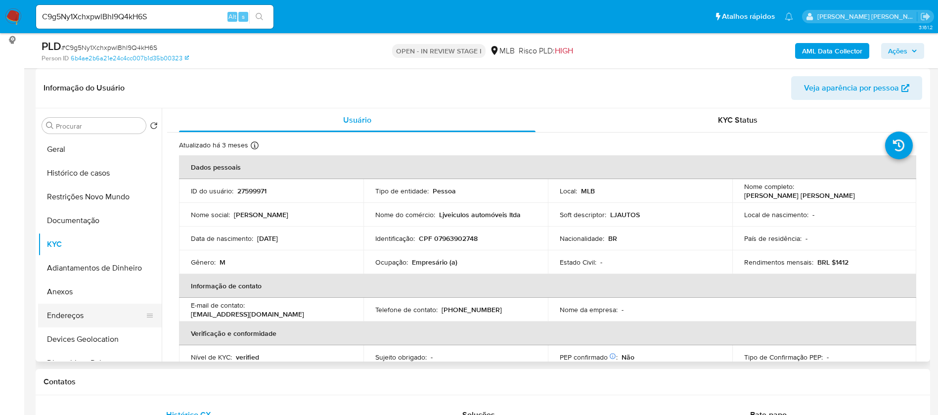
click at [94, 323] on button "Endereços" at bounding box center [96, 316] width 116 height 24
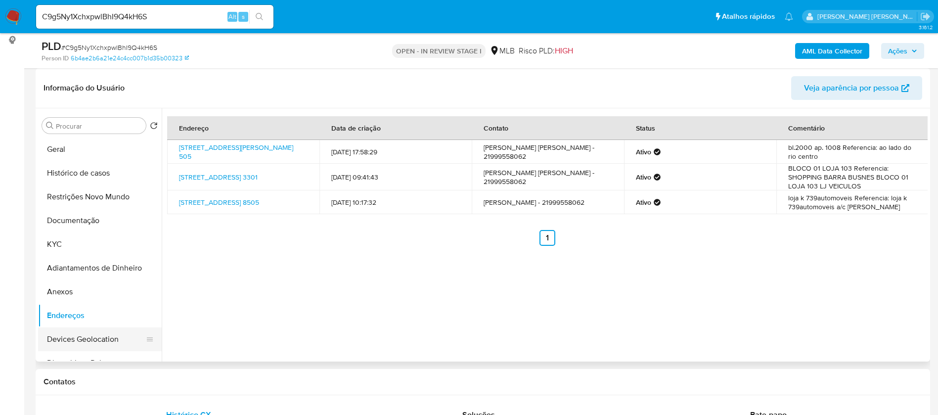
click at [84, 339] on button "Devices Geolocation" at bounding box center [96, 339] width 116 height 24
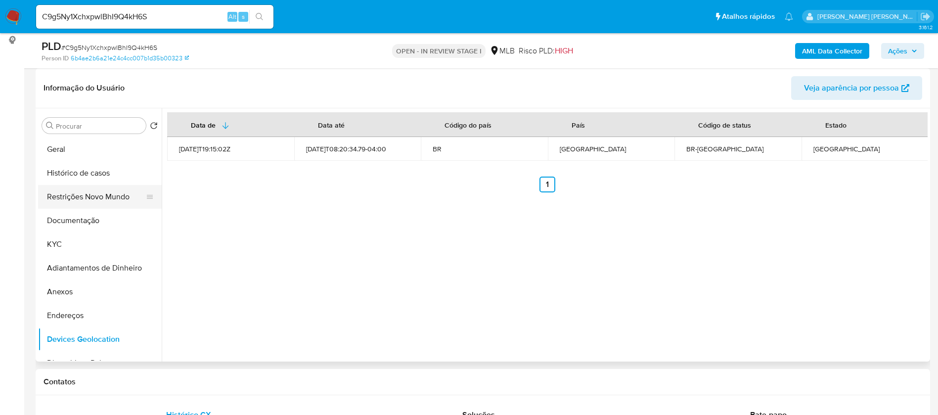
click at [94, 203] on button "Restrições Novo Mundo" at bounding box center [96, 197] width 116 height 24
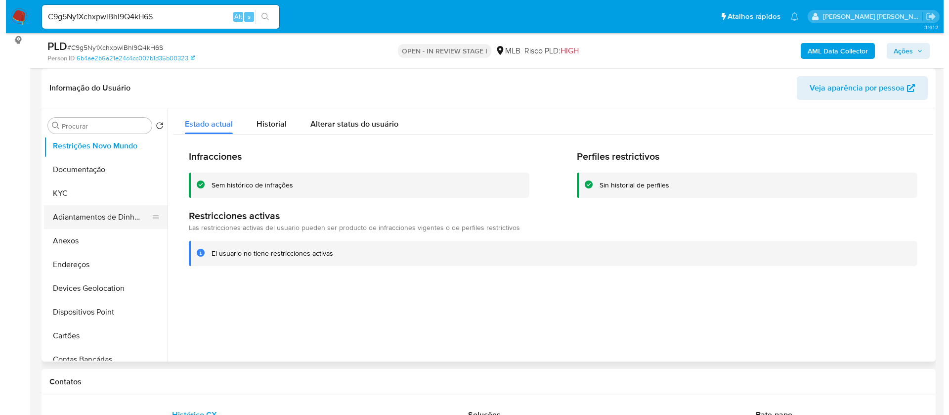
scroll to position [74, 0]
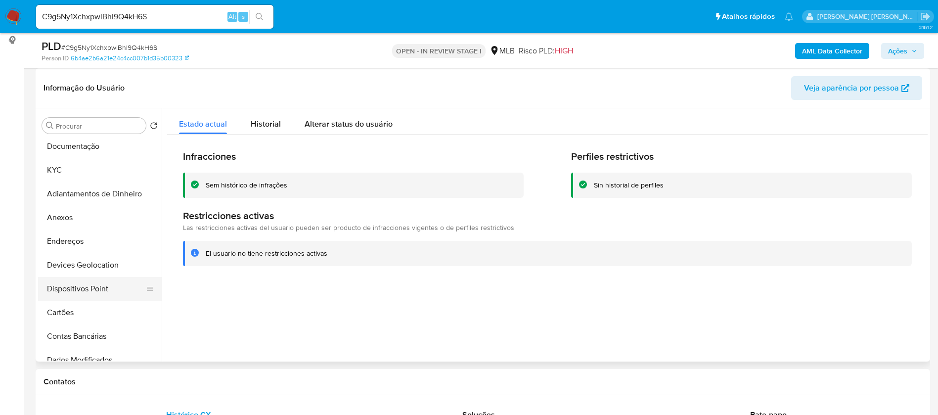
click at [103, 293] on button "Dispositivos Point" at bounding box center [96, 289] width 116 height 24
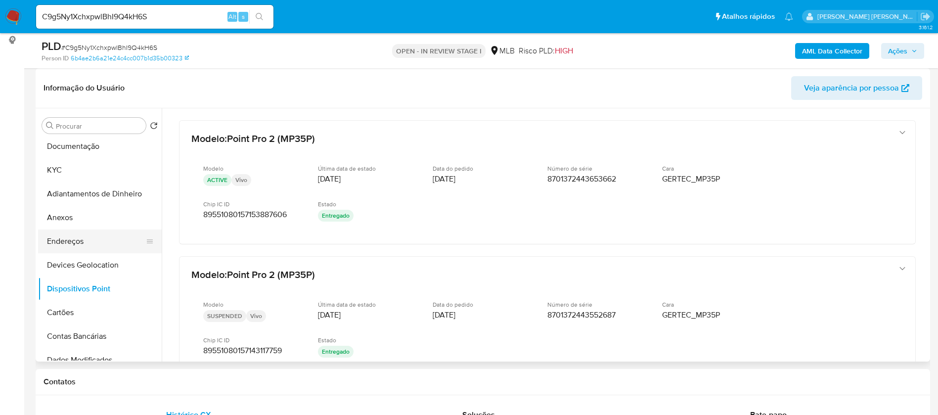
click at [90, 238] on button "Endereços" at bounding box center [96, 241] width 116 height 24
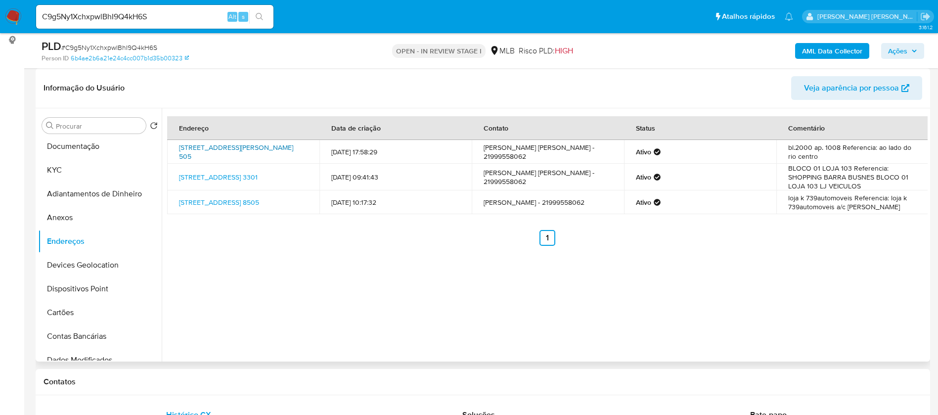
click at [222, 154] on link "Avenida Olof Palme 505, Rio De Janeiro, Rio De Janeiro, 22783119, Brasil 505" at bounding box center [236, 151] width 114 height 19
click at [100, 216] on button "Anexos" at bounding box center [96, 218] width 116 height 24
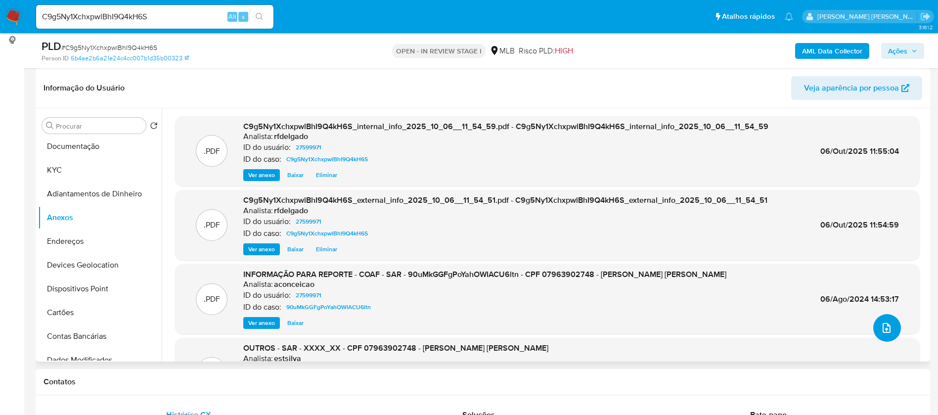
click at [884, 330] on icon "upload-file" at bounding box center [886, 328] width 12 height 12
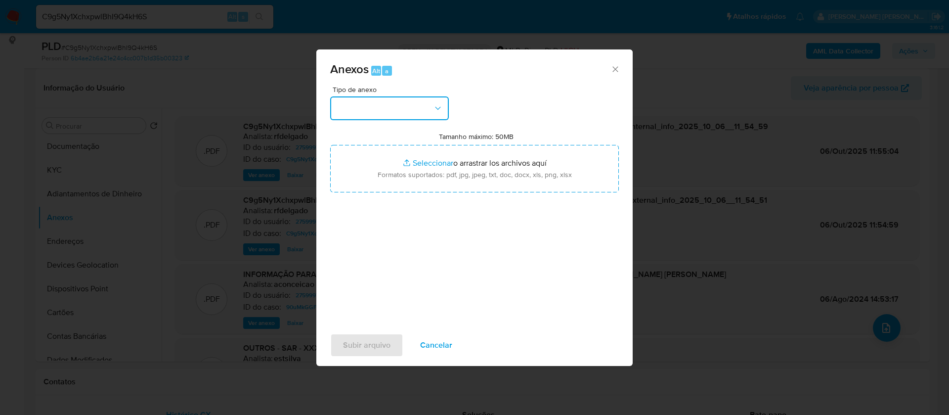
drag, startPoint x: 425, startPoint y: 108, endPoint x: 420, endPoint y: 112, distance: 6.7
click at [425, 108] on button "button" at bounding box center [389, 108] width 119 height 24
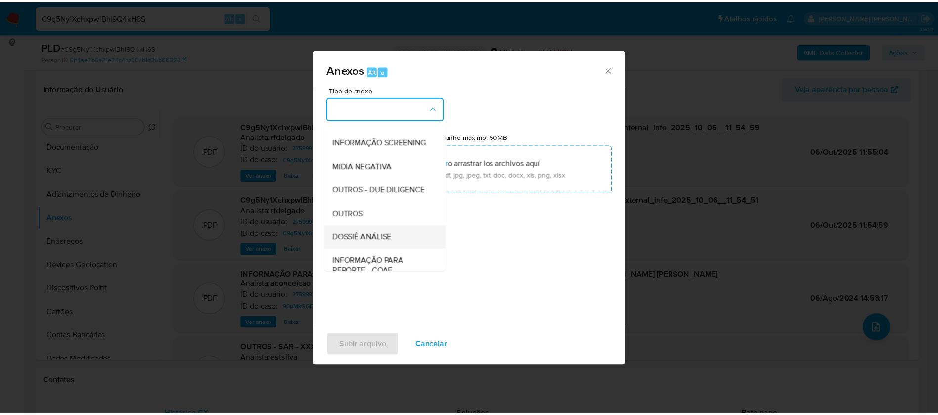
scroll to position [148, 0]
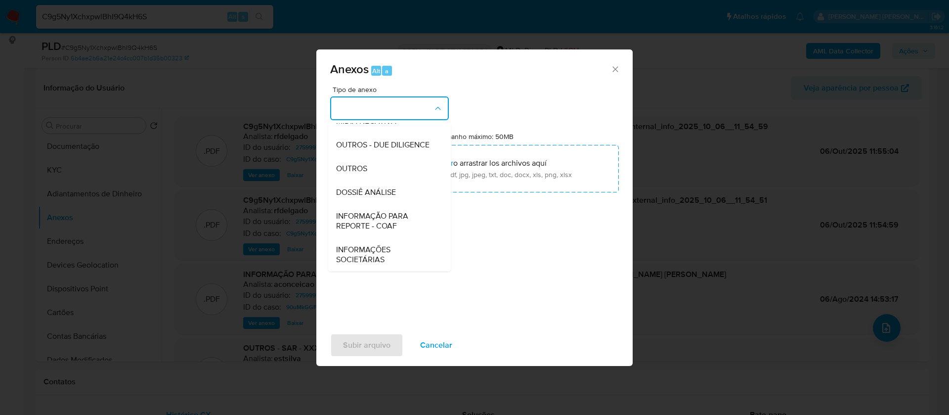
click at [370, 197] on span "DOSSIÊ ANÁLISE" at bounding box center [366, 192] width 60 height 10
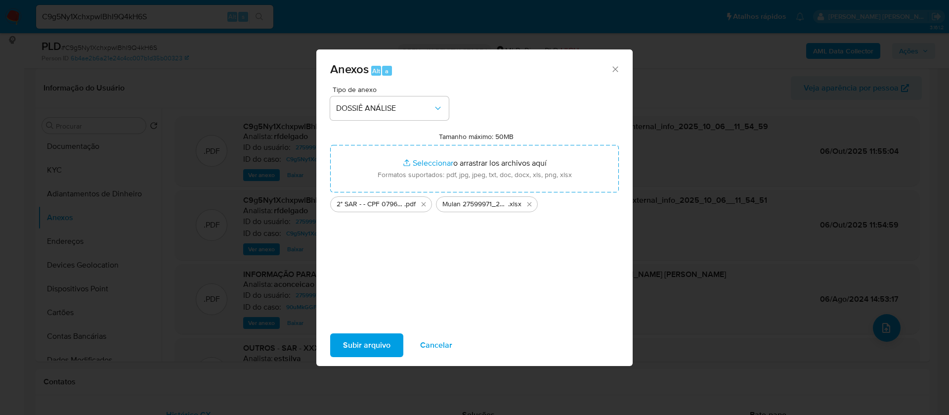
drag, startPoint x: 555, startPoint y: 160, endPoint x: 373, endPoint y: 353, distance: 265.8
click at [373, 353] on span "Subir arquivo" at bounding box center [366, 345] width 47 height 22
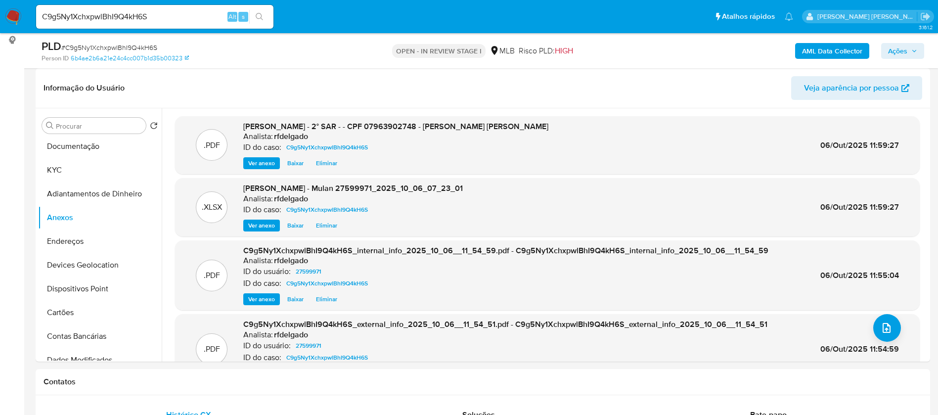
click at [917, 45] on button "Ações" at bounding box center [902, 51] width 43 height 16
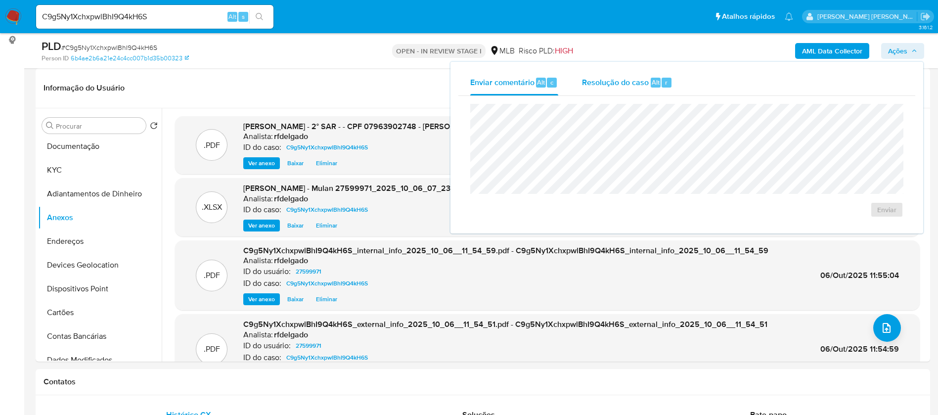
click at [628, 78] on span "Resolução do caso" at bounding box center [615, 81] width 67 height 11
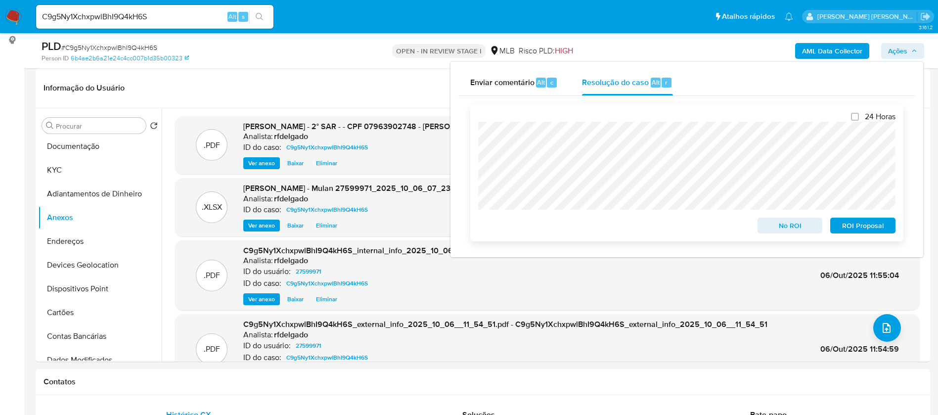
click at [856, 228] on span "ROI Proposal" at bounding box center [862, 225] width 51 height 14
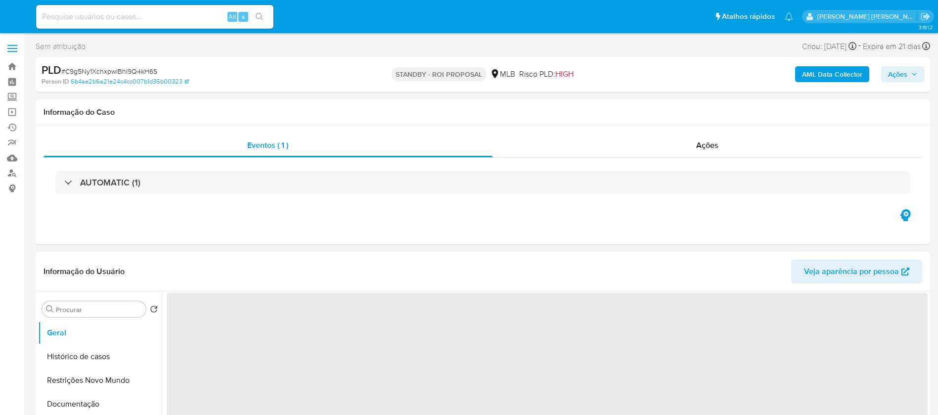
select select "10"
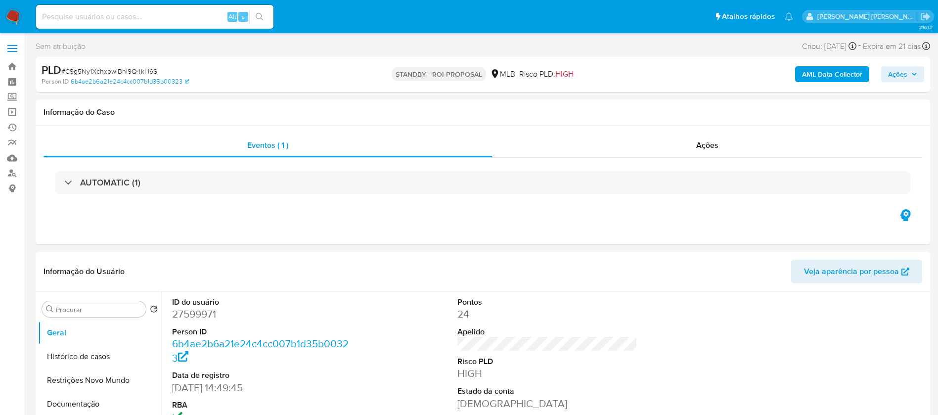
click at [15, 16] on img at bounding box center [13, 16] width 17 height 17
